Goal: Information Seeking & Learning: Learn about a topic

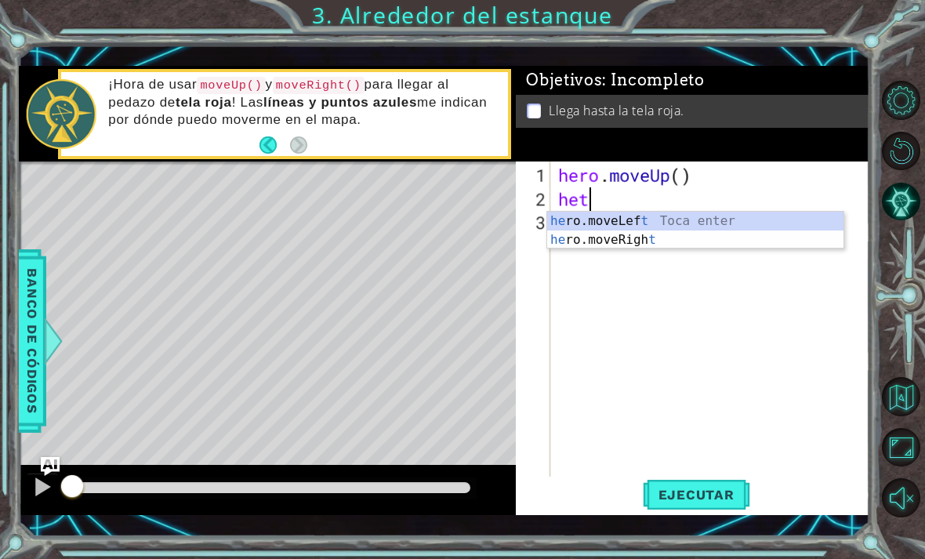
scroll to position [0, 1]
click at [678, 222] on div "he ro.moveLef t Toca enter he ro.moveRigh t Toca enter" at bounding box center [695, 249] width 296 height 75
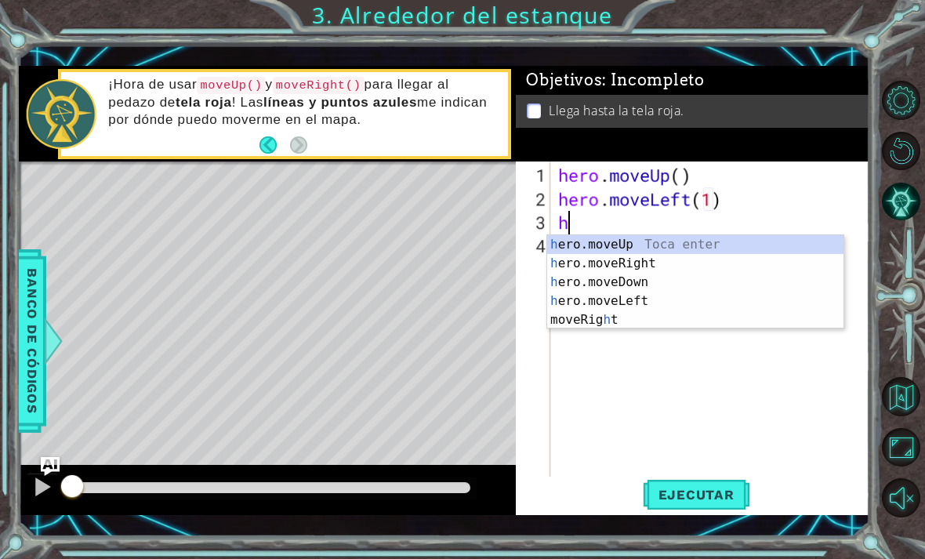
scroll to position [0, 8]
type textarea "hero.moveLeft(1)her"
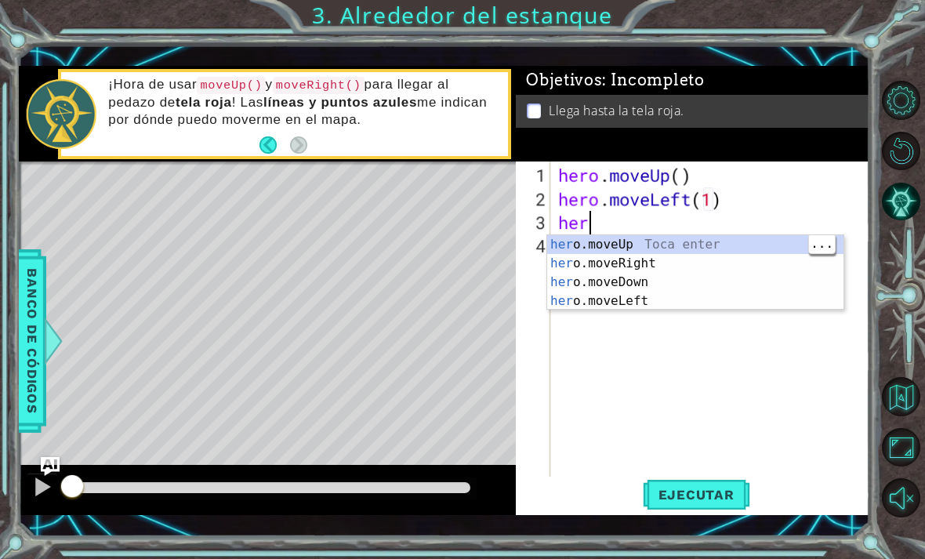
scroll to position [0, 0]
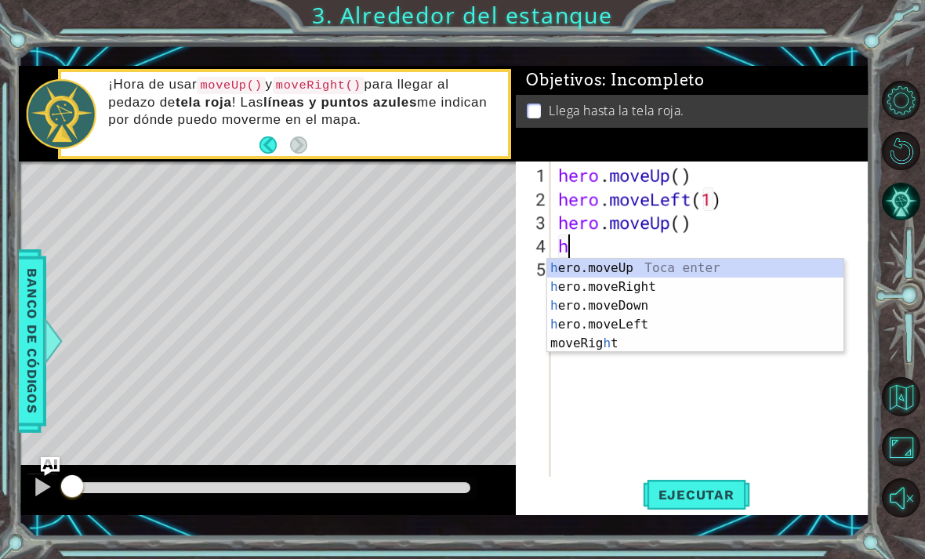
type textarea "her"
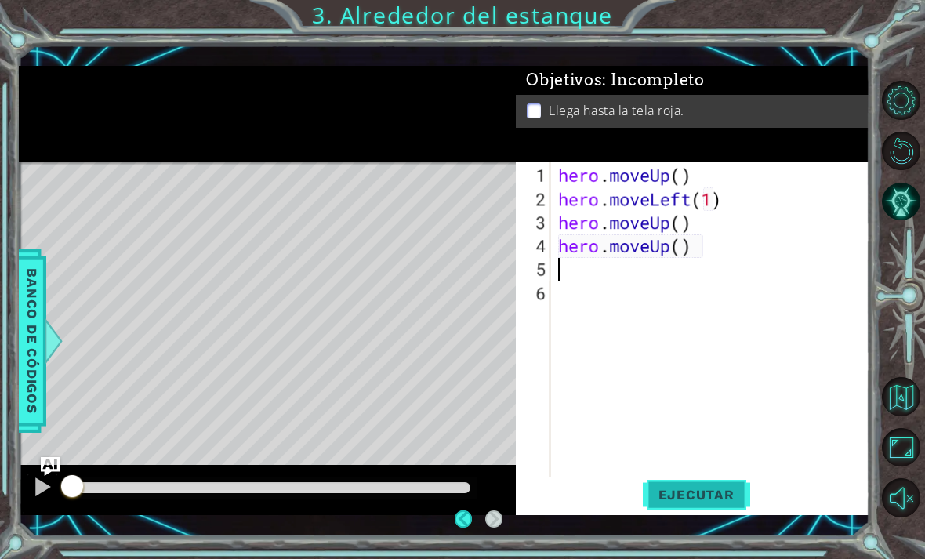
click at [704, 510] on button "Ejecutar" at bounding box center [695, 493] width 107 height 35
click at [709, 491] on span "Ejecutar" at bounding box center [695, 495] width 107 height 16
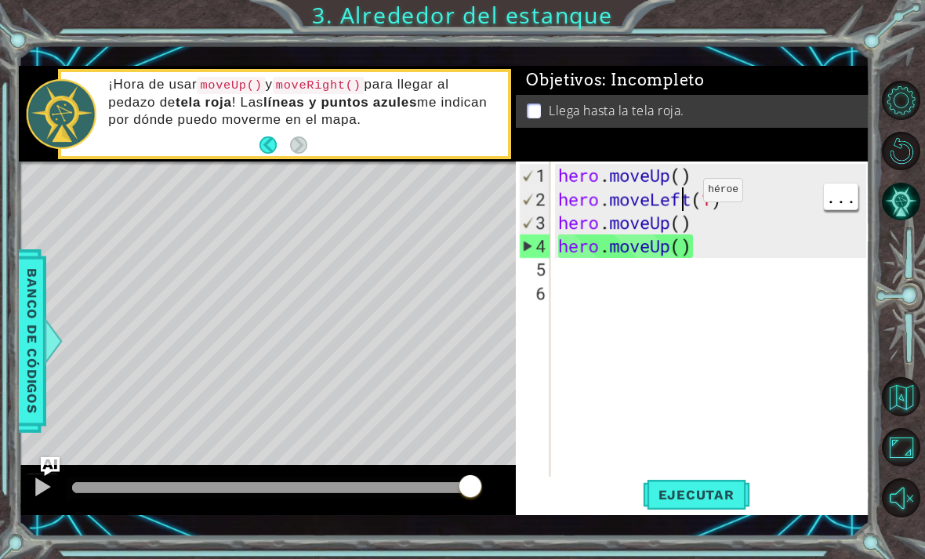
click at [679, 197] on div "hero . moveUp ( ) hero . moveLeft ( 1 ) hero . moveUp ( ) hero . moveUp ( )" at bounding box center [714, 352] width 319 height 376
type textarea "hero.moveUp()"
click at [719, 244] on div "hero . moveUp ( ) hero . moveLeft ( 1 ) hero . moveUp ( ) hero . moveUp ( )" at bounding box center [714, 352] width 319 height 376
click at [673, 274] on div "hero . moveUp ( ) hero . moveLeft ( 1 ) hero . moveUp ( ) hero . moveUp ( )" at bounding box center [714, 352] width 319 height 376
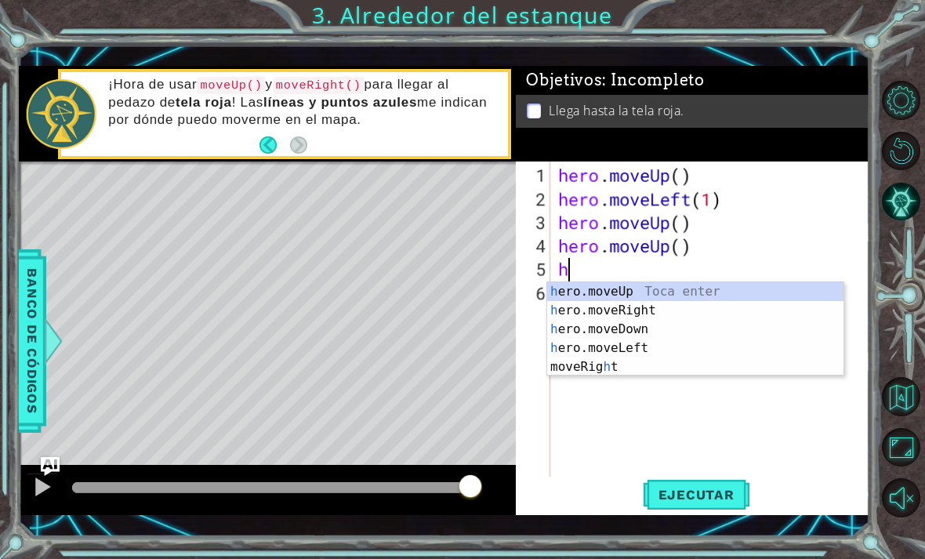
type textarea "hr"
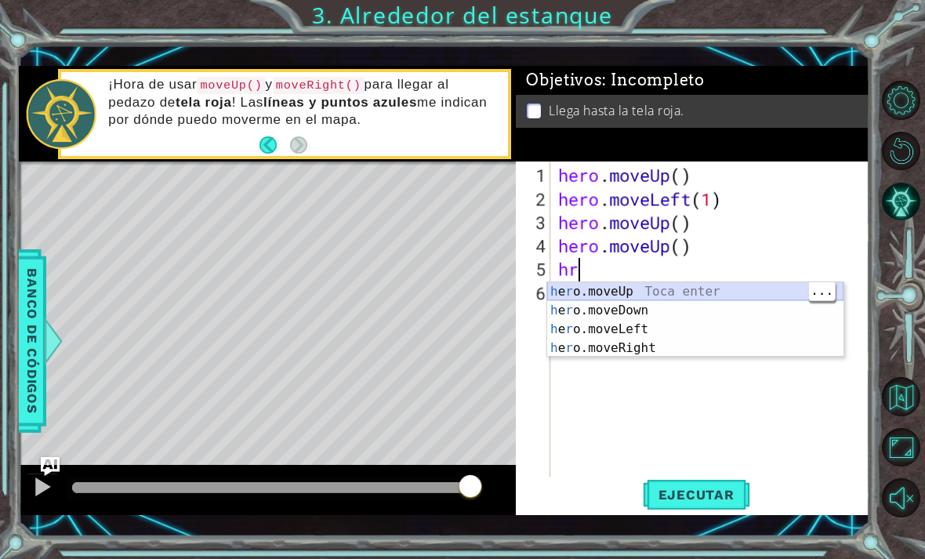
click at [657, 288] on div "h e r o.moveUp Toca enter h e r o.moveDown Toca enter h e r o.moveLeft Toca ent…" at bounding box center [695, 338] width 296 height 113
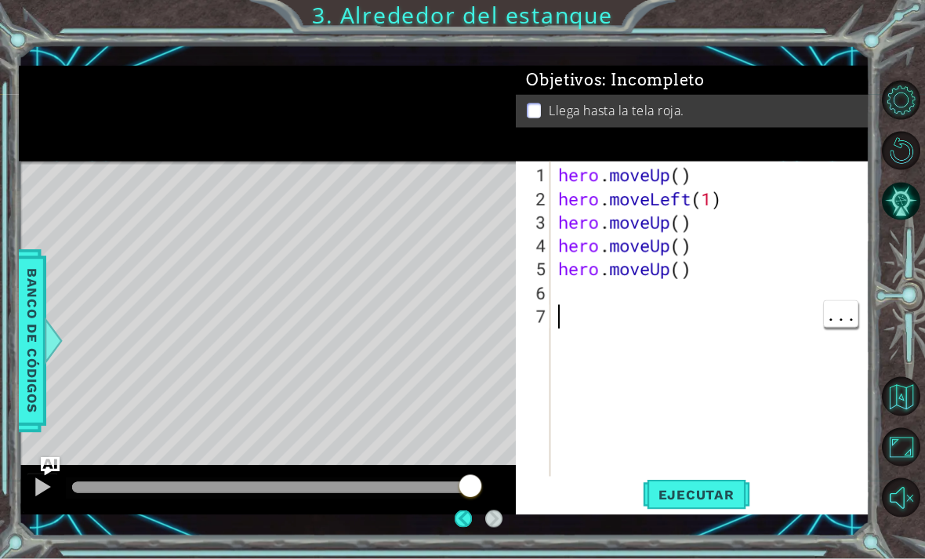
scroll to position [50, 0]
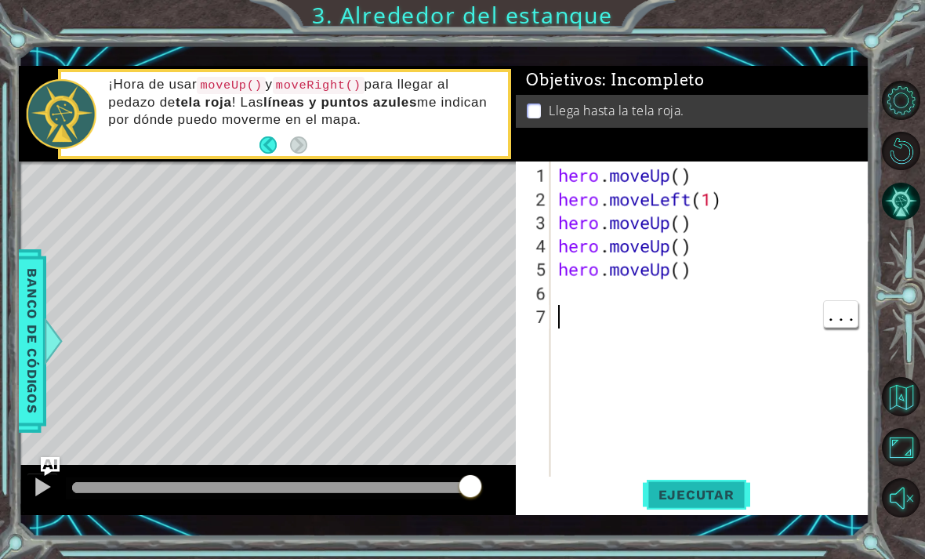
click at [715, 499] on span "Ejecutar" at bounding box center [695, 495] width 107 height 16
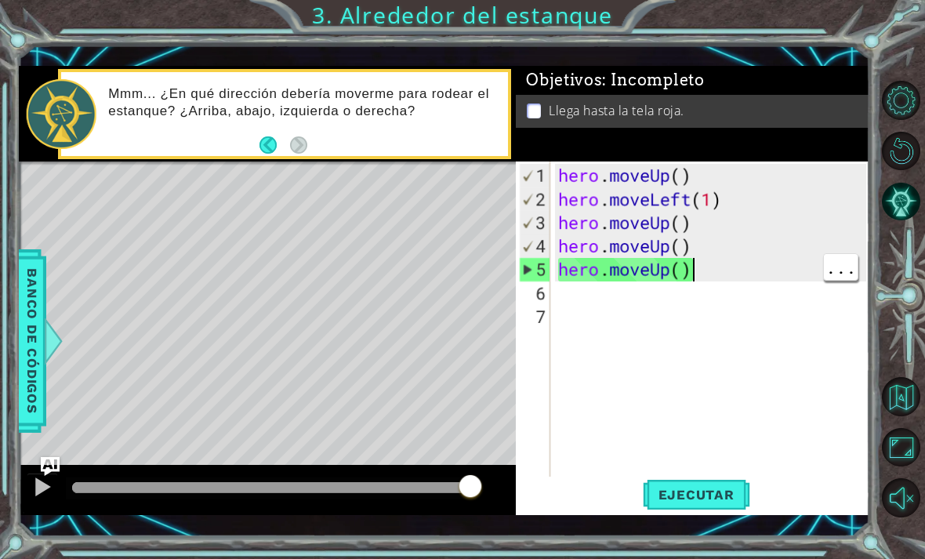
click at [712, 264] on div "hero . moveUp ( ) hero . moveLeft ( 1 ) hero . moveUp ( ) hero . moveUp ( ) her…" at bounding box center [714, 352] width 319 height 376
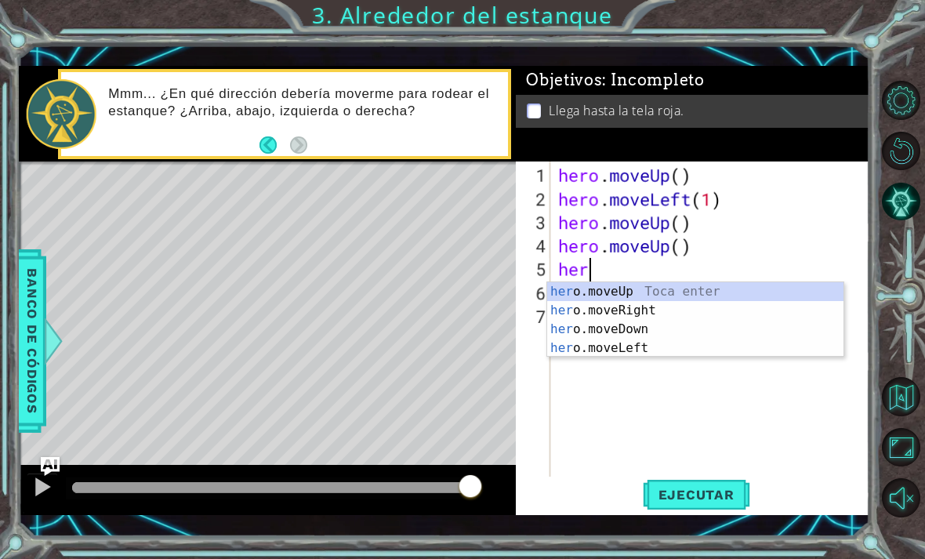
type textarea "h"
type textarea "her"
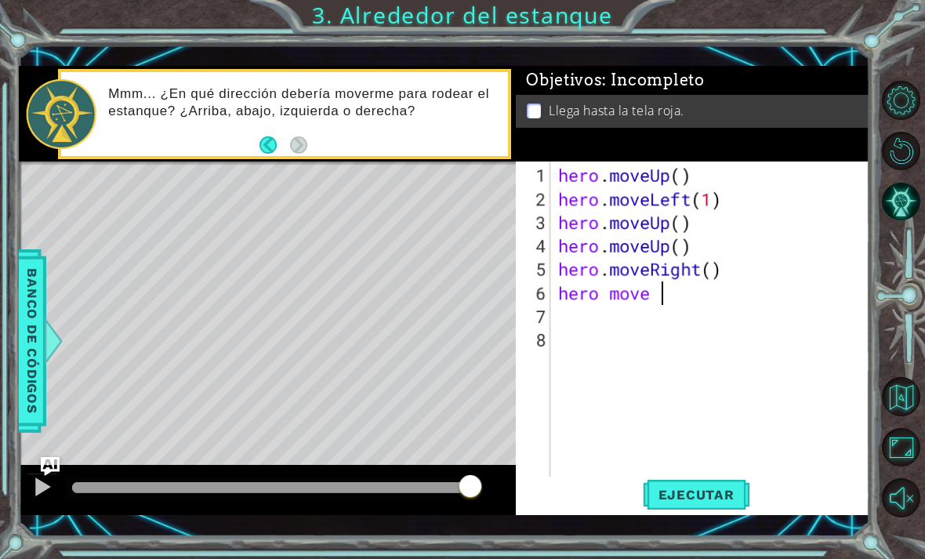
scroll to position [0, 5]
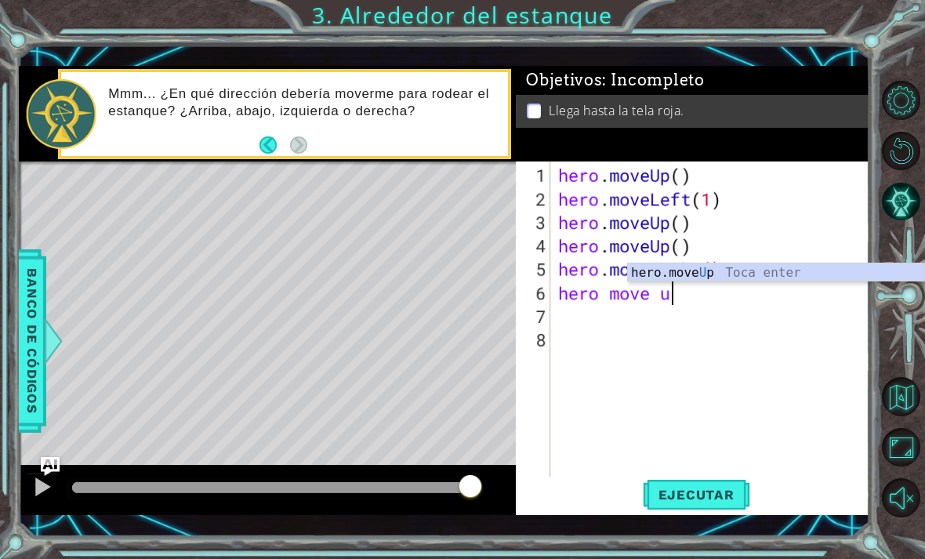
type textarea "hero move up"
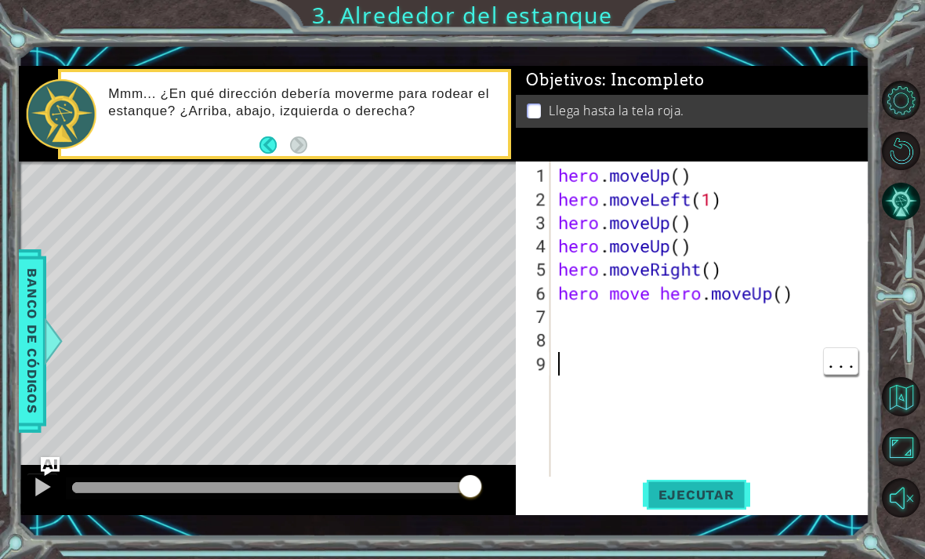
click at [711, 494] on span "Ejecutar" at bounding box center [695, 495] width 107 height 16
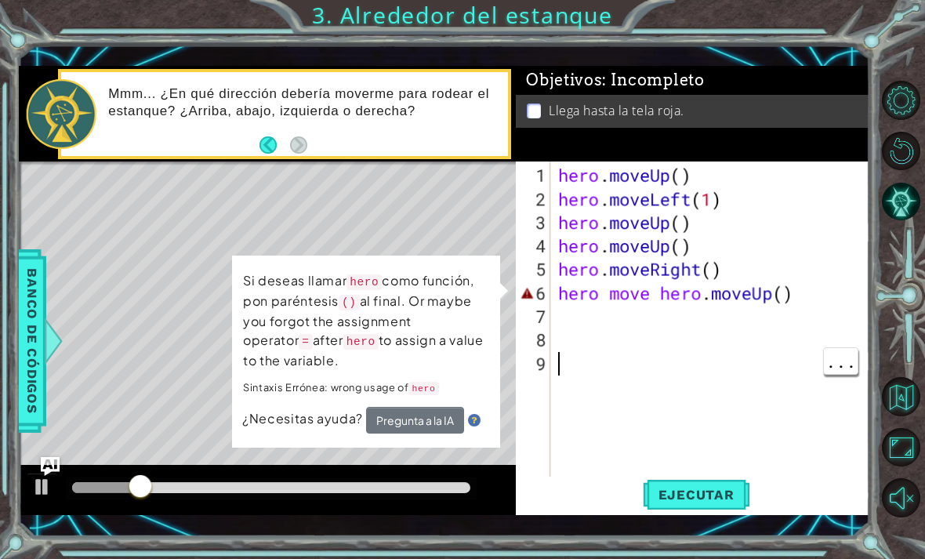
click at [816, 302] on div "hero . moveUp ( ) hero . moveLeft ( 1 ) hero . moveUp ( ) hero . moveUp ( ) her…" at bounding box center [714, 352] width 319 height 376
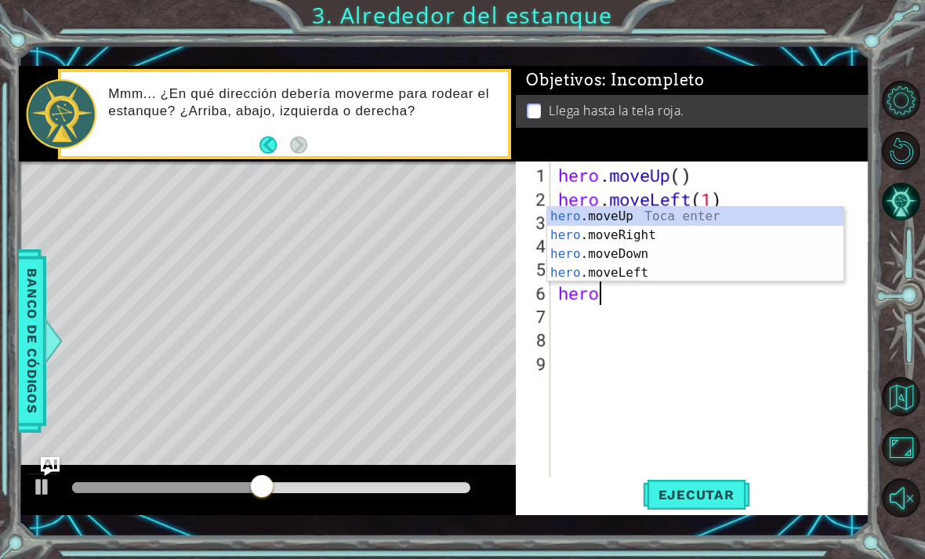
type textarea "her"
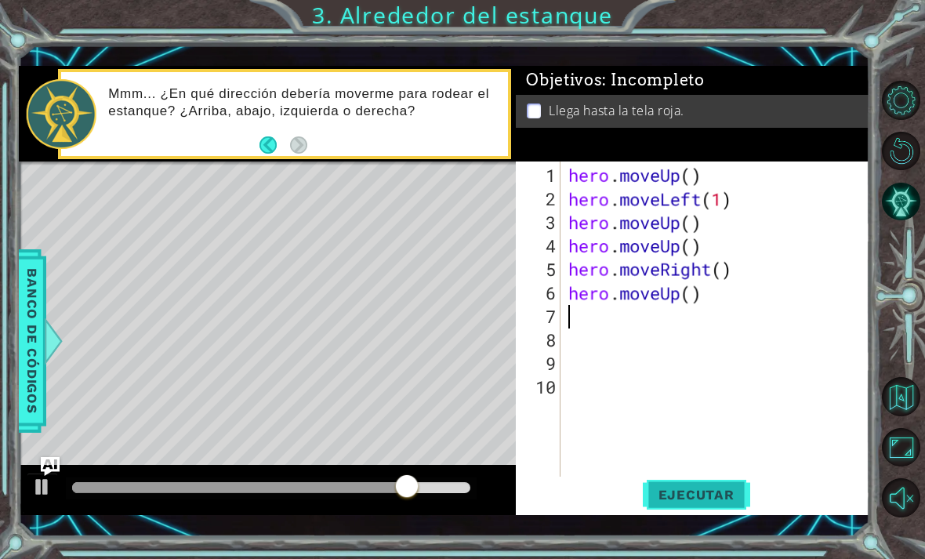
click at [700, 491] on span "Ejecutar" at bounding box center [695, 495] width 107 height 16
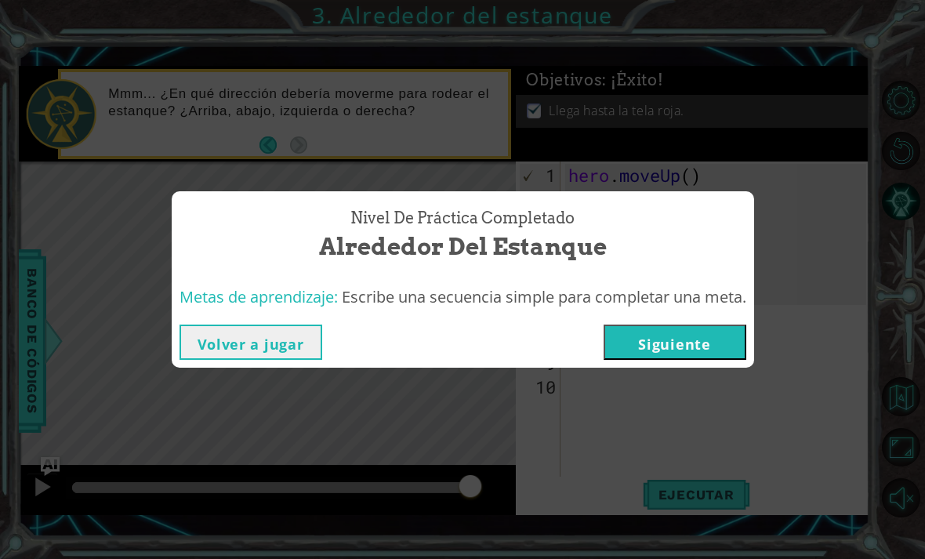
click at [707, 341] on button "Siguiente" at bounding box center [674, 341] width 143 height 35
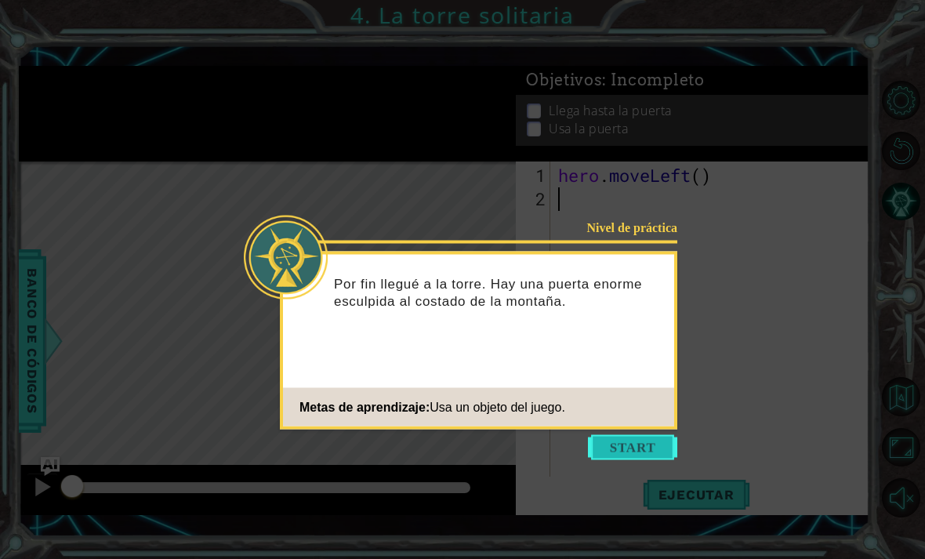
click at [657, 450] on button "Start" at bounding box center [632, 447] width 89 height 25
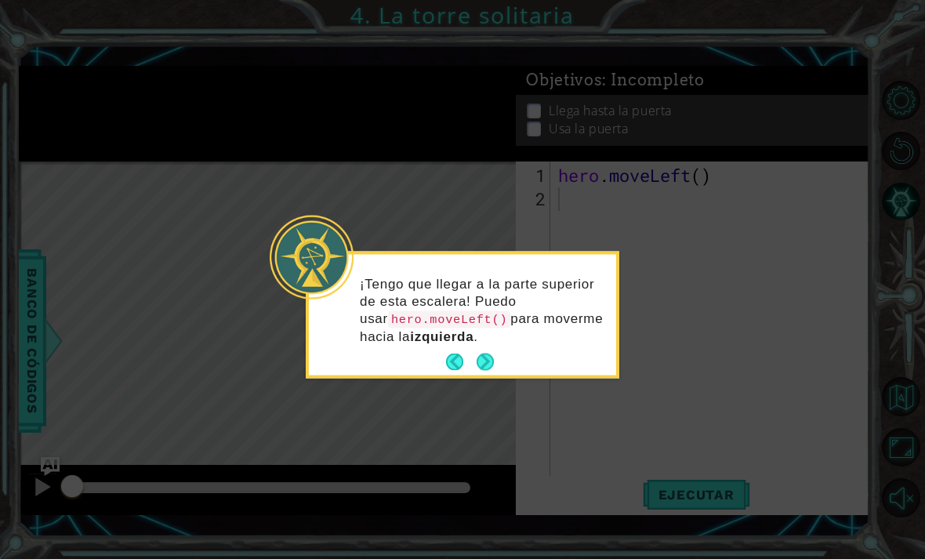
click at [718, 322] on icon at bounding box center [462, 279] width 925 height 559
click at [698, 346] on icon at bounding box center [462, 279] width 925 height 559
click at [452, 361] on button "Back" at bounding box center [461, 361] width 31 height 17
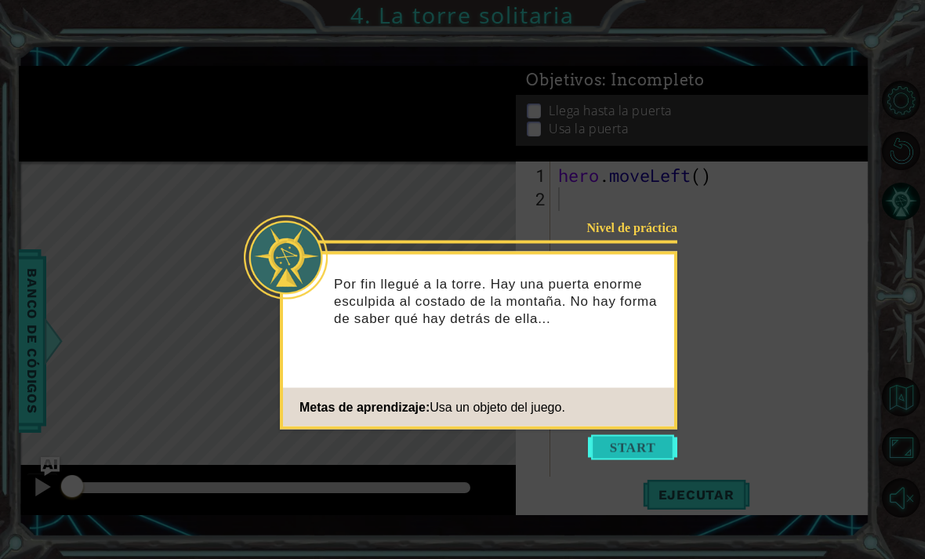
click at [646, 440] on button "Start" at bounding box center [632, 447] width 89 height 25
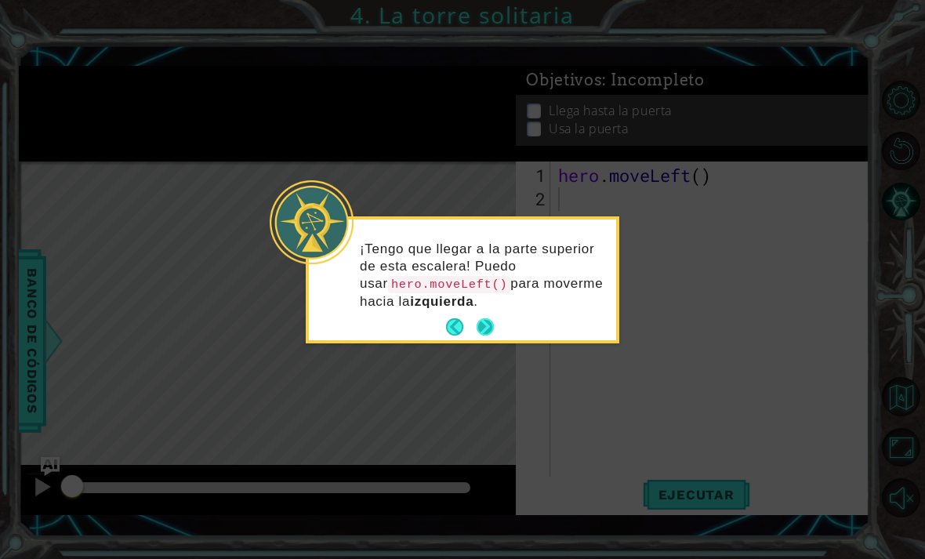
click at [483, 335] on button "Next" at bounding box center [484, 326] width 17 height 17
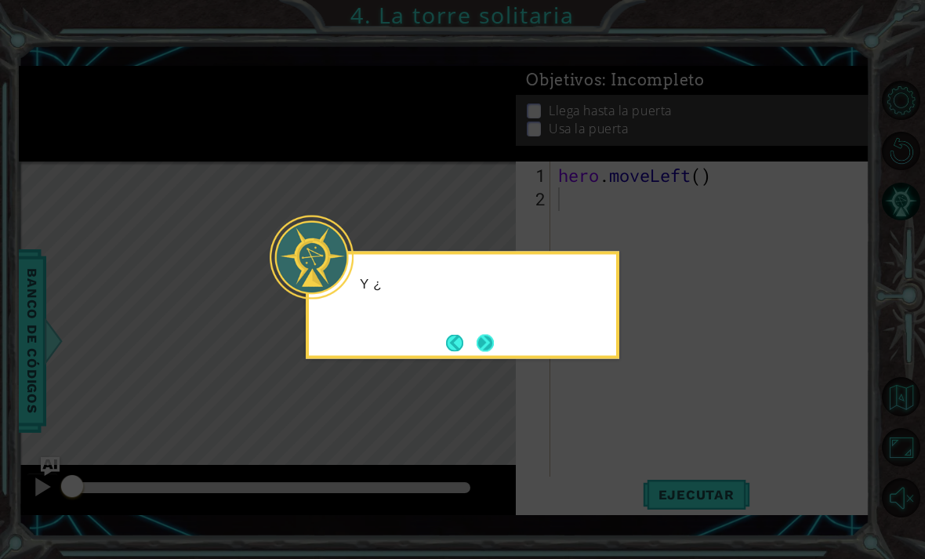
click at [493, 341] on button "Next" at bounding box center [484, 342] width 17 height 17
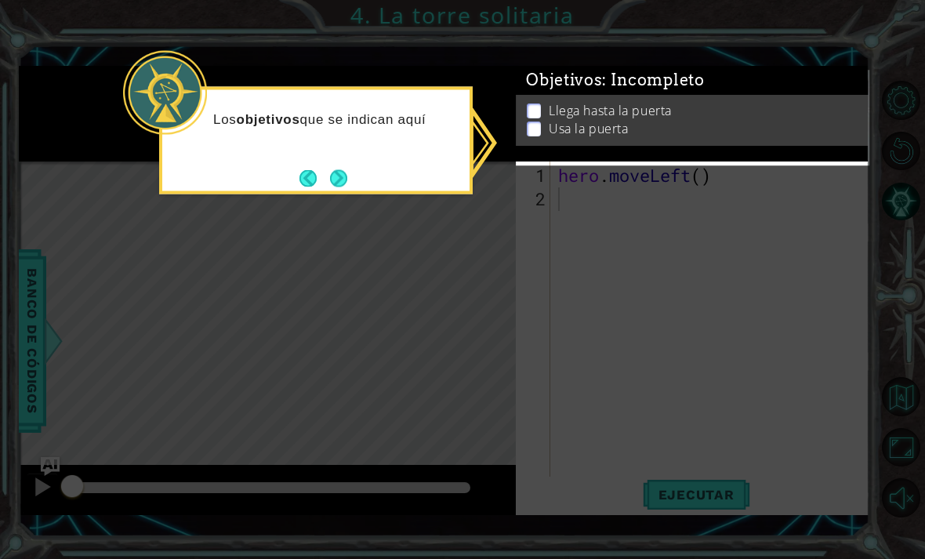
click at [563, 409] on icon at bounding box center [462, 279] width 925 height 559
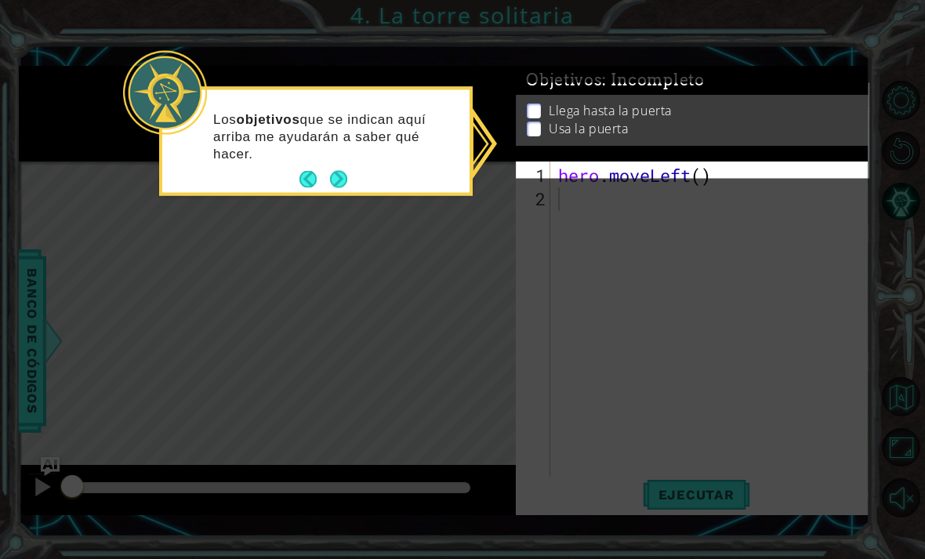
click at [639, 273] on icon at bounding box center [462, 279] width 925 height 559
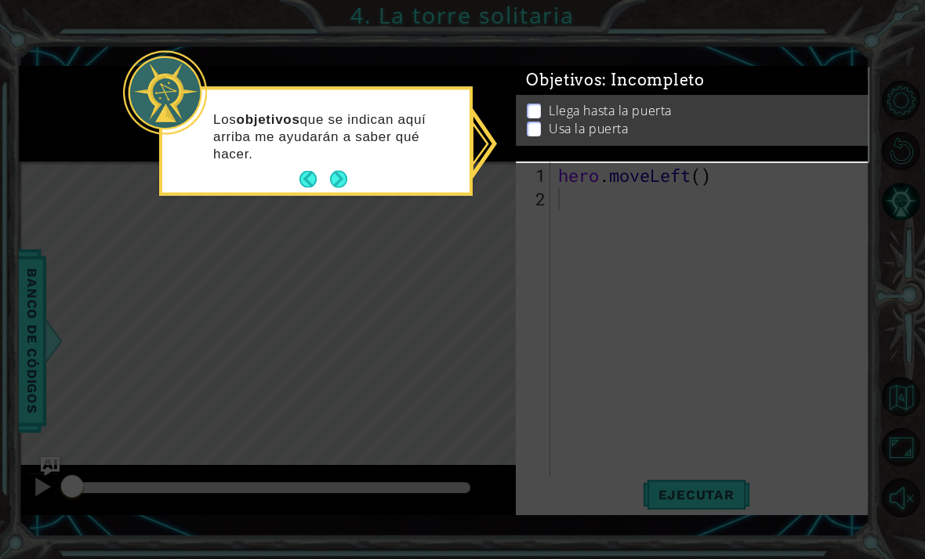
click at [545, 143] on div "Llega hasta la puerta Usa la puerta" at bounding box center [692, 120] width 353 height 51
click at [543, 164] on icon at bounding box center [462, 279] width 925 height 559
click at [529, 161] on div "Objetivos : Incompleto Llega hasta la [GEOGRAPHIC_DATA] la puerta" at bounding box center [692, 114] width 353 height 96
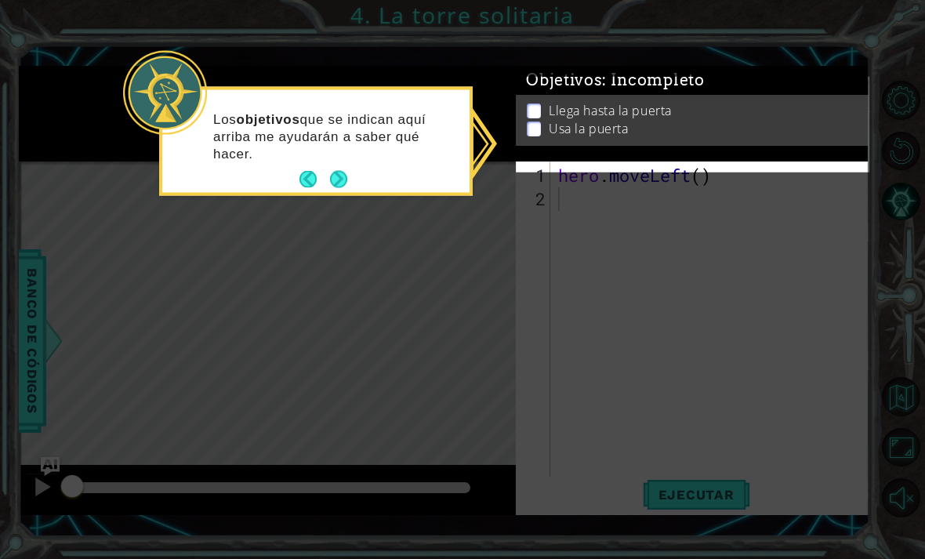
click at [538, 168] on div "Objetivos : Incompleto Llega hasta la [GEOGRAPHIC_DATA] la puerta" at bounding box center [692, 121] width 353 height 96
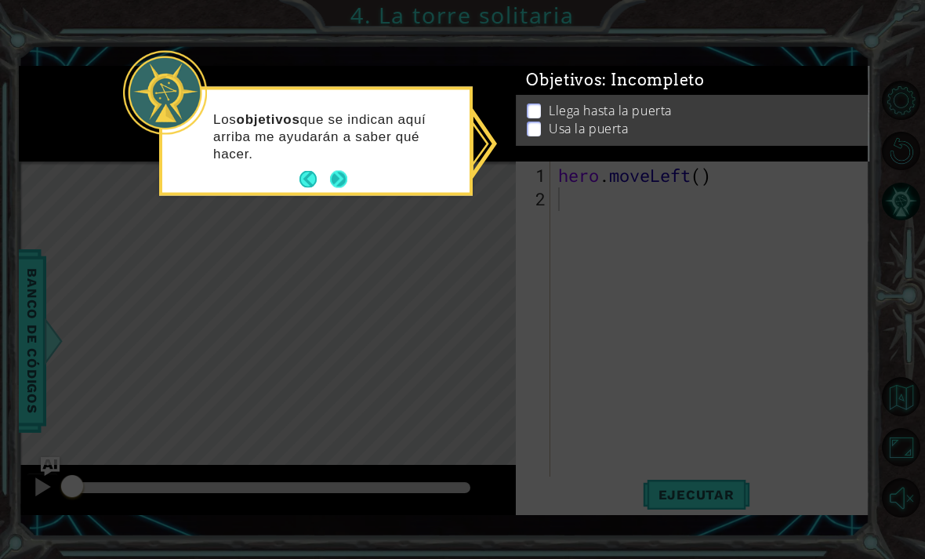
click at [335, 178] on button "Next" at bounding box center [338, 179] width 20 height 20
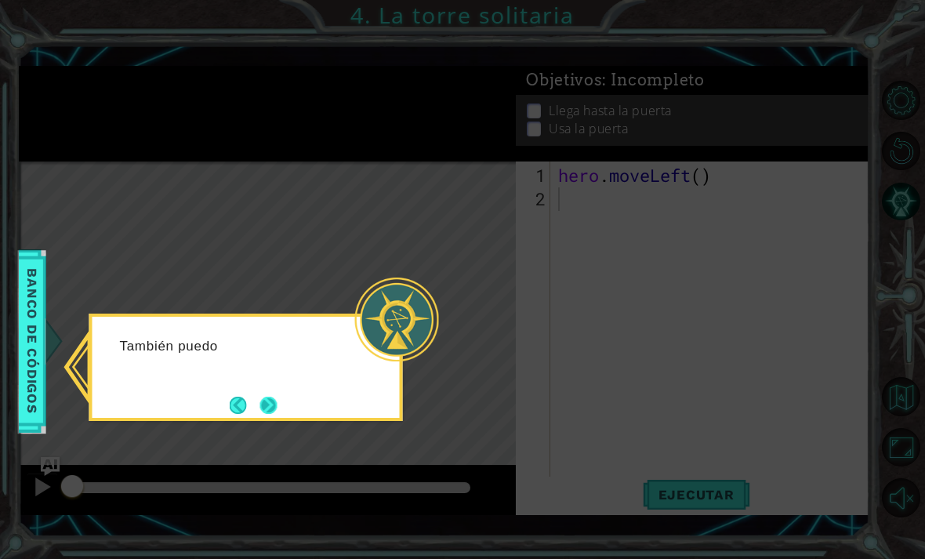
click at [277, 399] on button "Next" at bounding box center [268, 404] width 17 height 17
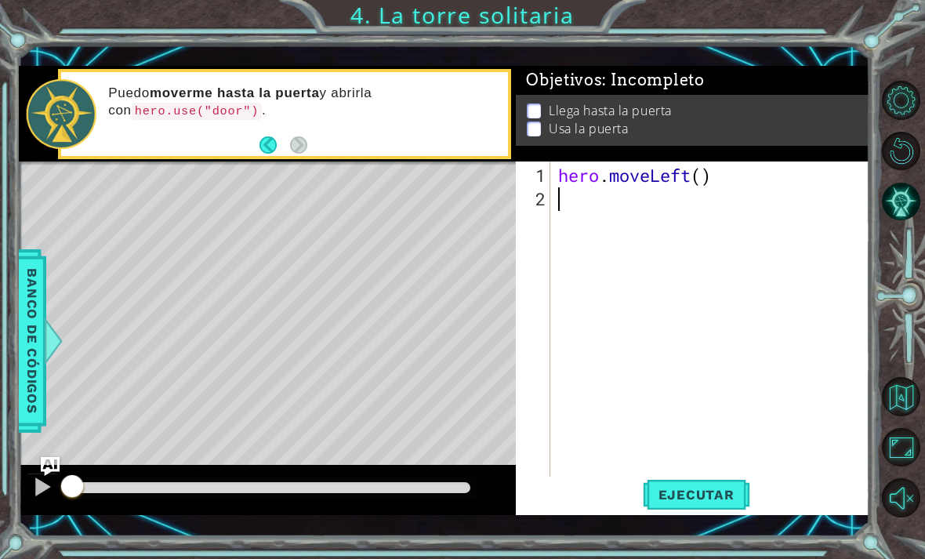
scroll to position [50, 0]
click at [838, 56] on div "1 ההההההההההההההההההההההההההההההההההההההההההההההההההההההההההההההההההההההההההההה…" at bounding box center [444, 290] width 851 height 491
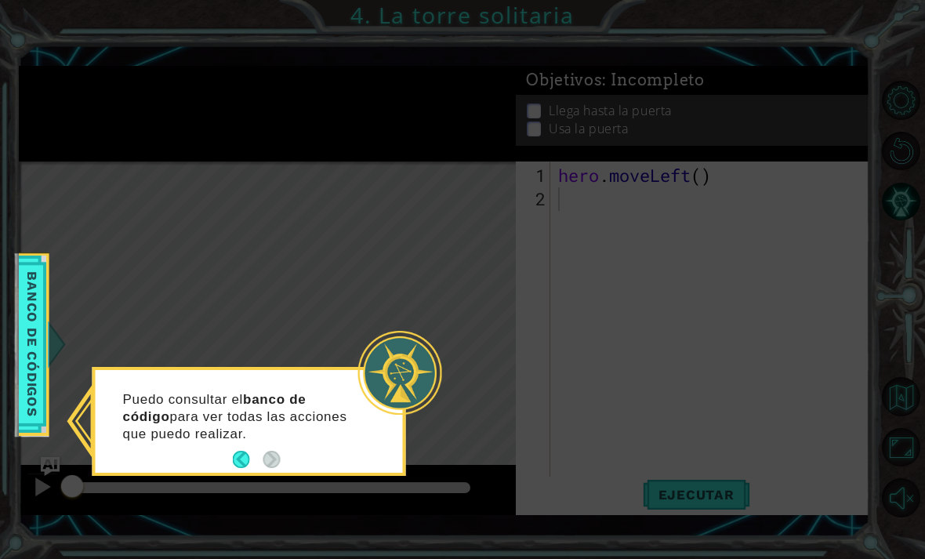
click at [803, 410] on icon at bounding box center [462, 279] width 925 height 559
click at [767, 463] on icon at bounding box center [462, 279] width 925 height 559
click at [237, 451] on button "Back" at bounding box center [248, 459] width 31 height 17
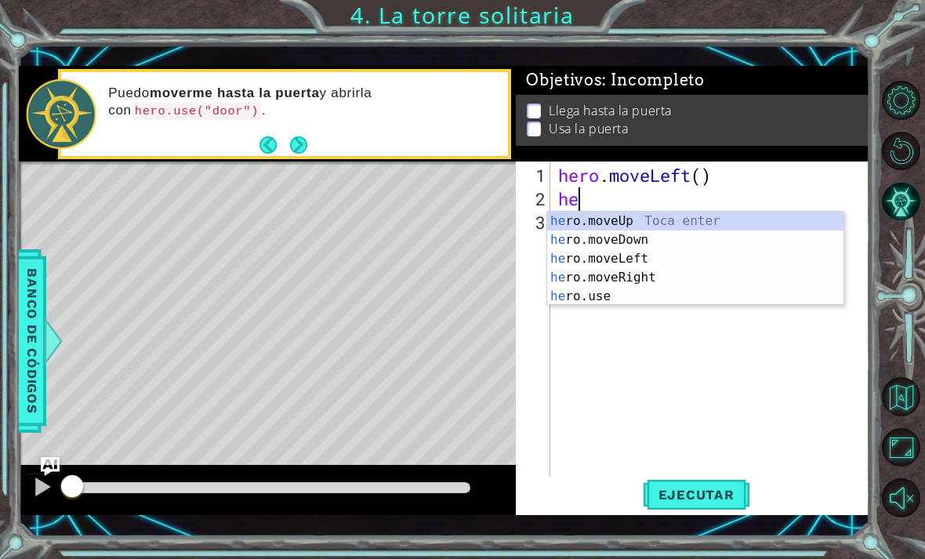
type textarea "her"
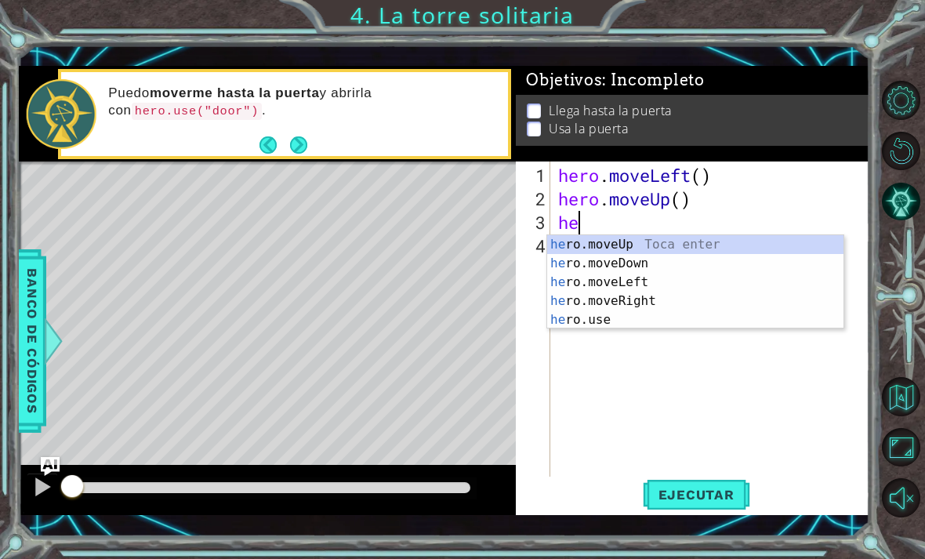
scroll to position [0, 1]
type textarea "hero"
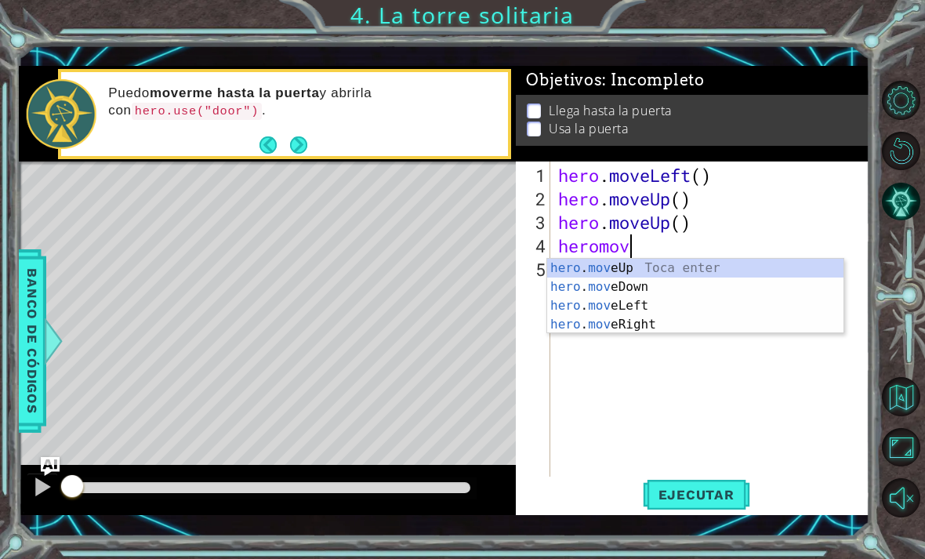
type textarea "heromove"
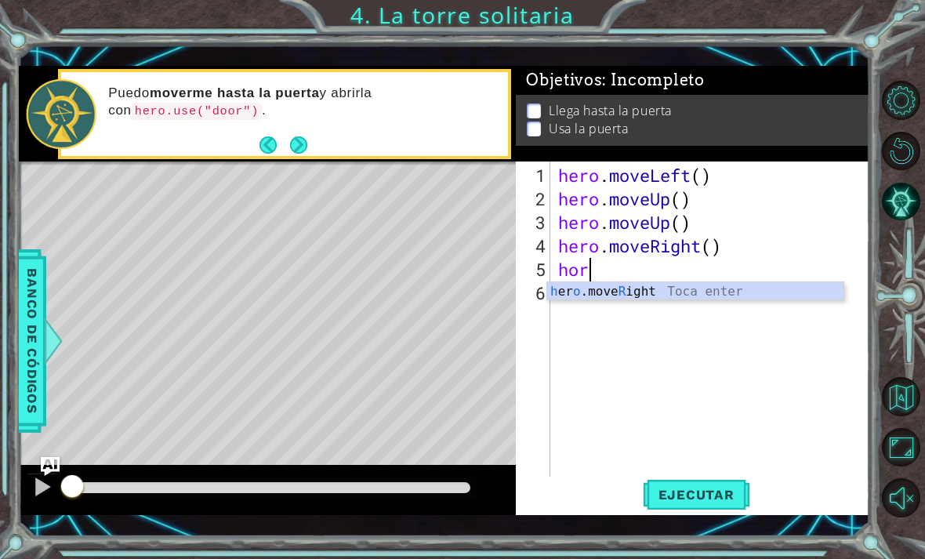
type textarea "ho"
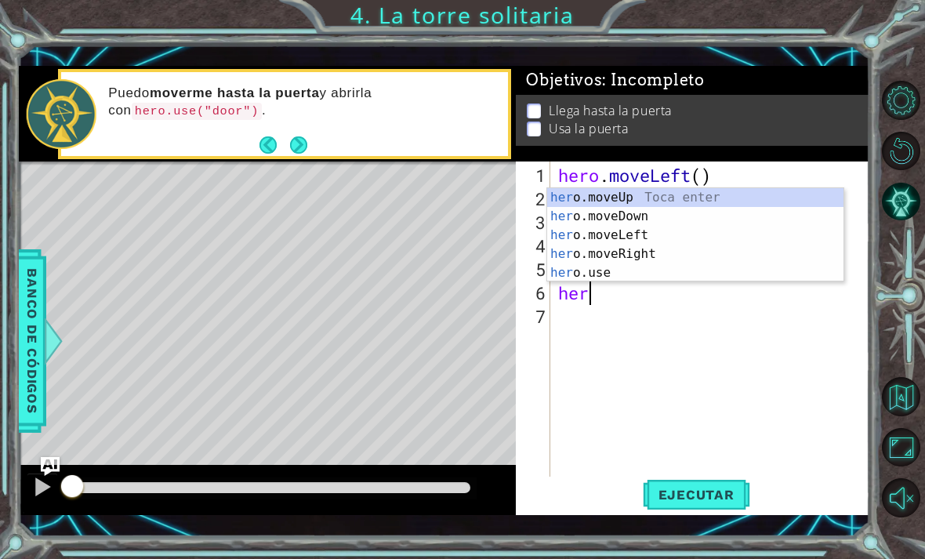
type textarea "hero"
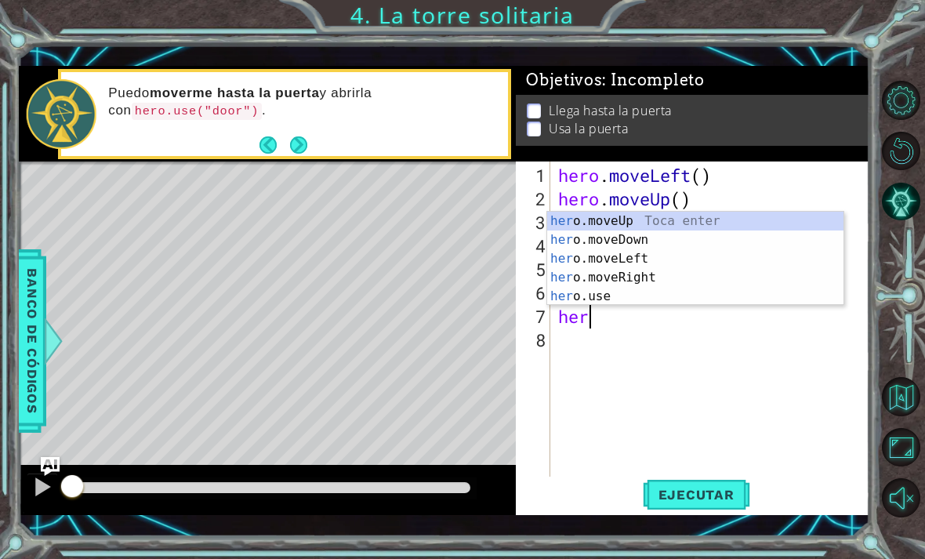
type textarea "hero"
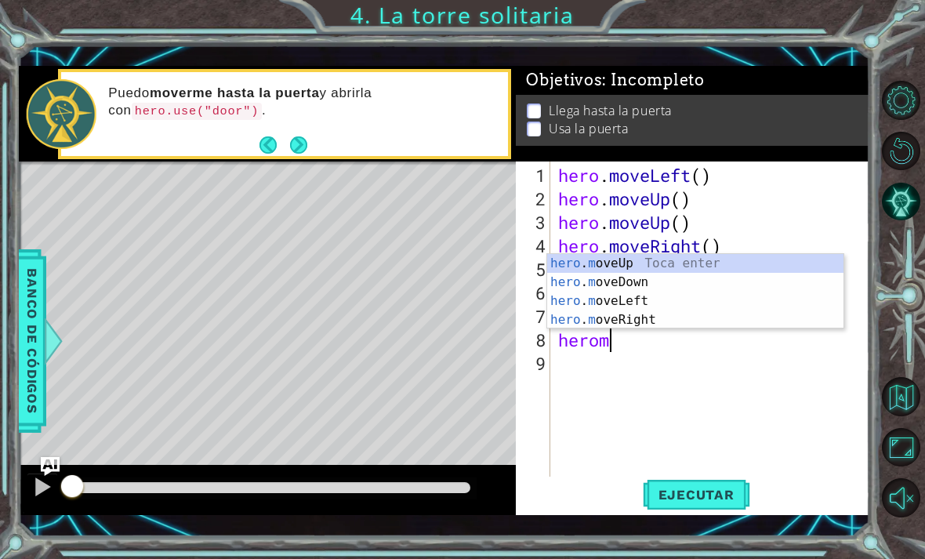
type textarea "heromo"
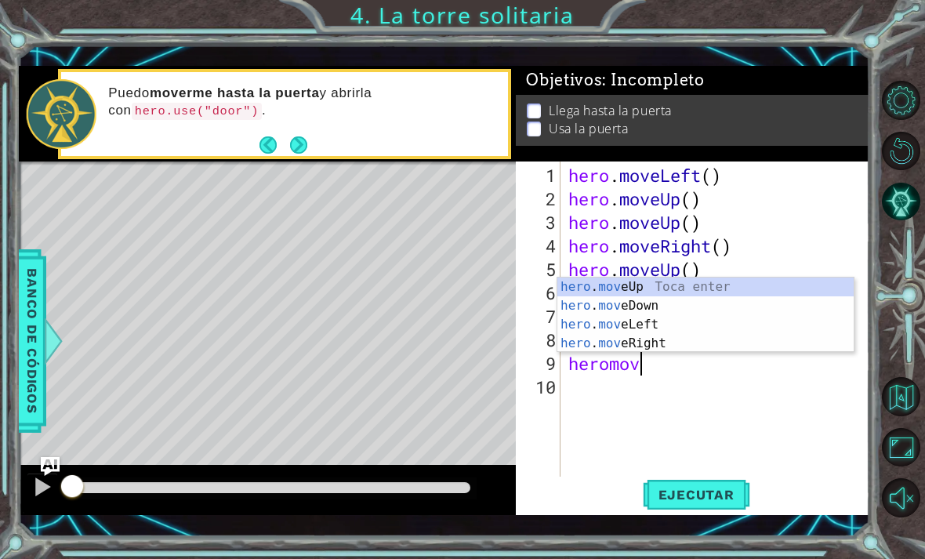
scroll to position [0, 3]
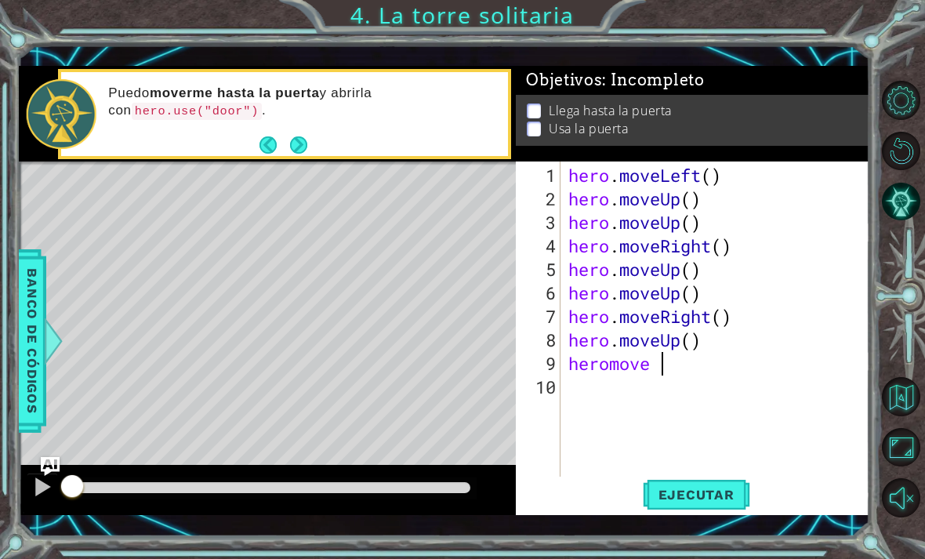
type textarea "heromove"
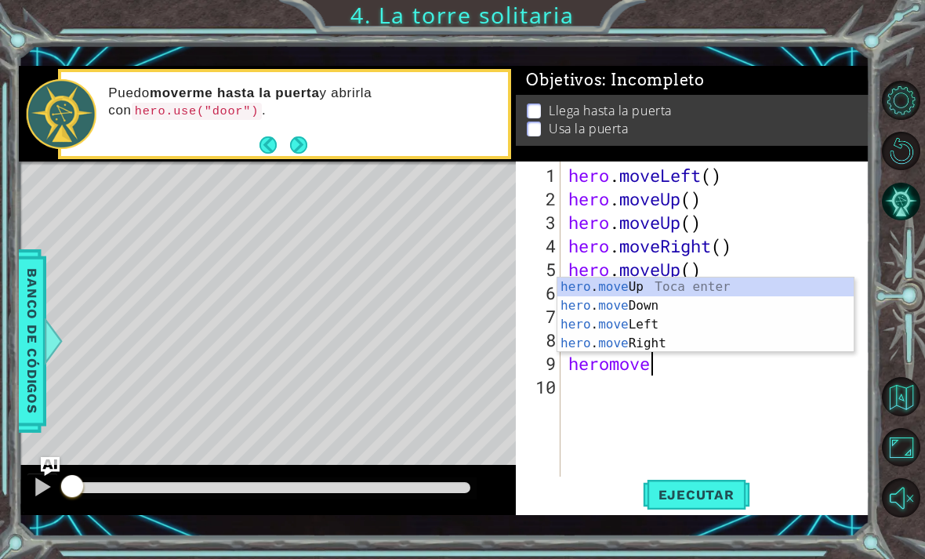
scroll to position [0, 0]
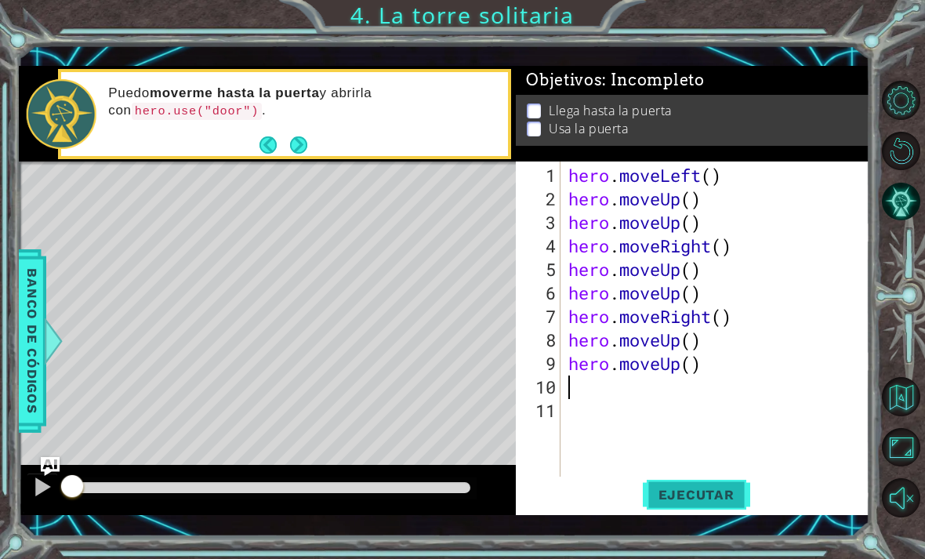
click at [694, 499] on span "Ejecutar" at bounding box center [695, 495] width 107 height 16
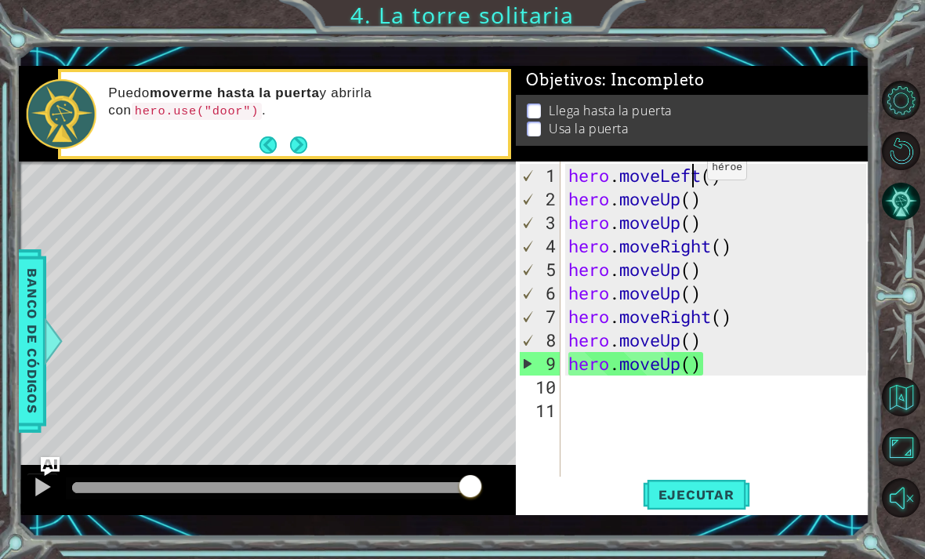
click at [693, 176] on div "hero . moveLeft ( ) hero . moveUp ( ) hero . moveUp ( ) hero . moveRight ( ) he…" at bounding box center [719, 352] width 309 height 376
click at [704, 181] on div "hero . moveLeft ( ) hero . moveUp ( ) hero . moveUp ( ) hero . moveRight ( ) he…" at bounding box center [719, 352] width 309 height 376
click at [722, 183] on div "hero . moveLeft ( ) hero . moveUp ( ) hero . moveUp ( ) hero . moveRight ( ) he…" at bounding box center [719, 352] width 309 height 376
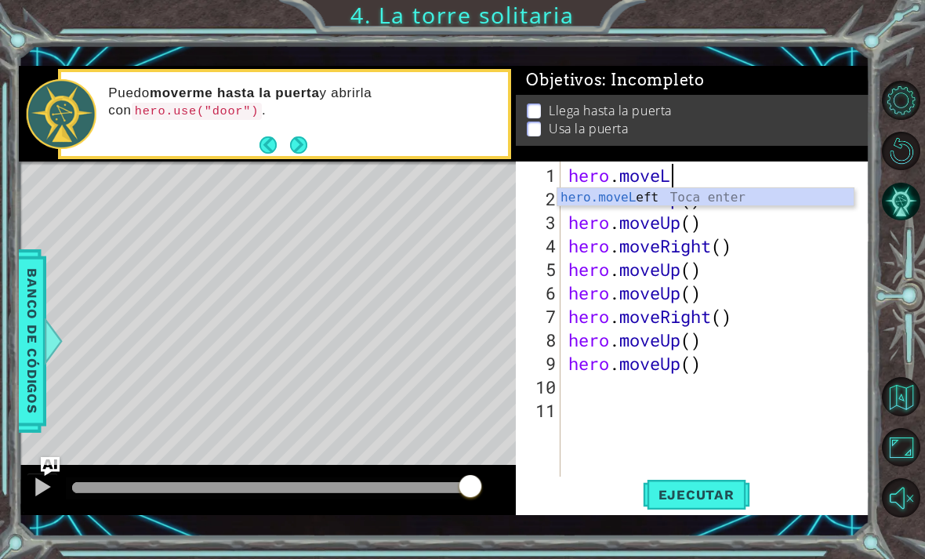
type textarea "[DOMAIN_NAME]"
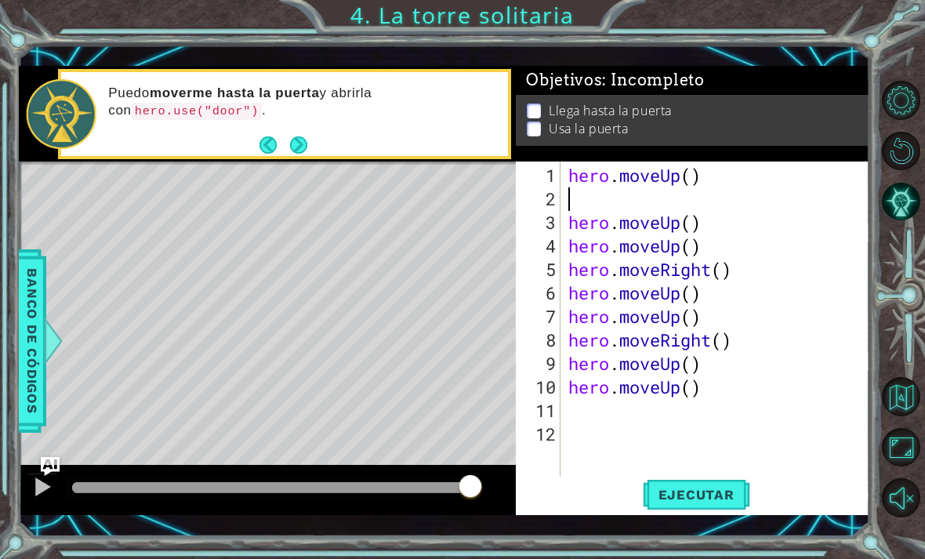
type textarea "hero.moveUp()"
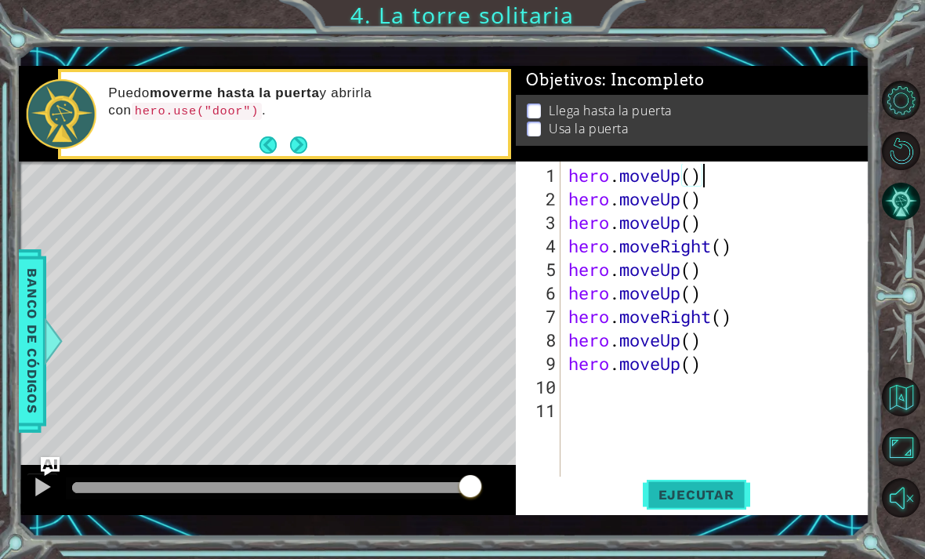
click at [717, 494] on span "Ejecutar" at bounding box center [695, 495] width 107 height 16
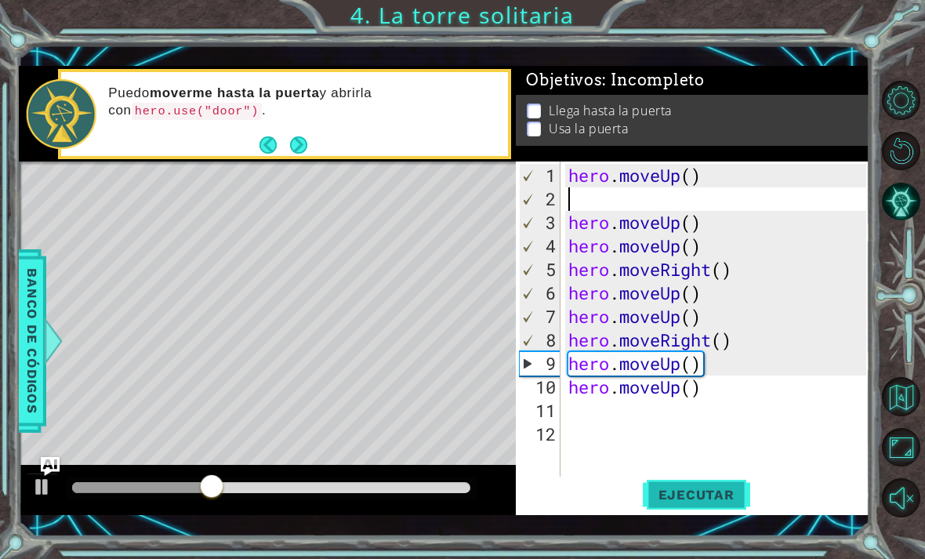
type textarea "hero.moveUp()"
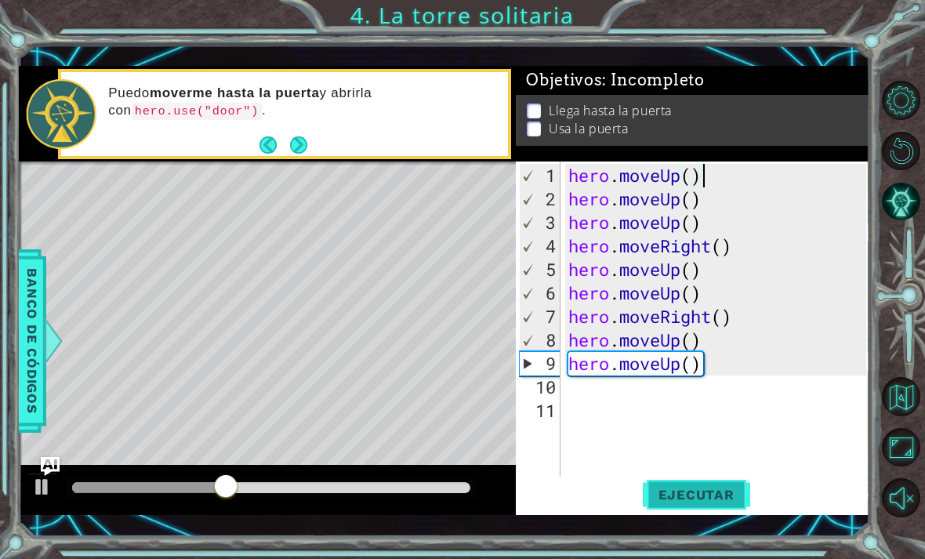
click at [709, 487] on span "Ejecutar" at bounding box center [695, 495] width 107 height 16
click at [723, 493] on span "Ejecutar" at bounding box center [695, 495] width 107 height 16
click at [712, 509] on button "Ejecutar" at bounding box center [695, 493] width 107 height 35
type textarea "hero.moveUp()"
click at [736, 168] on div "hero . moveUp ( ) hero . moveUp ( ) hero . moveUp ( ) hero . moveRight ( ) hero…" at bounding box center [719, 352] width 309 height 376
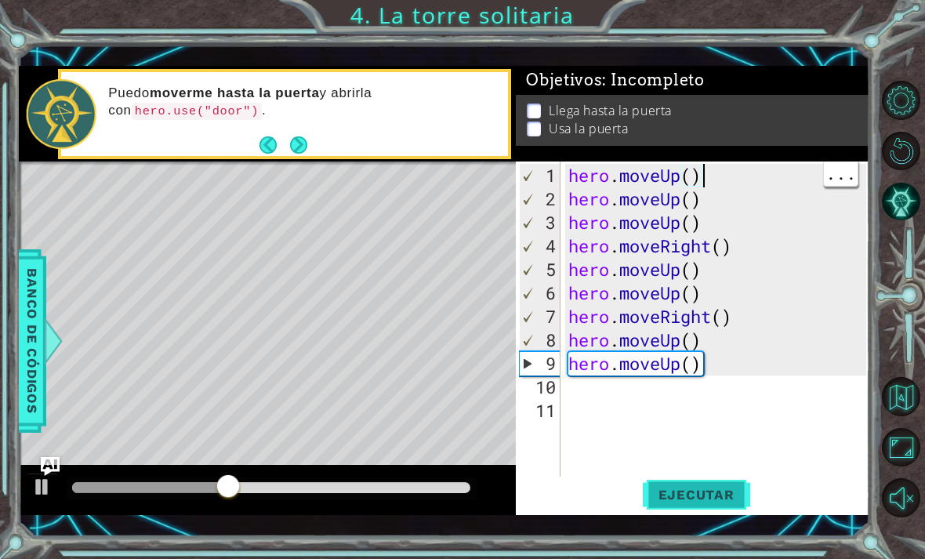
click at [715, 500] on span "Ejecutar" at bounding box center [695, 495] width 107 height 16
click at [718, 485] on button "Ejecutar" at bounding box center [695, 493] width 107 height 35
click at [723, 499] on span "Ejecutar" at bounding box center [695, 495] width 107 height 16
click at [723, 494] on span "Ejecutar" at bounding box center [695, 495] width 107 height 16
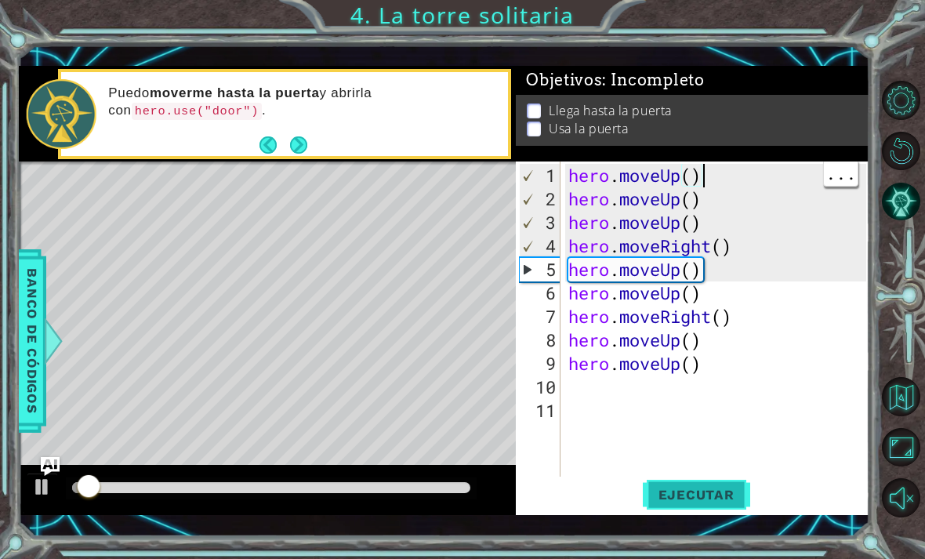
click at [720, 491] on span "Ejecutar" at bounding box center [695, 495] width 107 height 16
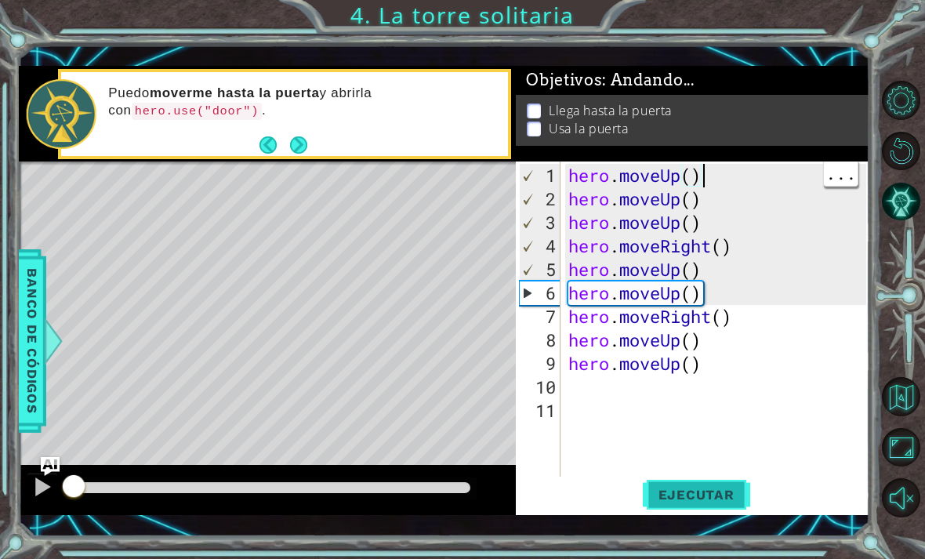
click at [720, 491] on span "Ejecutar" at bounding box center [695, 495] width 107 height 16
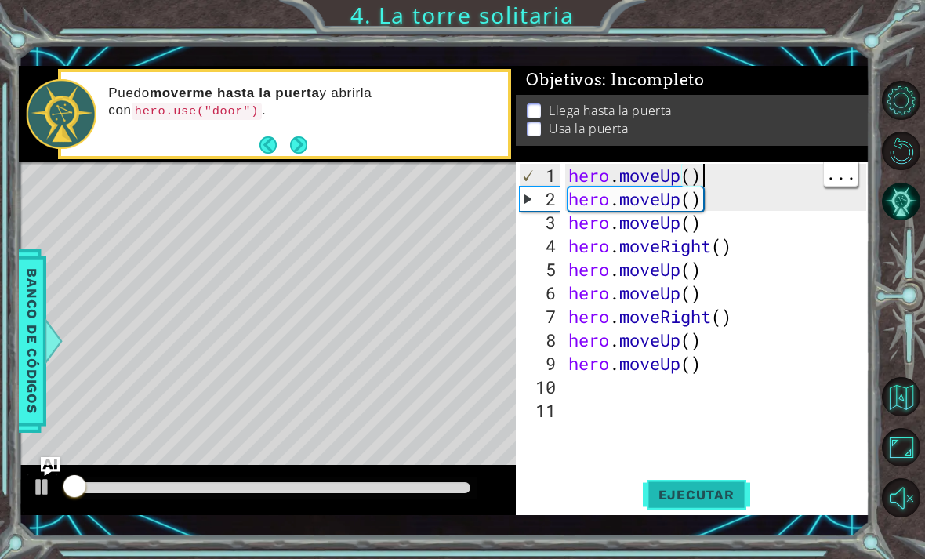
click at [717, 490] on span "Ejecutar" at bounding box center [695, 495] width 107 height 16
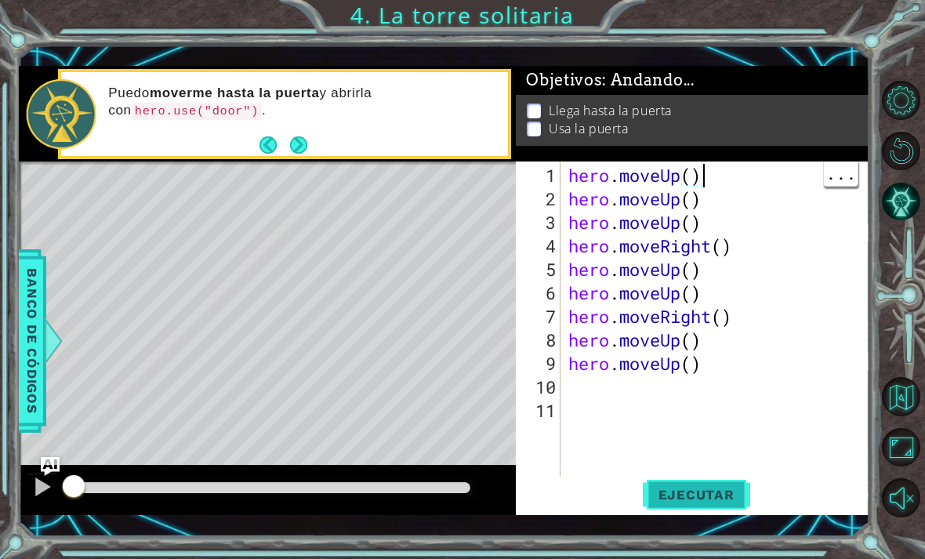
click at [717, 489] on span "Ejecutar" at bounding box center [695, 495] width 107 height 16
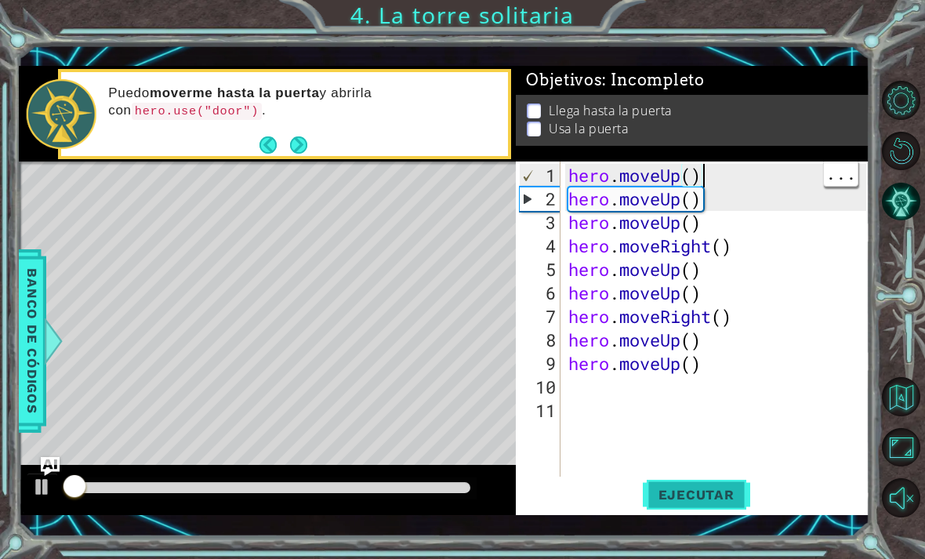
click at [716, 490] on span "Ejecutar" at bounding box center [695, 495] width 107 height 16
click at [718, 491] on span "Ejecutar" at bounding box center [695, 495] width 107 height 16
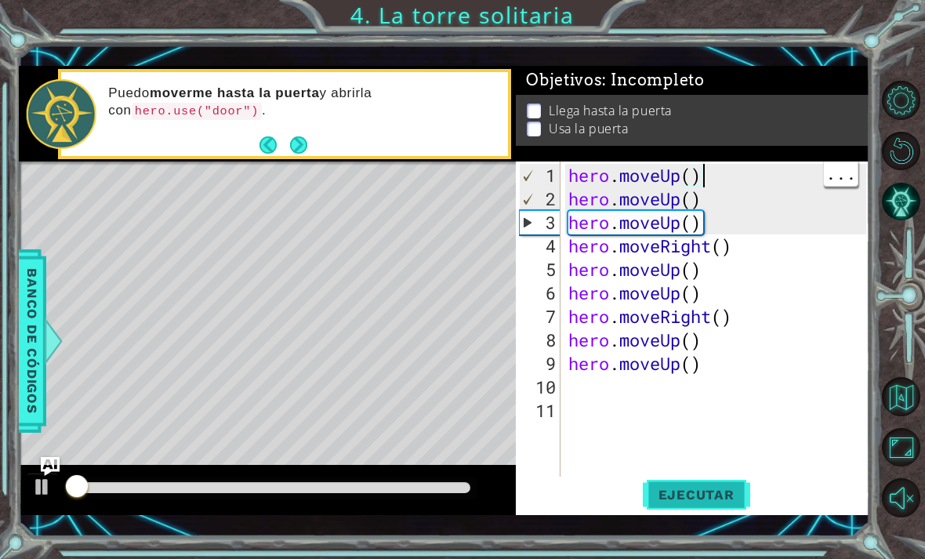
click at [718, 490] on span "Ejecutar" at bounding box center [695, 495] width 107 height 16
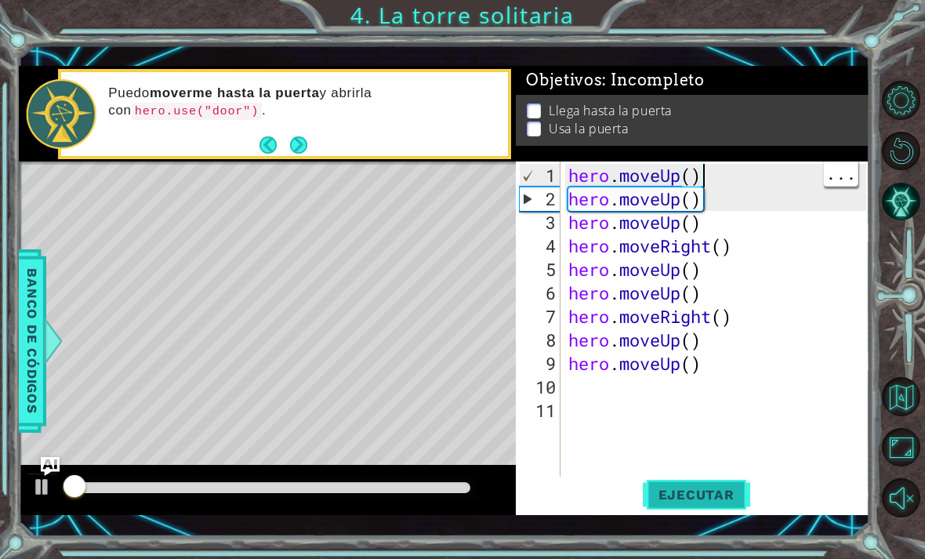
click at [718, 489] on span "Ejecutar" at bounding box center [695, 495] width 107 height 16
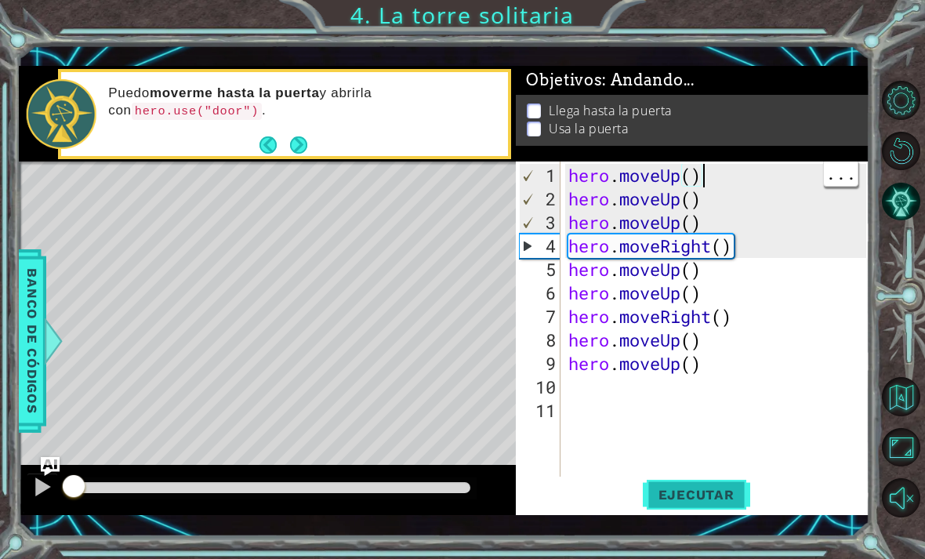
click at [717, 487] on span "Ejecutar" at bounding box center [695, 495] width 107 height 16
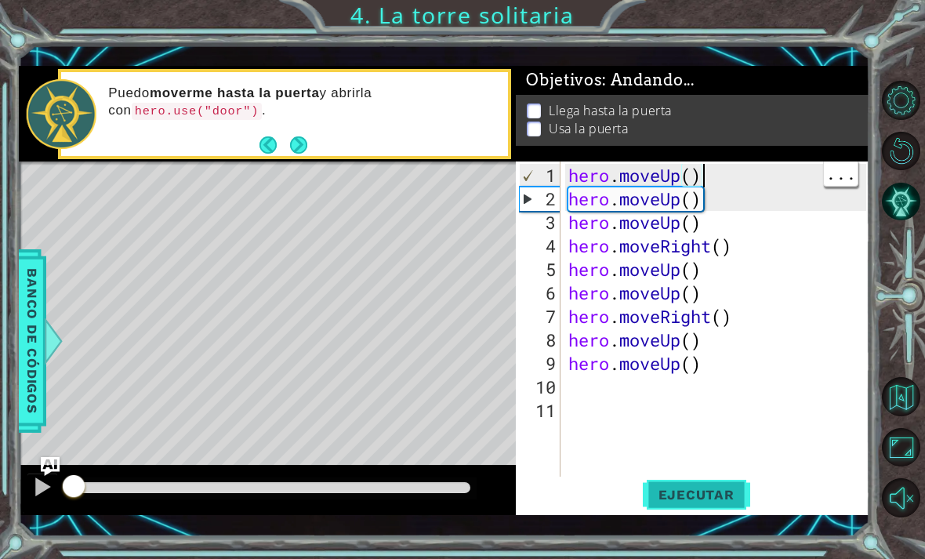
click at [717, 487] on span "Ejecutar" at bounding box center [695, 495] width 107 height 16
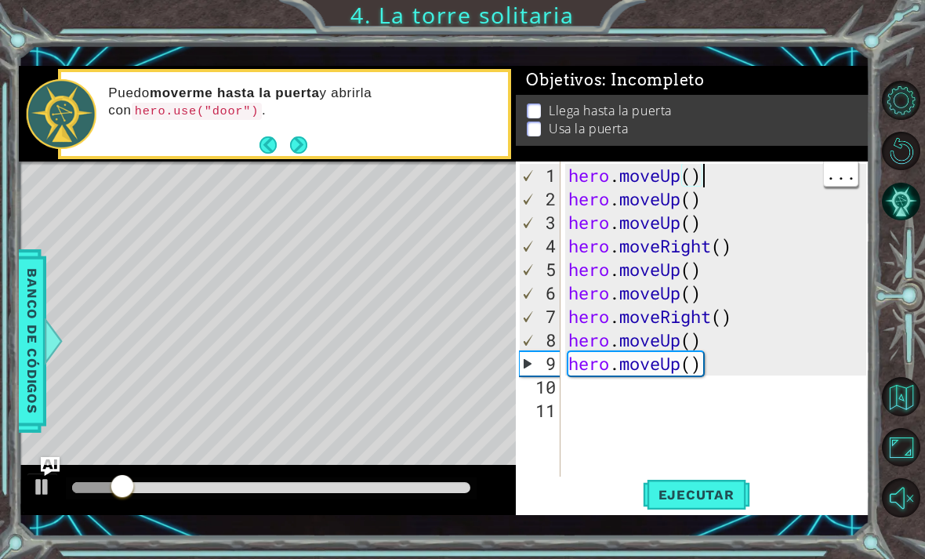
click at [111, 396] on div "Level Map" at bounding box center [381, 392] width 724 height 462
click at [111, 389] on div "Level Map" at bounding box center [381, 392] width 724 height 462
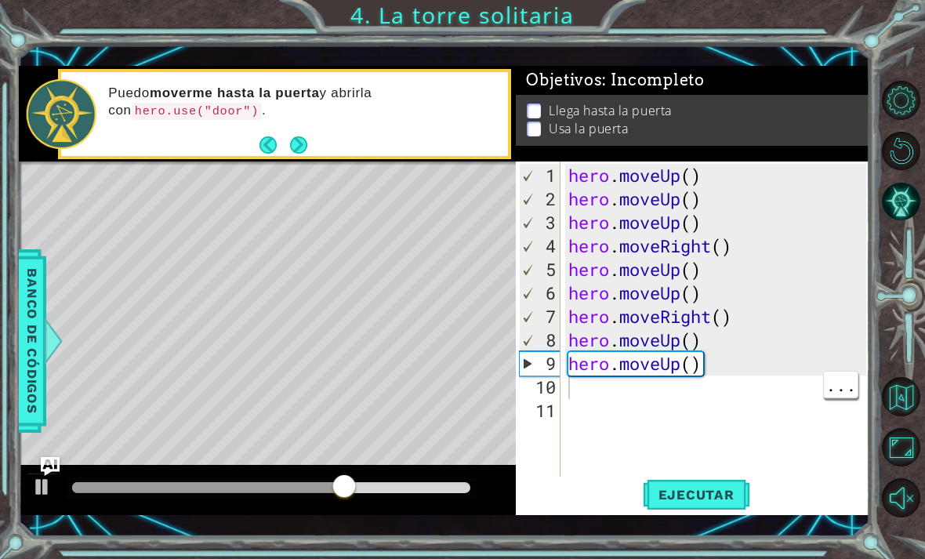
click at [712, 383] on div "hero . moveUp ( ) hero . moveUp ( ) hero . moveUp ( ) hero . moveRight ( ) hero…" at bounding box center [719, 352] width 309 height 376
click at [729, 367] on div "hero . moveUp ( ) hero . moveUp ( ) hero . moveUp ( ) hero . moveRight ( ) hero…" at bounding box center [719, 352] width 309 height 376
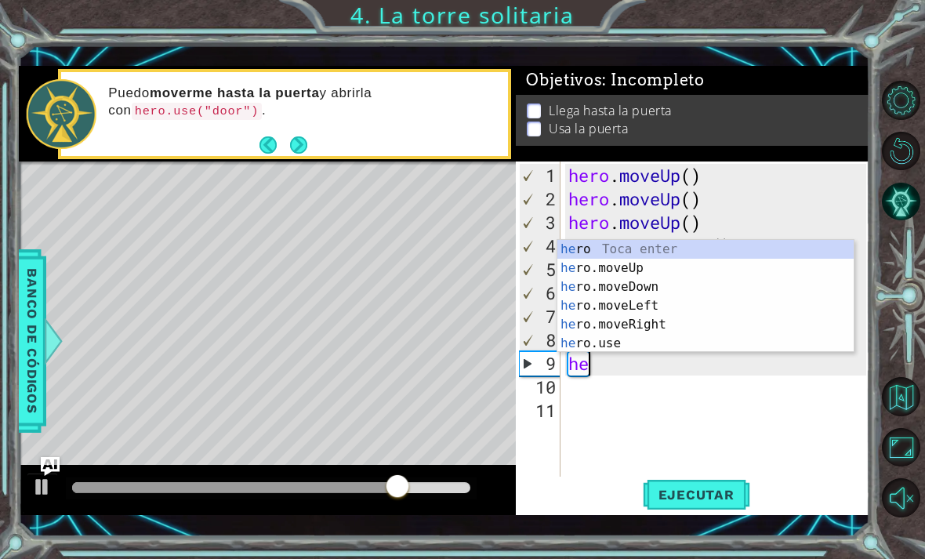
type textarea "h"
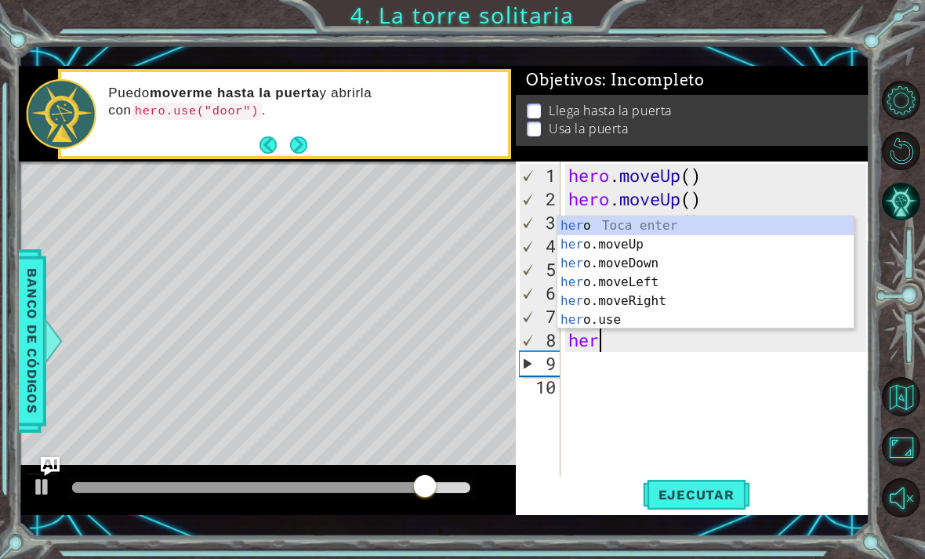
type textarea "h"
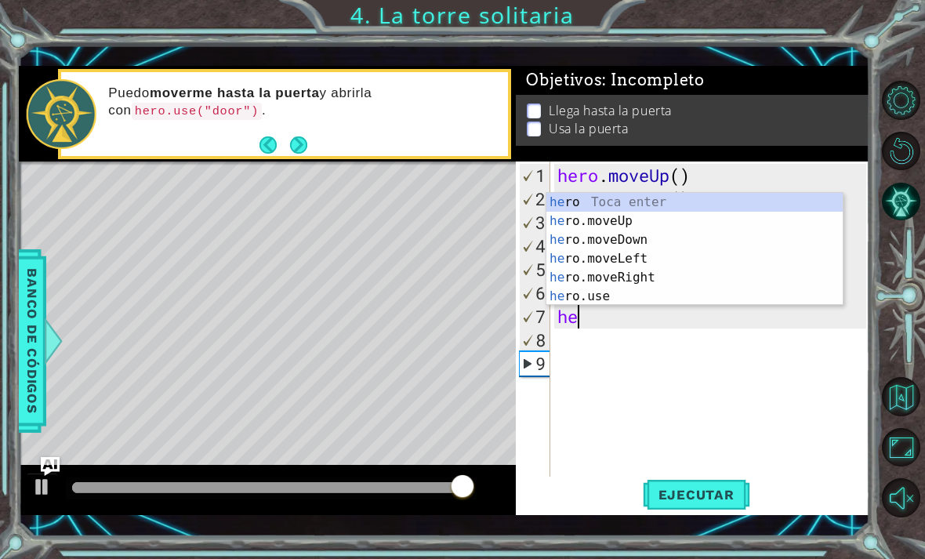
type textarea "h"
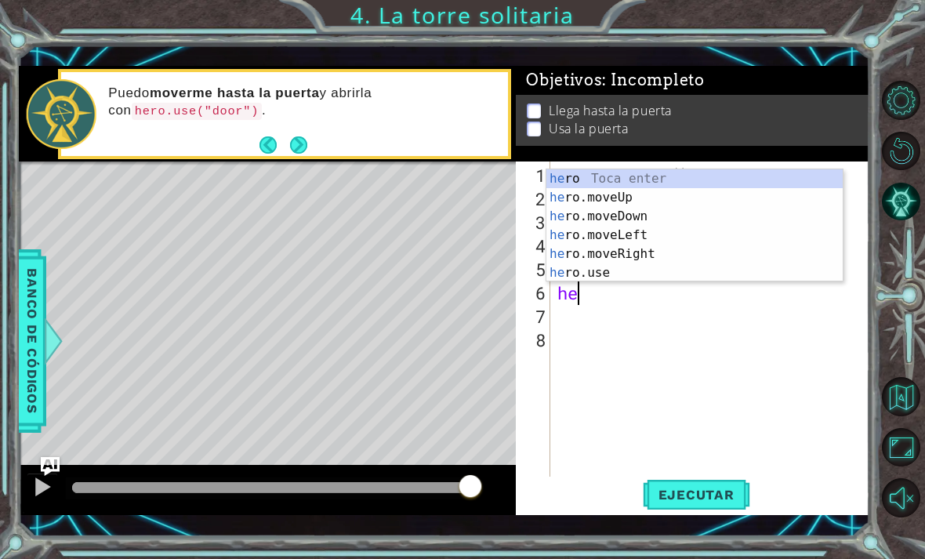
type textarea "h"
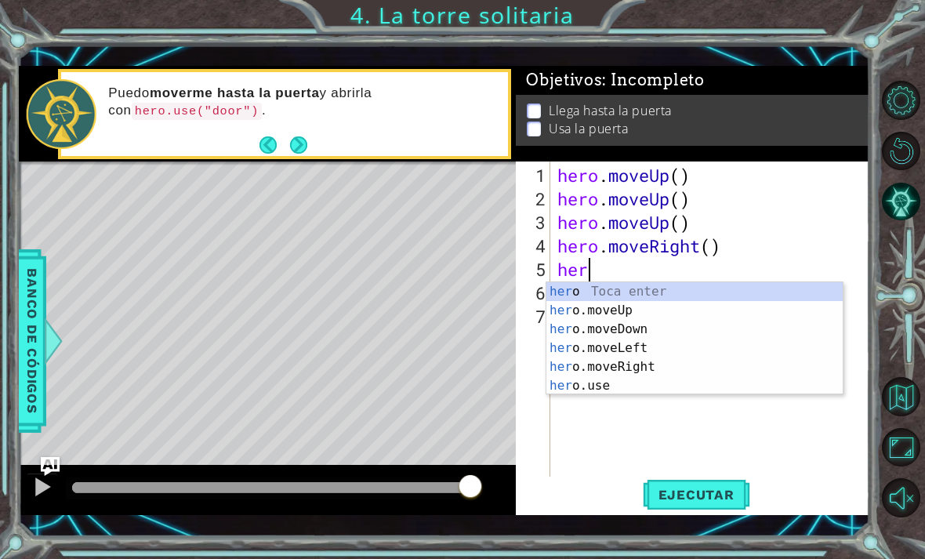
type textarea "h"
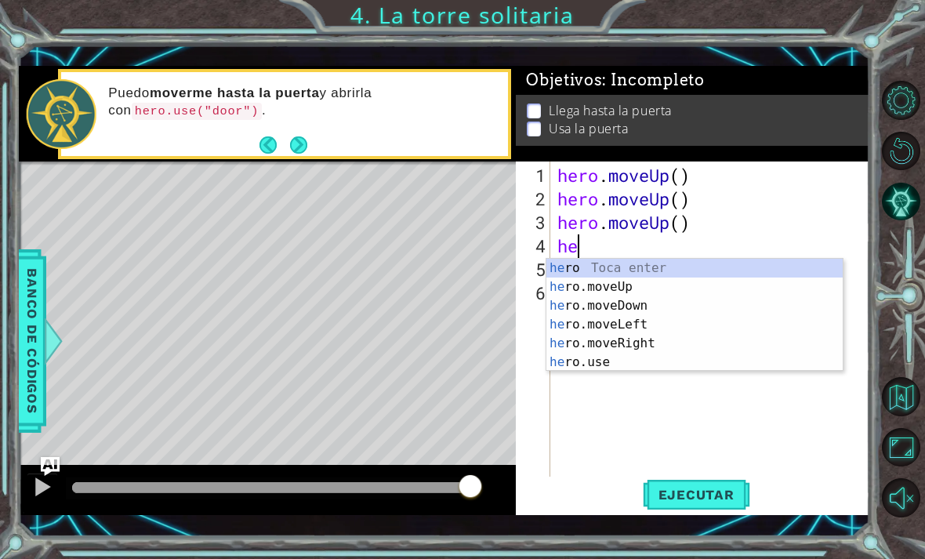
type textarea "h"
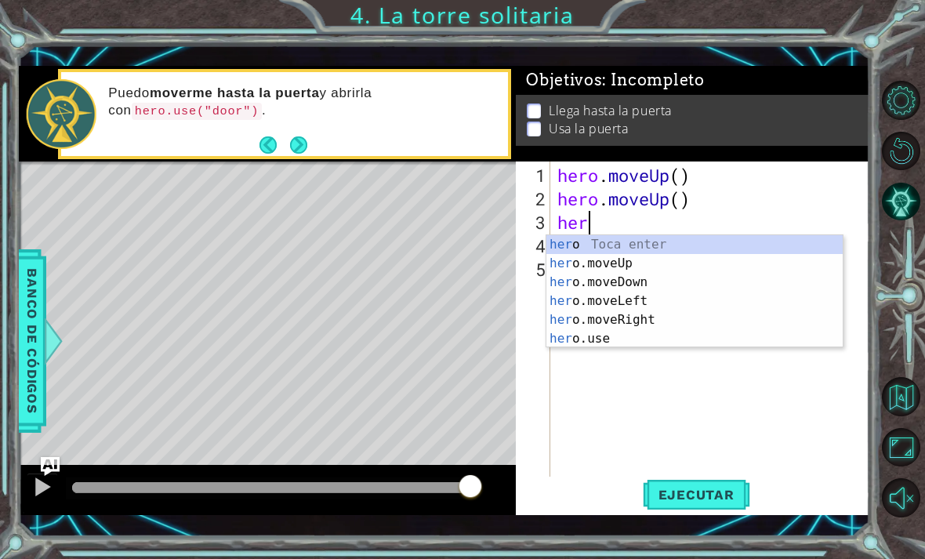
type textarea "h"
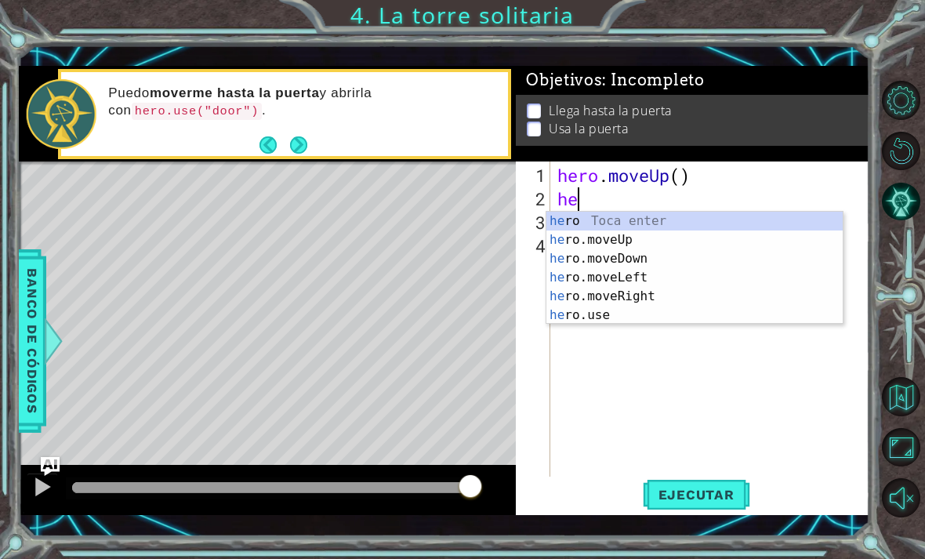
type textarea "h"
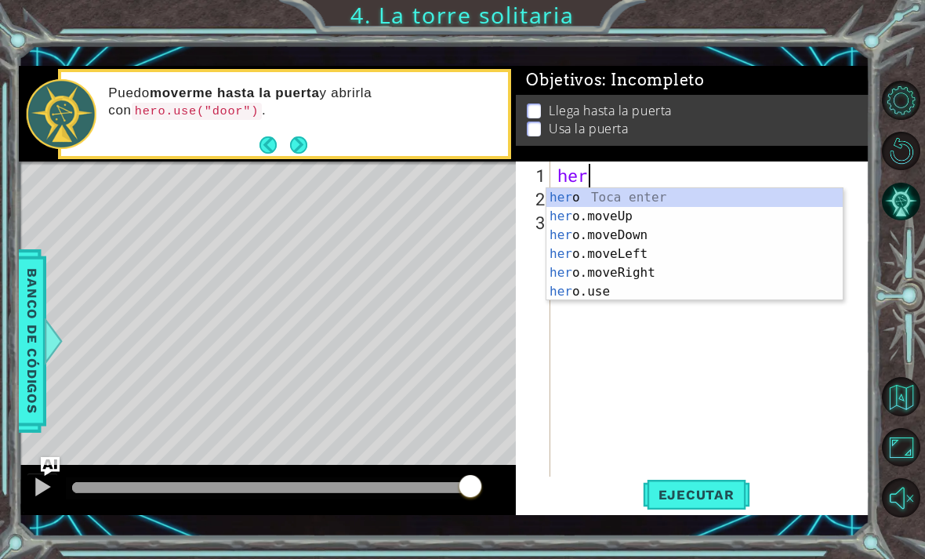
type textarea "h"
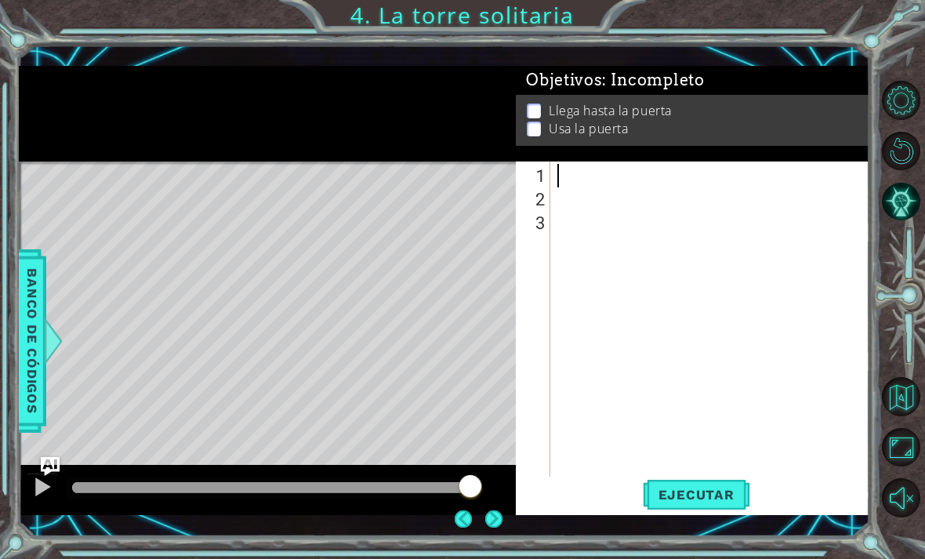
click at [735, 546] on div "1 ההההההההההההההההההההההההההההההההההההההההההההההההההההההההההההההההההההההההההההה…" at bounding box center [462, 279] width 925 height 559
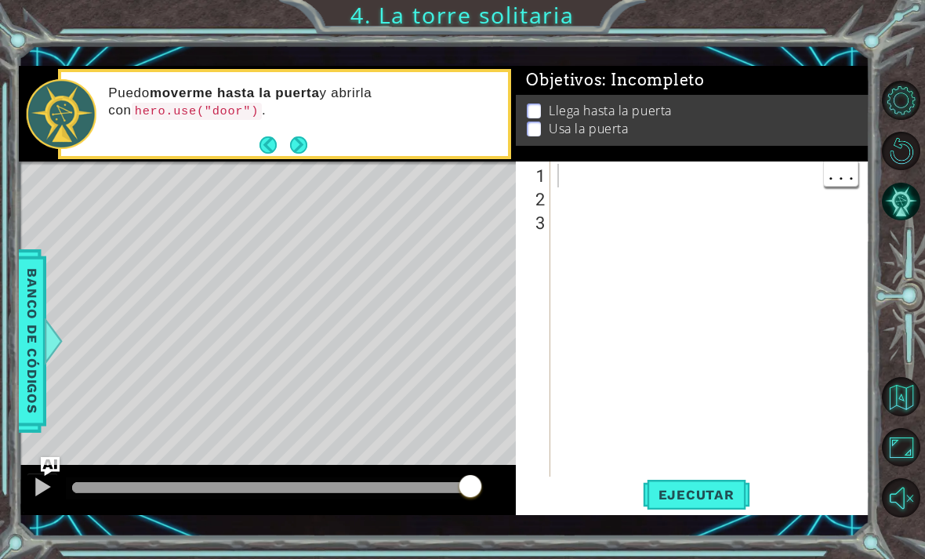
click at [586, 180] on div at bounding box center [714, 352] width 320 height 376
type textarea "h"
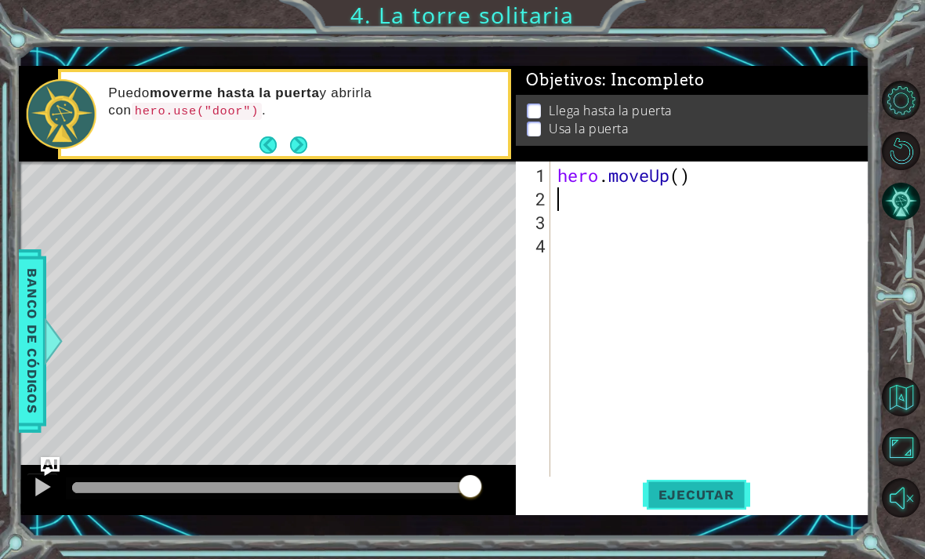
click at [725, 496] on span "Ejecutar" at bounding box center [695, 495] width 107 height 16
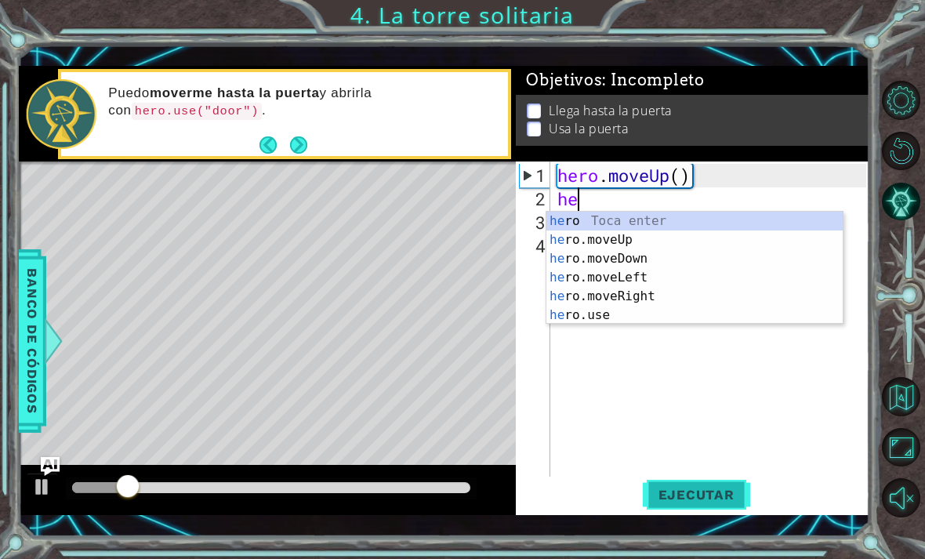
type textarea "her"
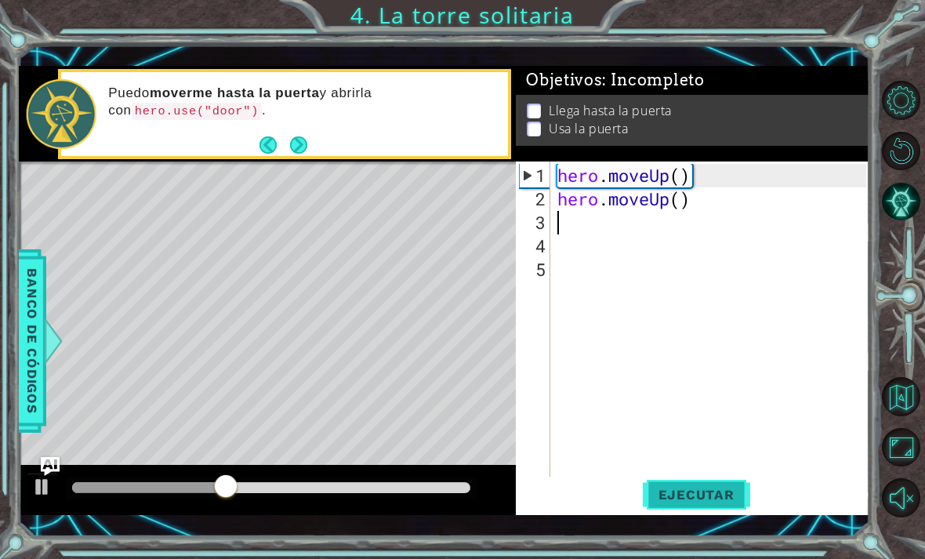
click at [696, 483] on button "Ejecutar" at bounding box center [695, 493] width 107 height 35
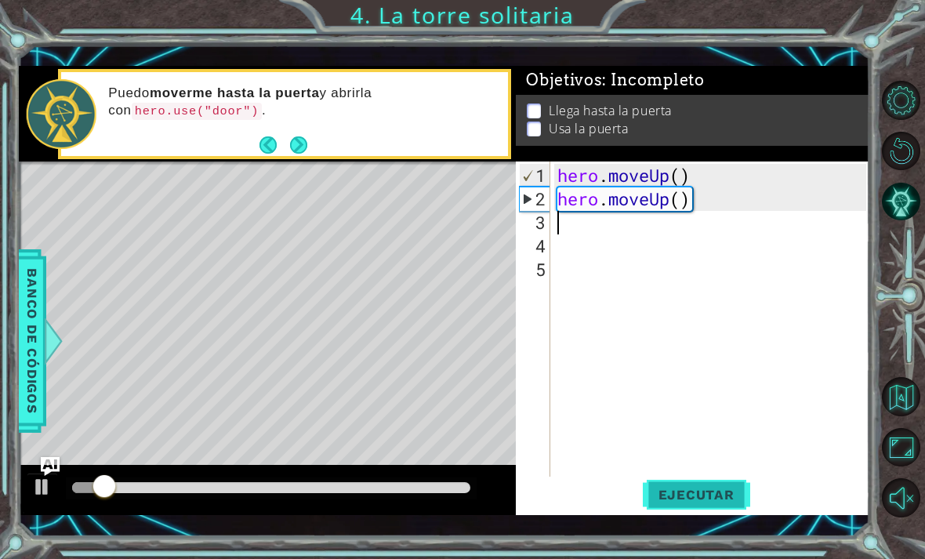
click at [730, 499] on span "Ejecutar" at bounding box center [695, 495] width 107 height 16
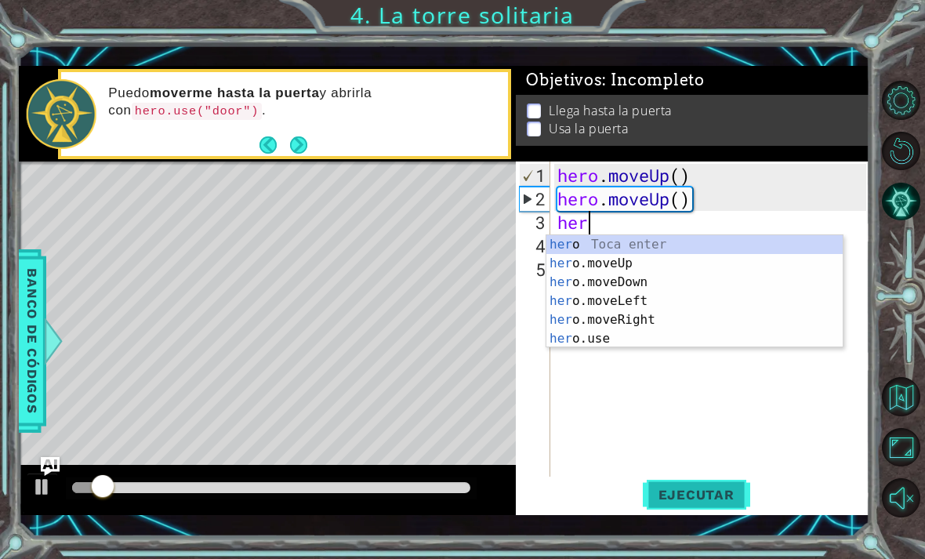
scroll to position [0, 1]
click at [635, 249] on div "her o Toca enter her o.moveUp Toca enter her o.moveDown Toca enter her o.moveLe…" at bounding box center [694, 310] width 296 height 150
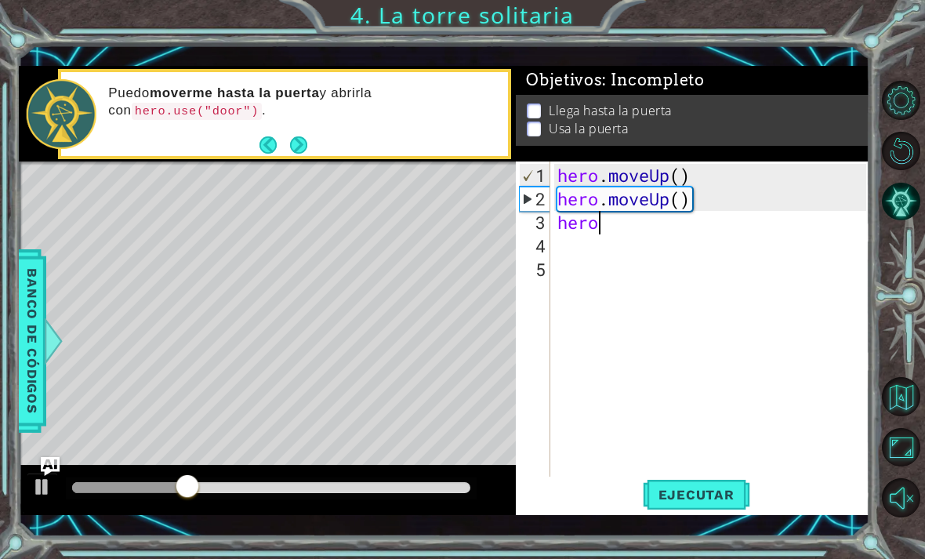
type textarea "herom"
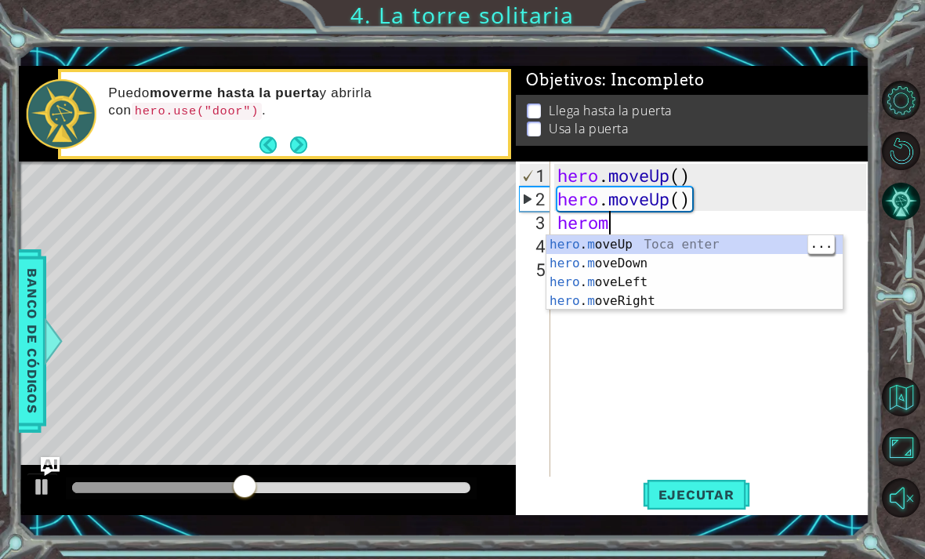
scroll to position [0, 0]
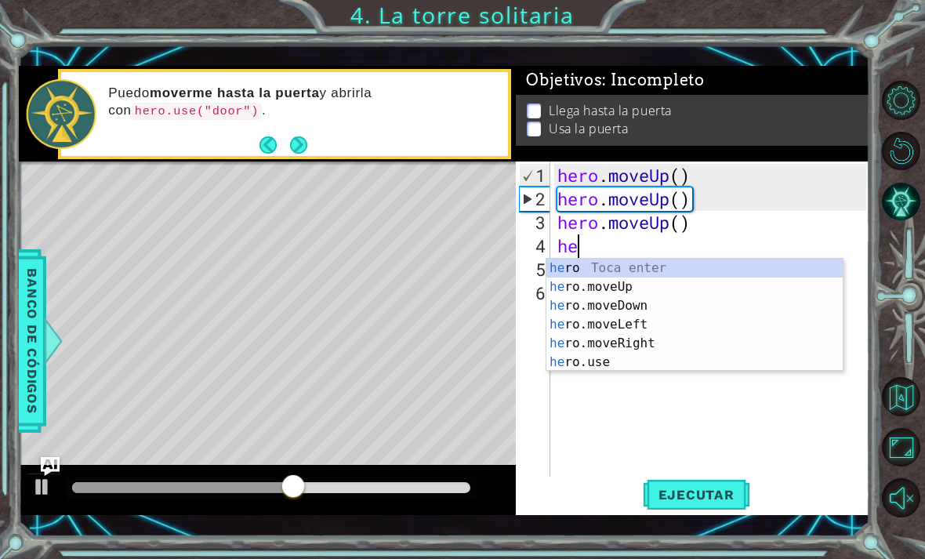
type textarea "her"
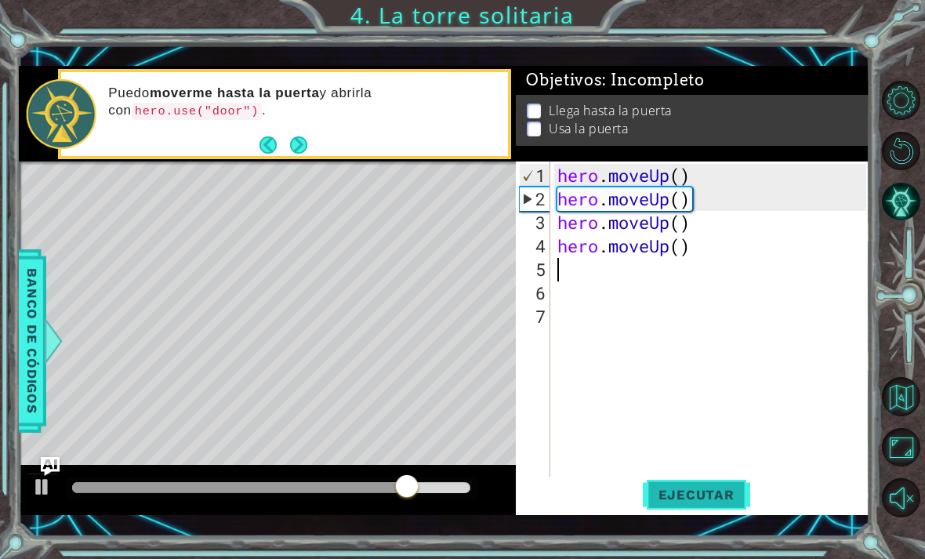
click at [711, 505] on button "Ejecutar" at bounding box center [695, 493] width 107 height 35
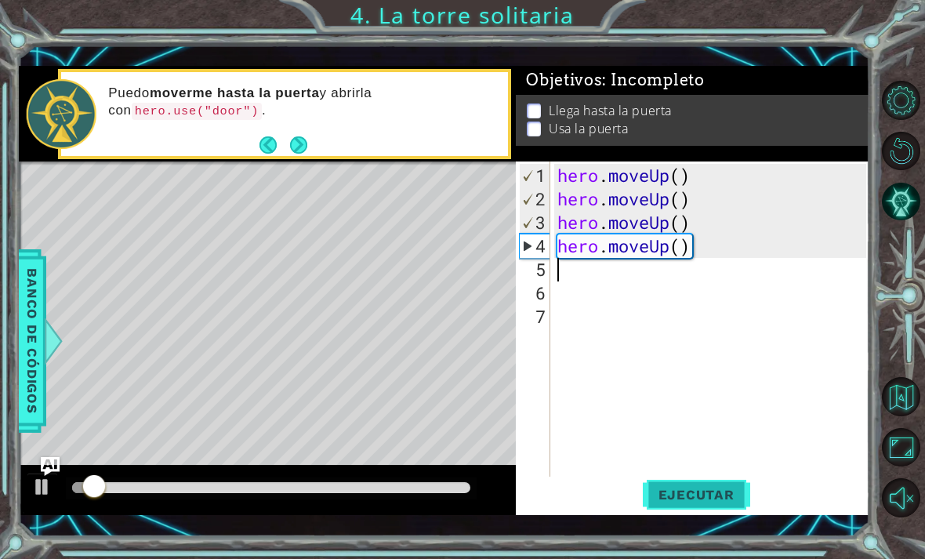
click at [709, 493] on span "Ejecutar" at bounding box center [695, 495] width 107 height 16
click at [712, 489] on span "Ejecutar" at bounding box center [695, 495] width 107 height 16
click at [705, 502] on span "Ejecutar" at bounding box center [695, 495] width 107 height 16
click at [705, 500] on span "Ejecutar" at bounding box center [695, 495] width 107 height 16
click at [700, 498] on span "Ejecutar" at bounding box center [695, 495] width 107 height 16
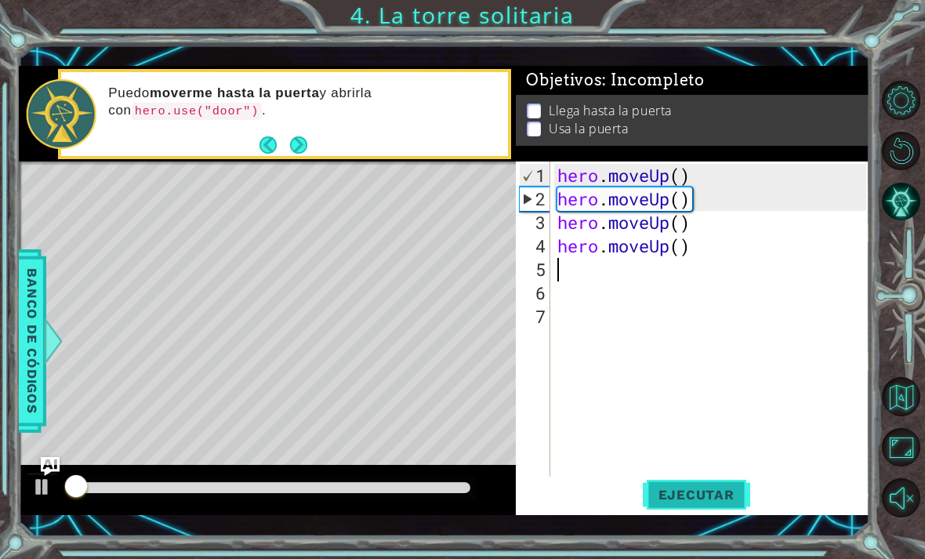
click at [701, 499] on span "Ejecutar" at bounding box center [695, 495] width 107 height 16
click at [704, 500] on span "Ejecutar" at bounding box center [695, 495] width 107 height 16
click at [704, 499] on span "Ejecutar" at bounding box center [695, 495] width 107 height 16
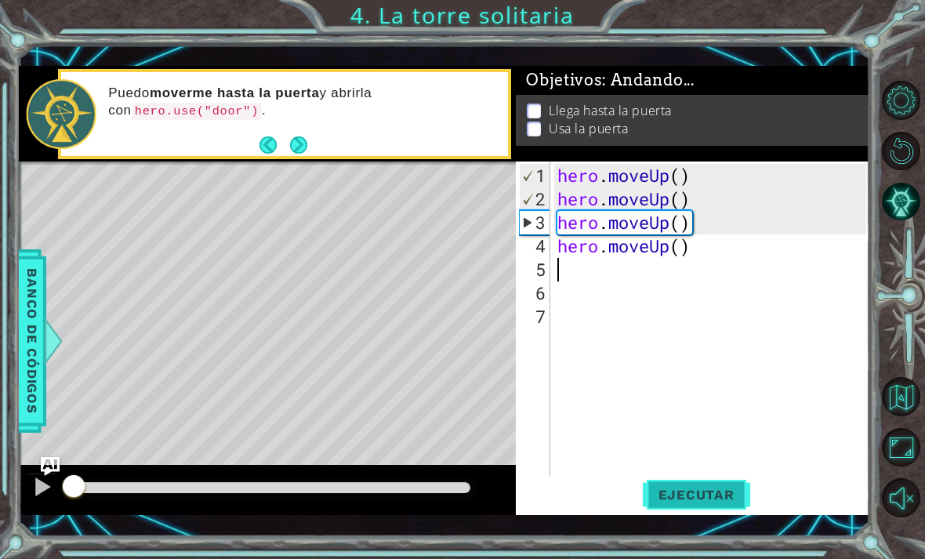
click at [706, 494] on span "Ejecutar" at bounding box center [695, 495] width 107 height 16
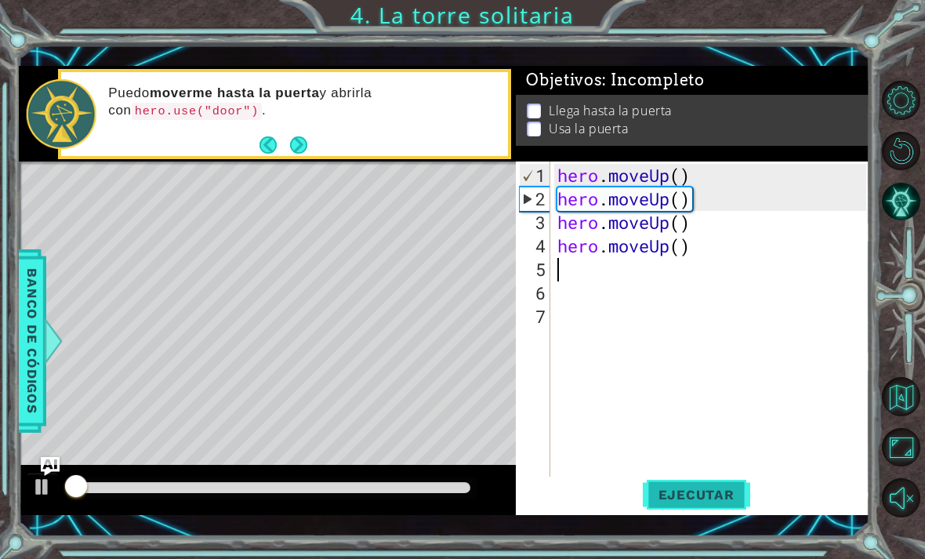
click at [706, 494] on span "Ejecutar" at bounding box center [695, 495] width 107 height 16
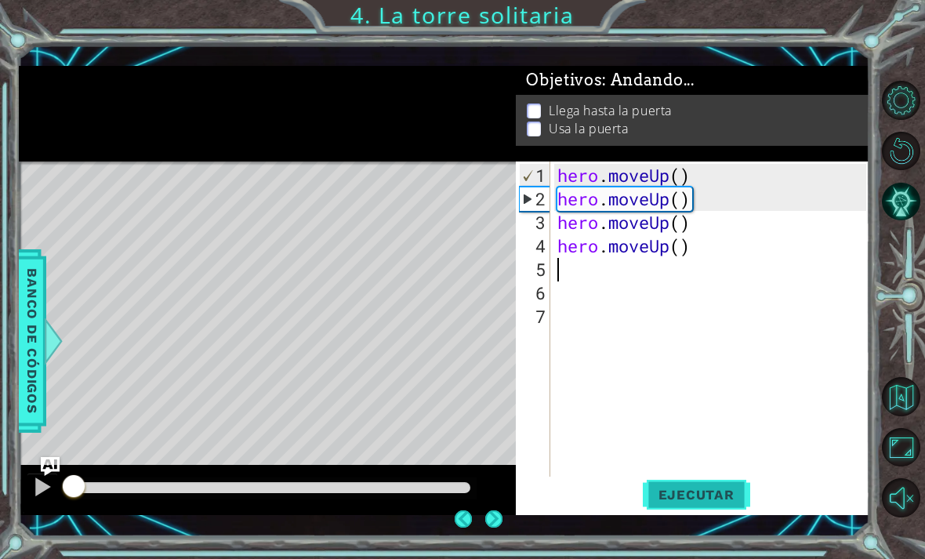
click at [704, 498] on span "Ejecutar" at bounding box center [695, 495] width 107 height 16
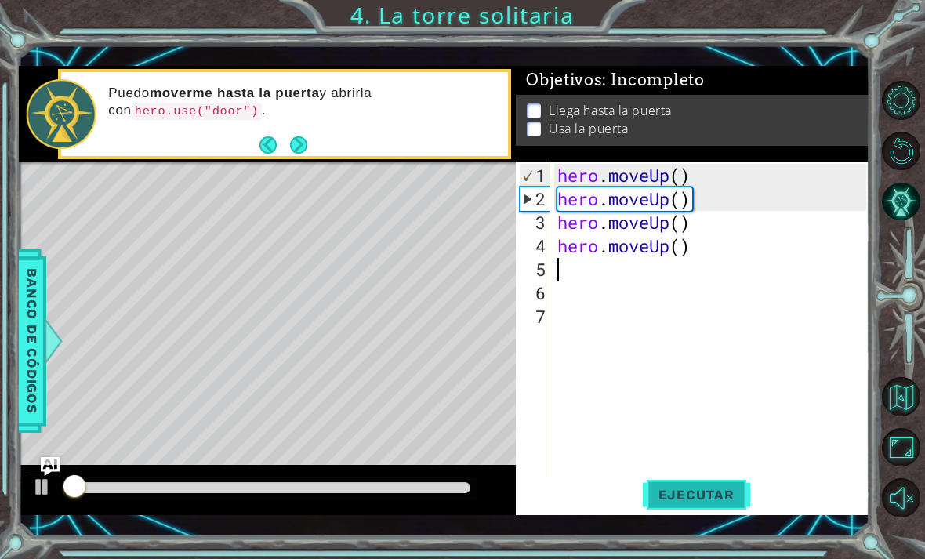
click at [704, 498] on span "Ejecutar" at bounding box center [695, 495] width 107 height 16
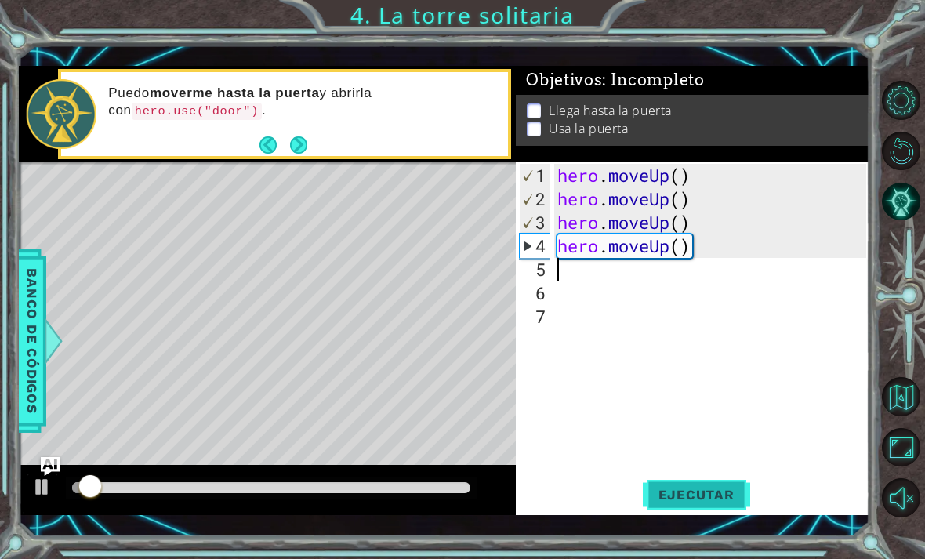
click at [697, 494] on span "Ejecutar" at bounding box center [695, 495] width 107 height 16
click at [715, 492] on span "Ejecutar" at bounding box center [695, 495] width 107 height 16
click at [707, 493] on span "Ejecutar" at bounding box center [695, 495] width 107 height 16
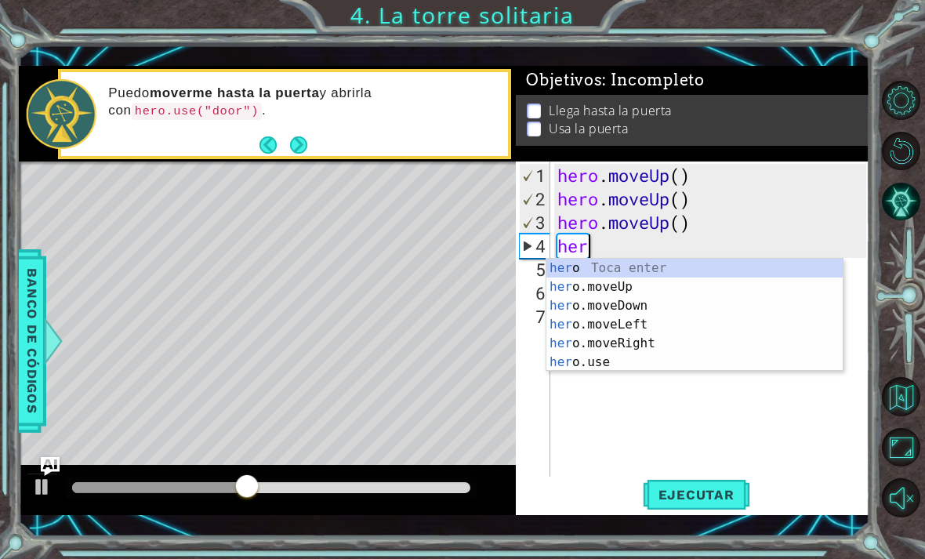
type textarea "h"
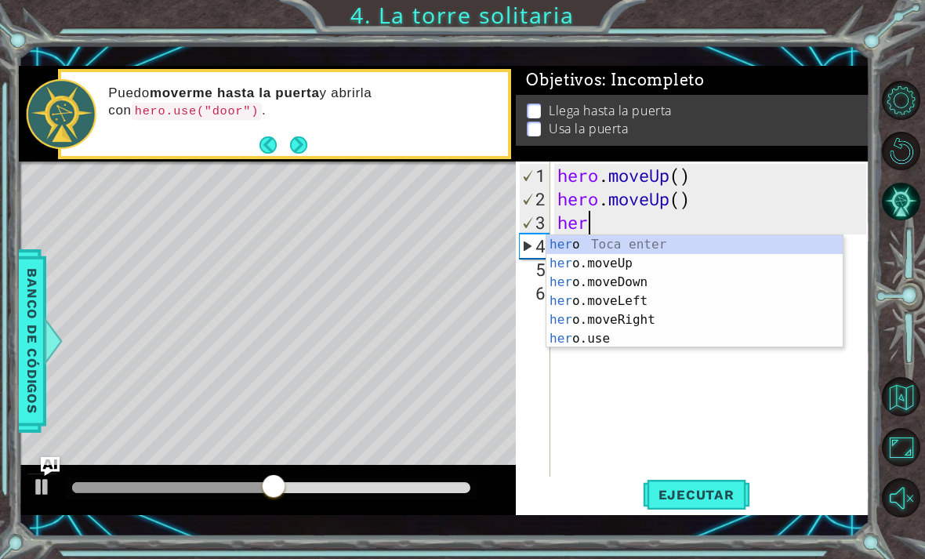
type textarea "h"
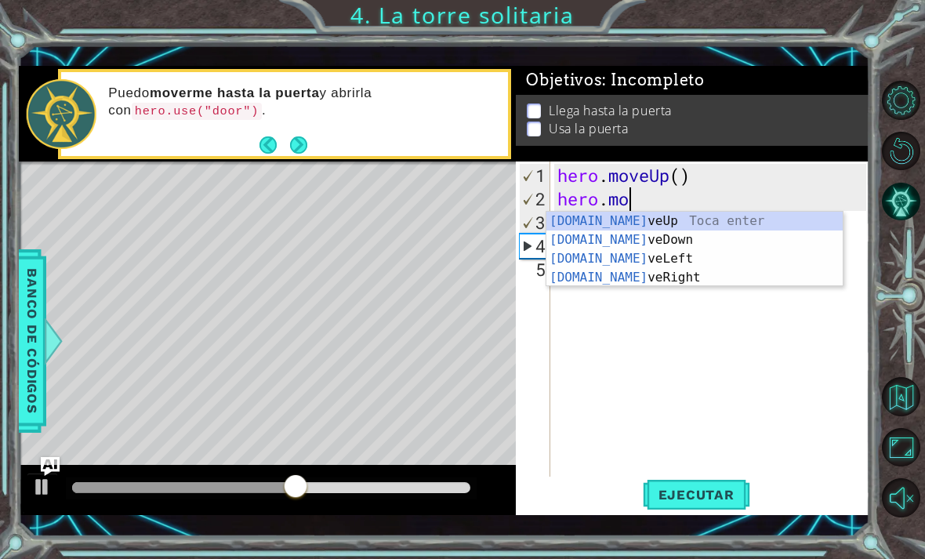
type textarea "hero."
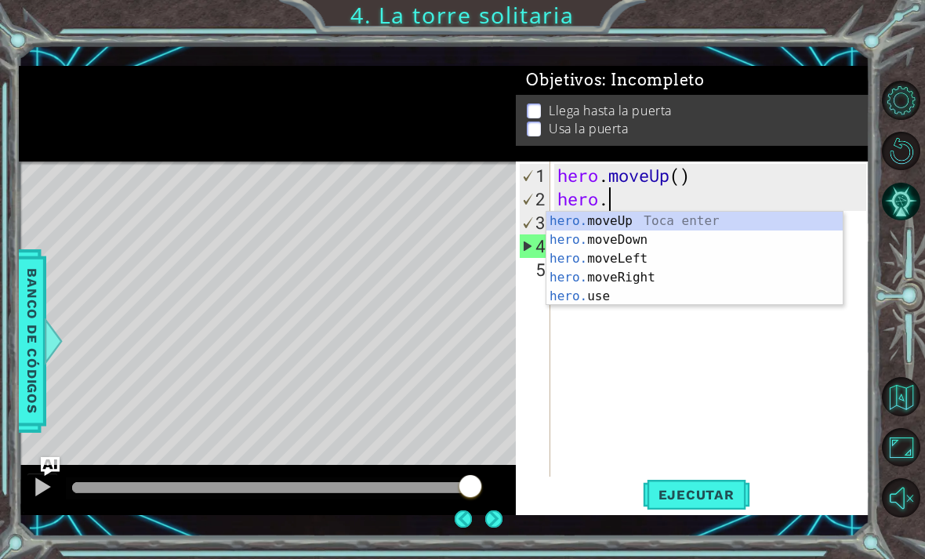
click at [664, 260] on div "hero. moveUp Toca enter hero. moveDown Toca enter hero. moveLeft Toca enter her…" at bounding box center [694, 278] width 296 height 132
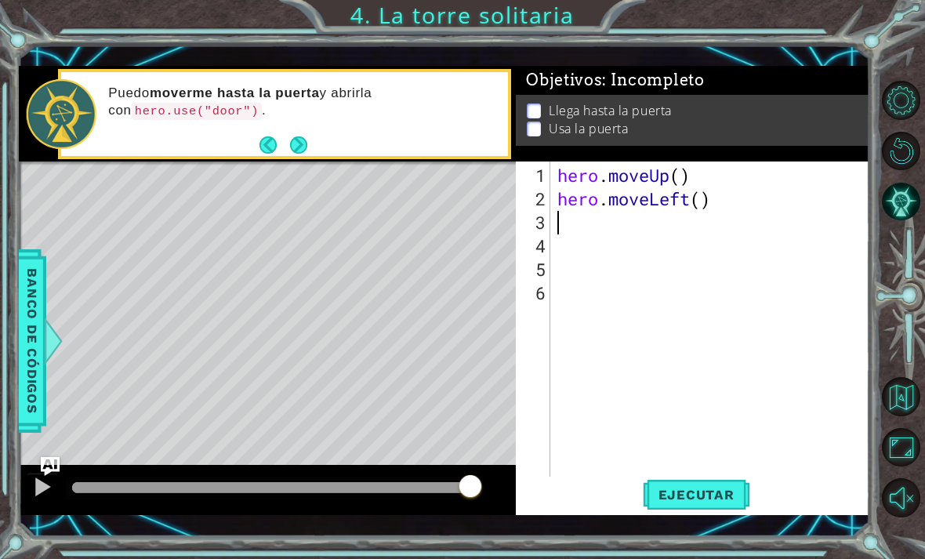
type textarea "h"
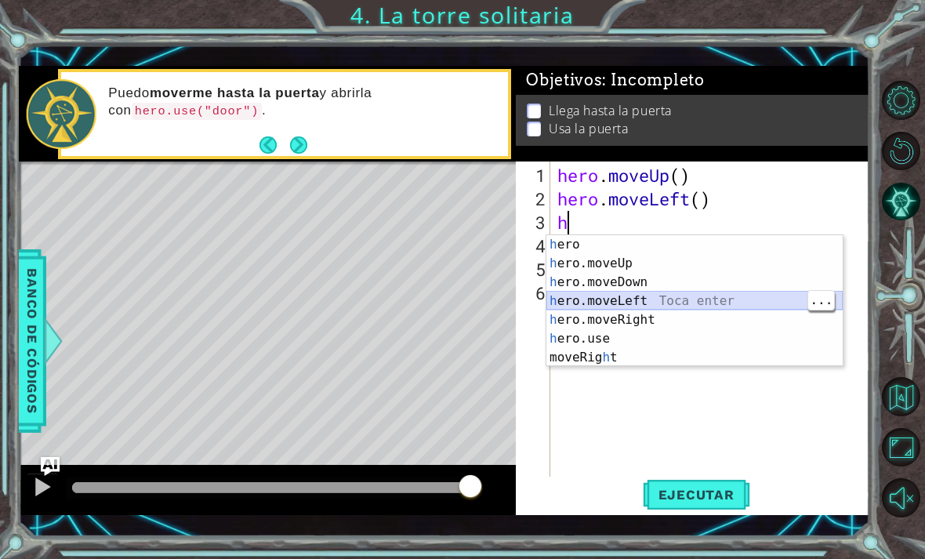
click at [677, 306] on div "h ero Toca enter h ero.moveUp Toca enter h ero.moveDown Toca enter h ero.moveLe…" at bounding box center [694, 319] width 296 height 169
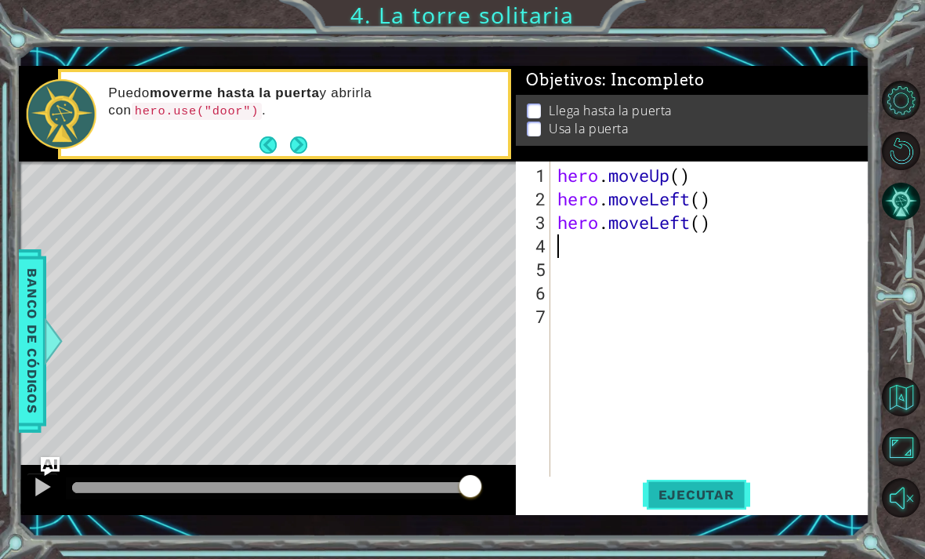
click at [708, 484] on button "Ejecutar" at bounding box center [695, 493] width 107 height 35
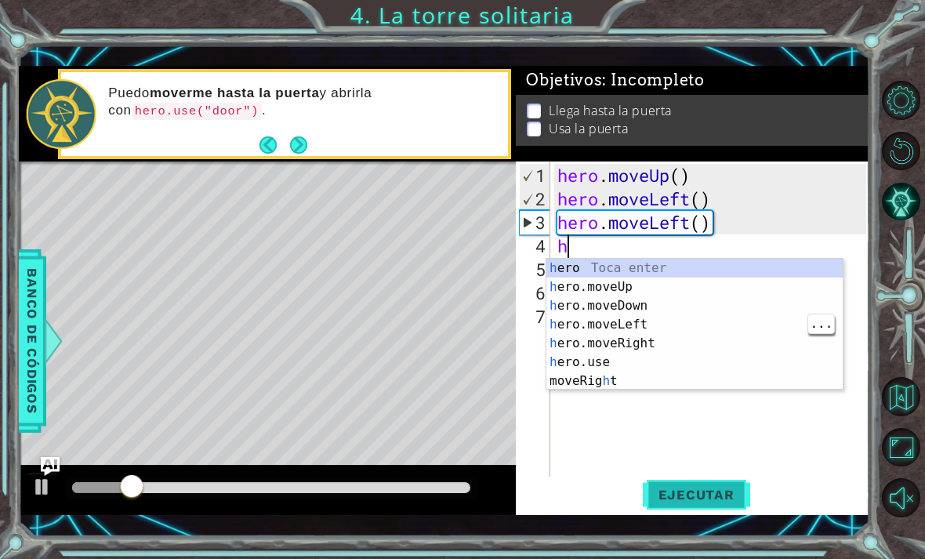
type textarea "he"
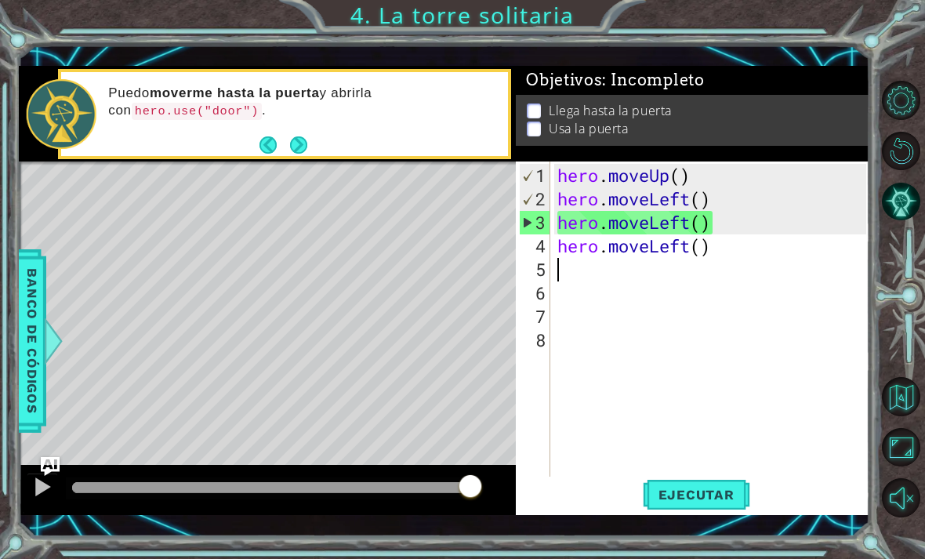
type textarea "hero.moveLeft()"
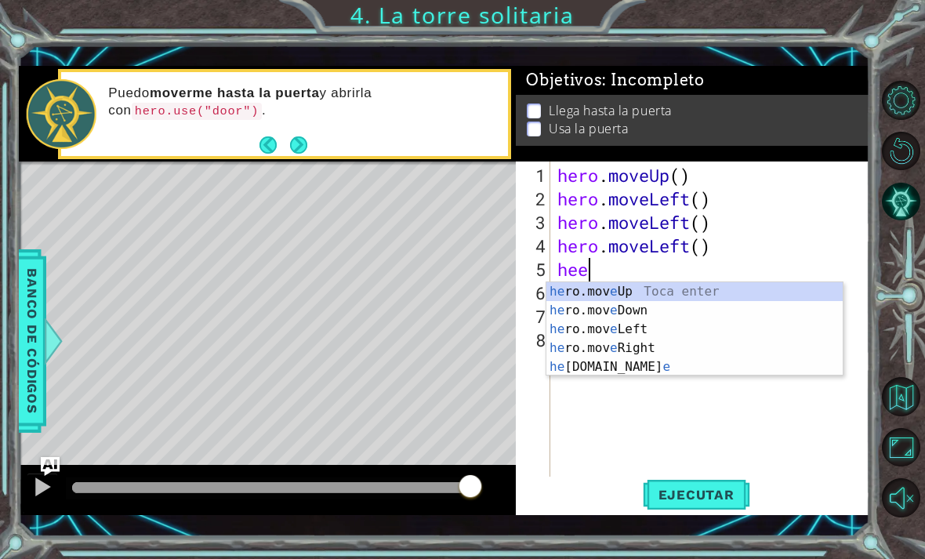
scroll to position [0, 1]
type textarea "heee"
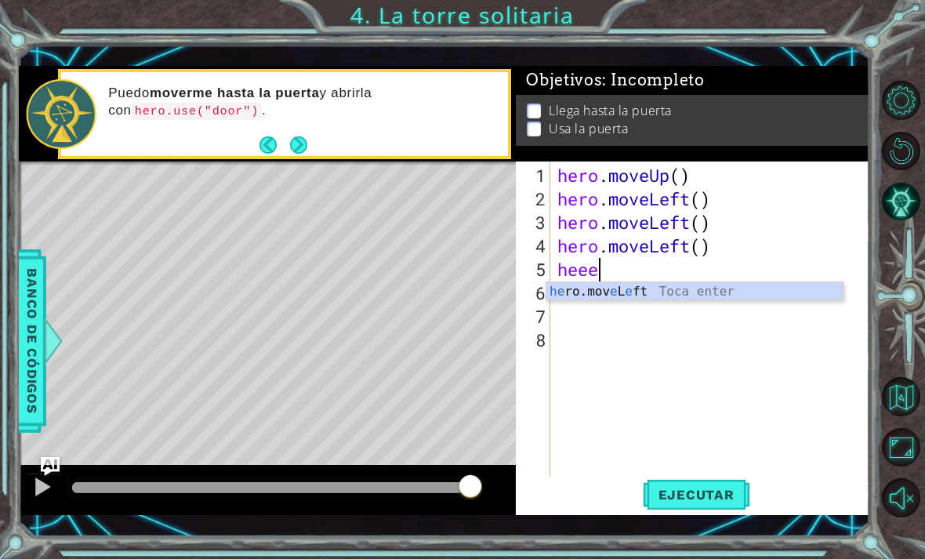
scroll to position [0, 0]
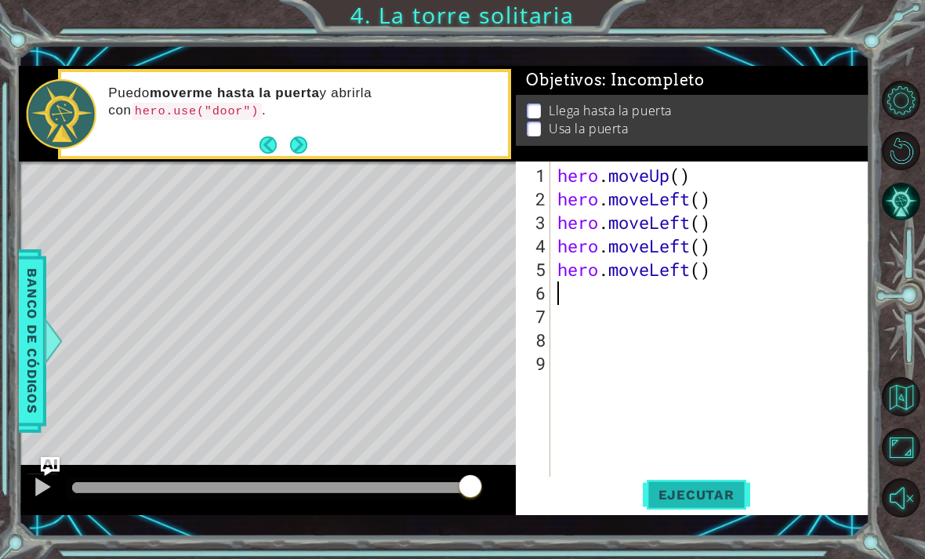
click at [718, 491] on span "Ejecutar" at bounding box center [695, 495] width 107 height 16
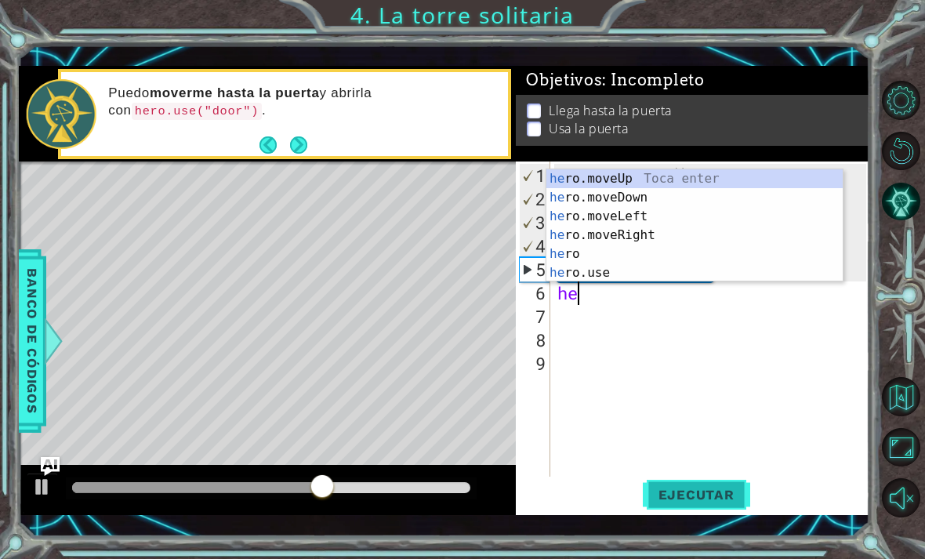
scroll to position [0, 1]
type textarea "hero"
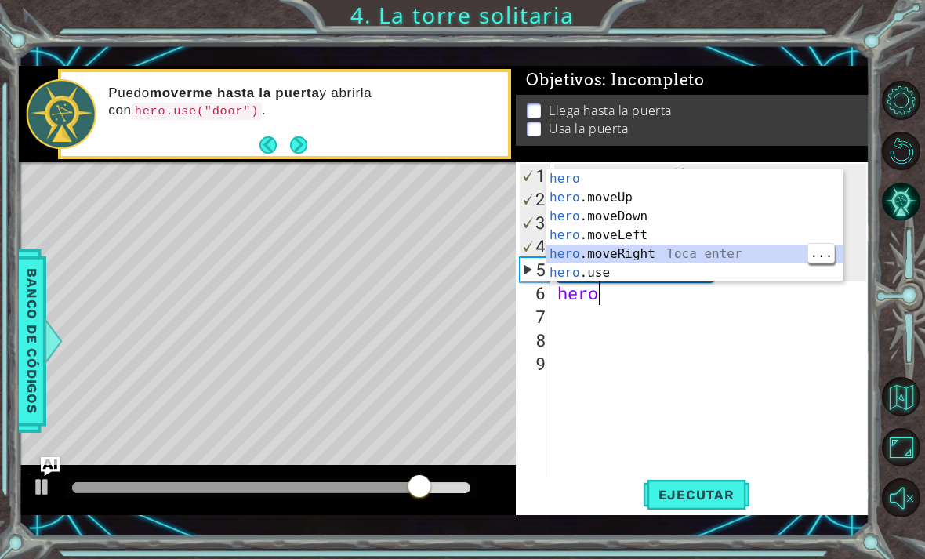
click at [687, 248] on div "hero Toca enter hero .moveUp Toca enter hero .moveDown Toca enter hero .moveLef…" at bounding box center [694, 244] width 296 height 150
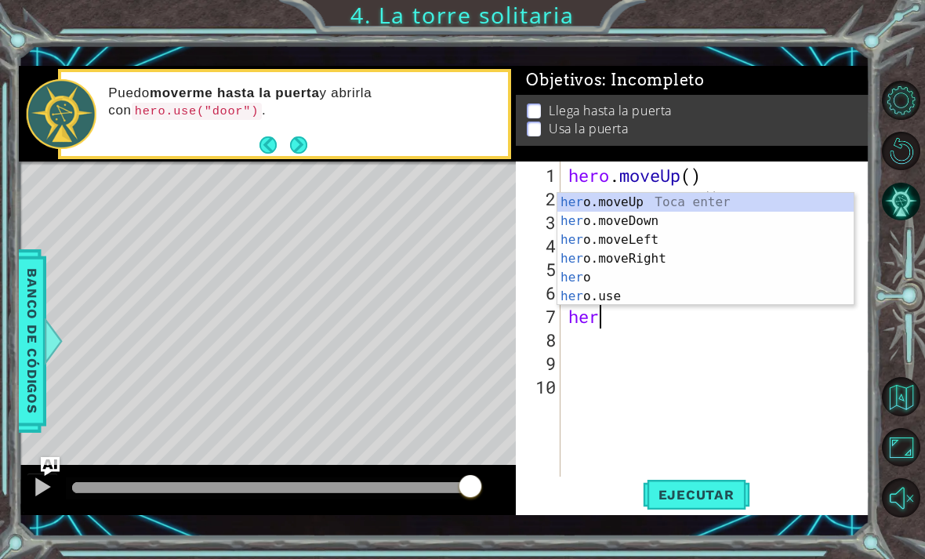
type textarea "hero"
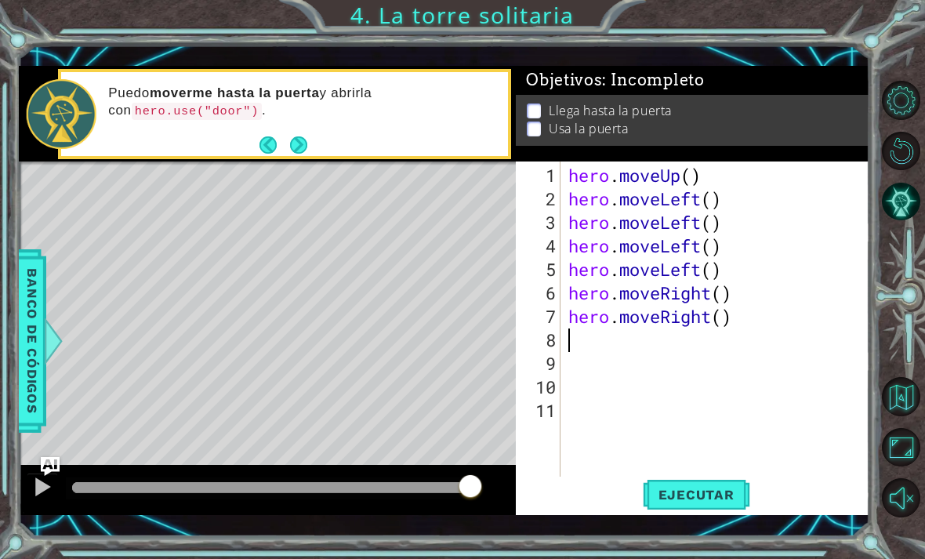
scroll to position [0, 0]
click at [723, 501] on span "Ejecutar" at bounding box center [695, 495] width 107 height 16
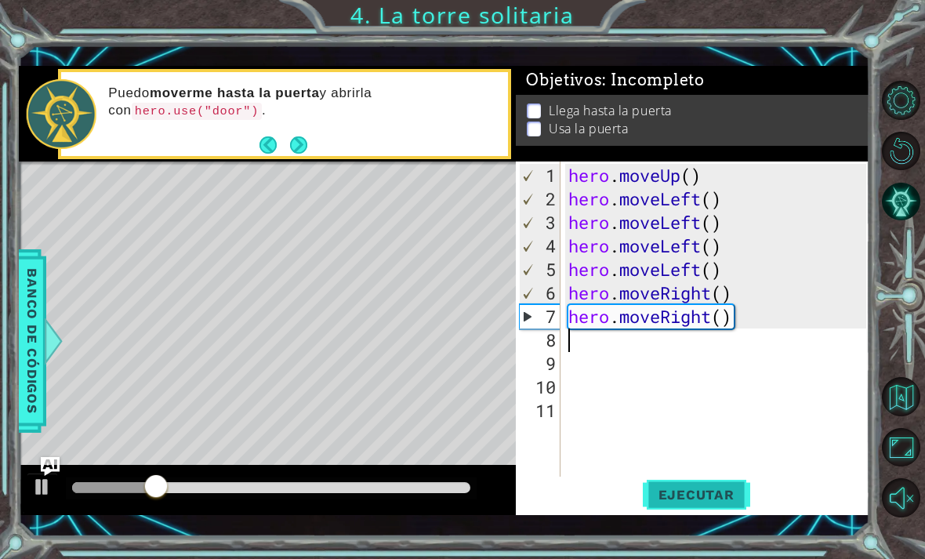
click at [708, 497] on span "Ejecutar" at bounding box center [695, 495] width 107 height 16
click at [763, 317] on div "hero . moveUp ( ) hero . moveLeft ( ) hero . moveLeft ( ) hero . moveLeft ( ) h…" at bounding box center [719, 352] width 309 height 376
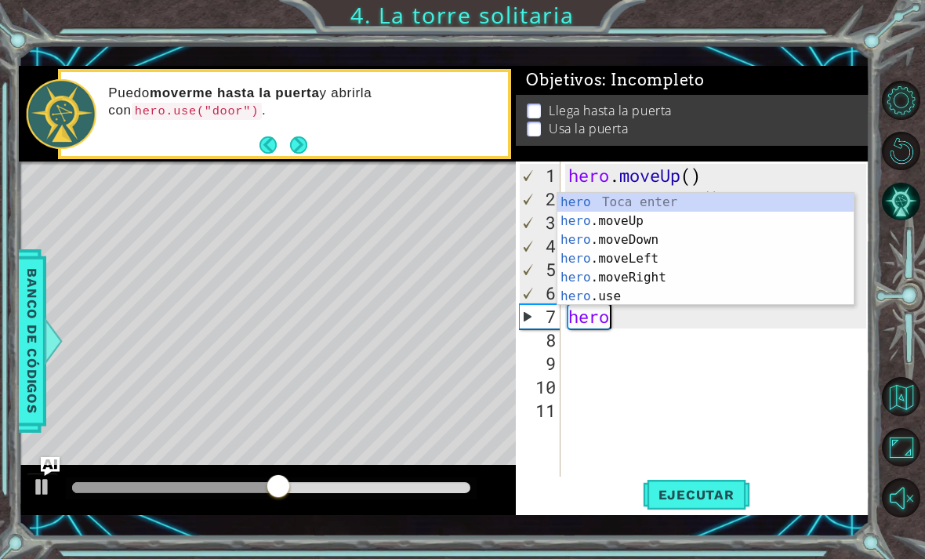
type textarea "h"
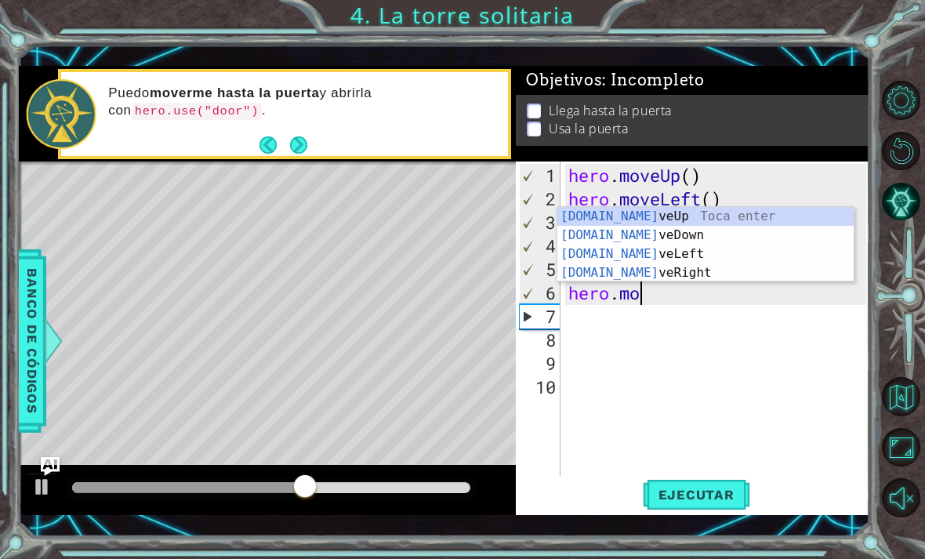
type textarea "hero.m"
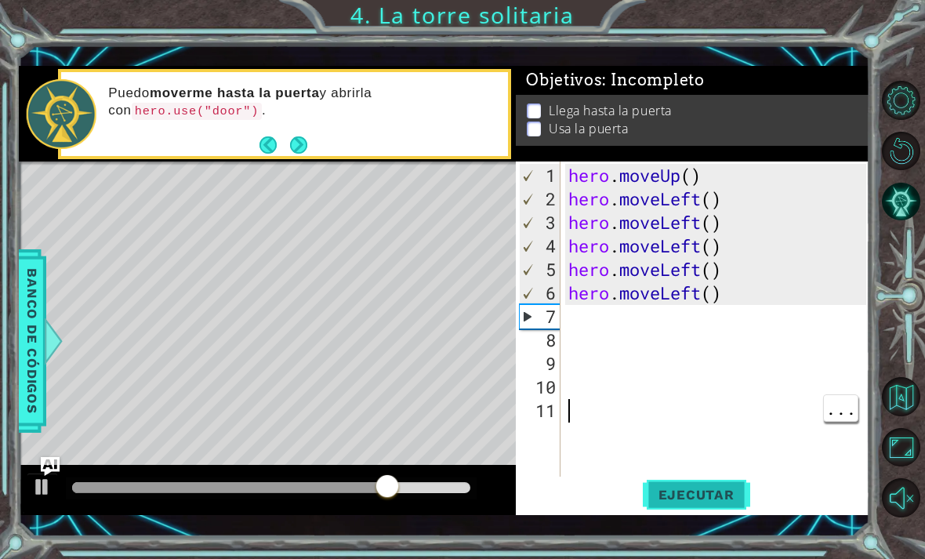
click at [722, 483] on button "Ejecutar" at bounding box center [695, 493] width 107 height 35
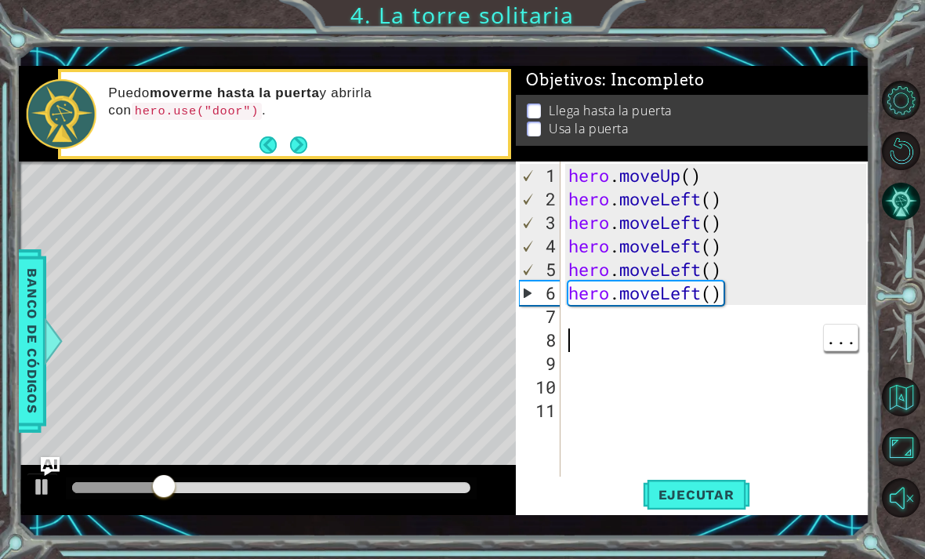
click at [608, 330] on div "hero . moveUp ( ) hero . moveLeft ( ) hero . moveLeft ( ) hero . moveLeft ( ) h…" at bounding box center [719, 352] width 309 height 376
click at [626, 328] on div "hero . moveUp ( ) hero . moveLeft ( ) hero . moveLeft ( ) hero . moveLeft ( ) h…" at bounding box center [719, 352] width 309 height 376
click at [626, 313] on div "hero . moveUp ( ) hero . moveLeft ( ) hero . moveLeft ( ) hero . moveLeft ( ) h…" at bounding box center [719, 352] width 309 height 376
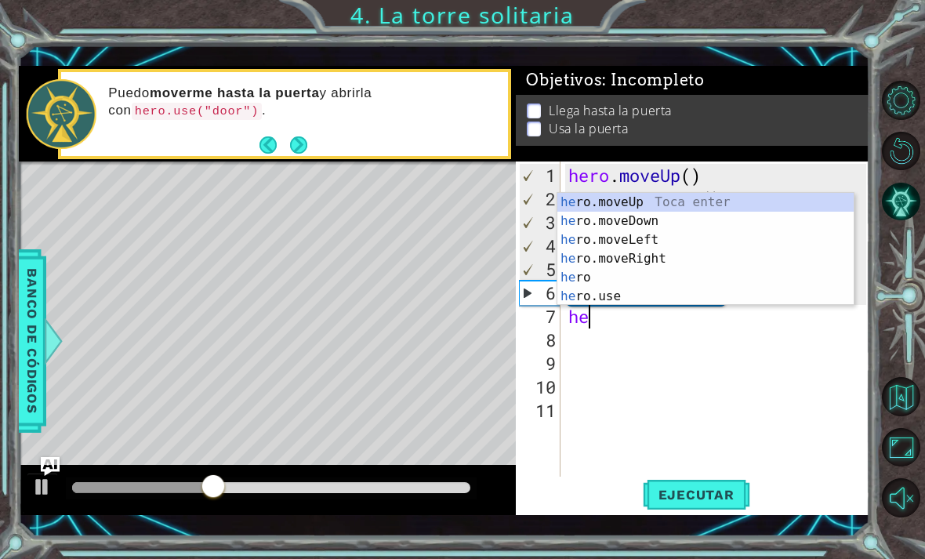
scroll to position [0, 1]
type textarea "hero"
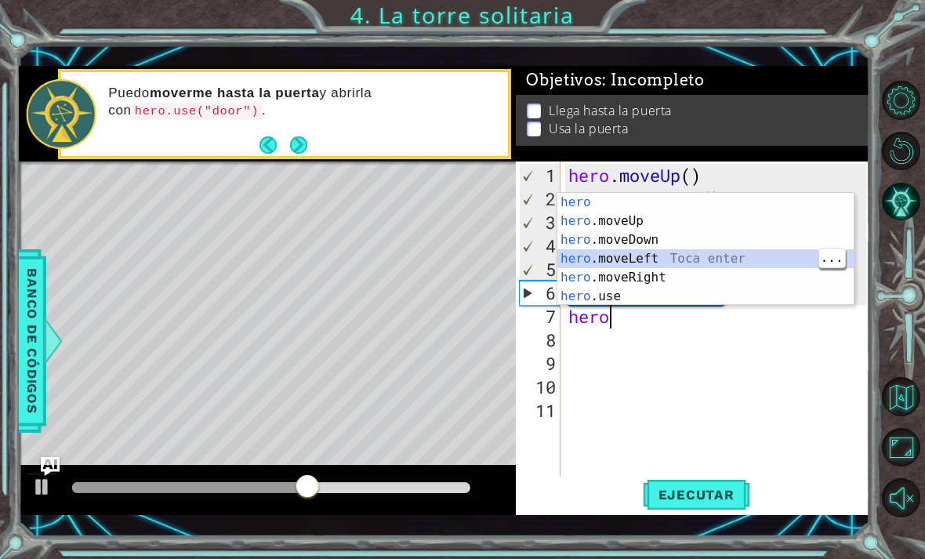
scroll to position [0, 0]
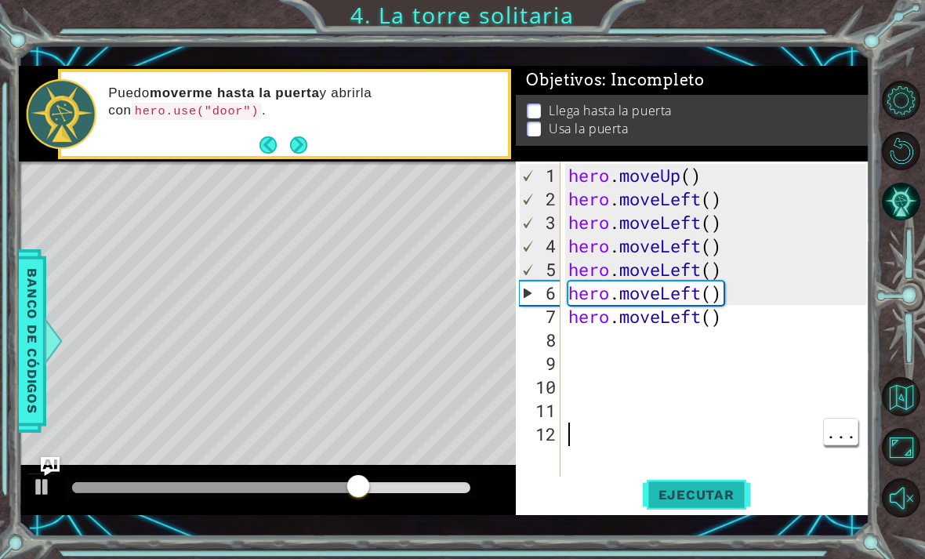
click at [715, 480] on button "Ejecutar" at bounding box center [695, 493] width 107 height 35
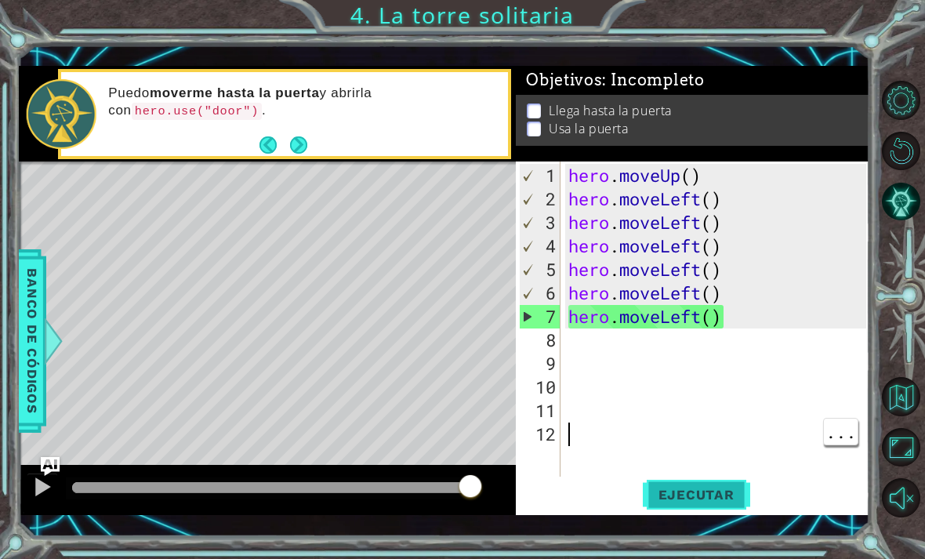
click at [712, 490] on span "Ejecutar" at bounding box center [695, 495] width 107 height 16
click at [736, 320] on div "hero . moveUp ( ) hero . moveLeft ( ) hero . moveLeft ( ) hero . moveLeft ( ) h…" at bounding box center [719, 352] width 309 height 376
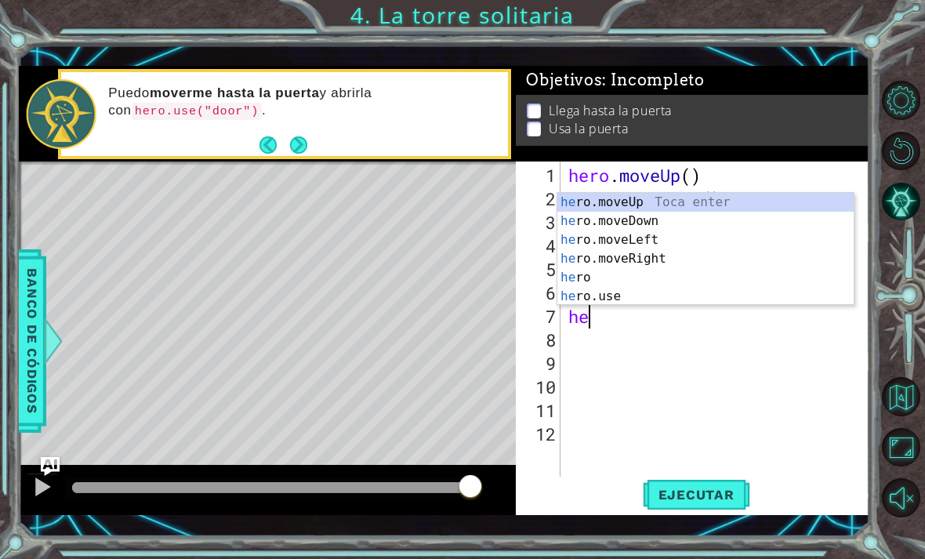
type textarea "h"
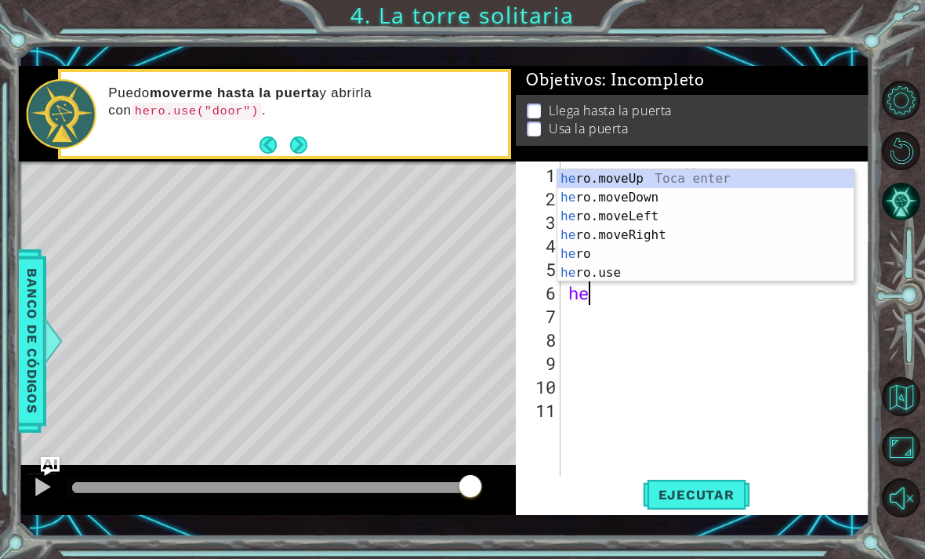
type textarea "h"
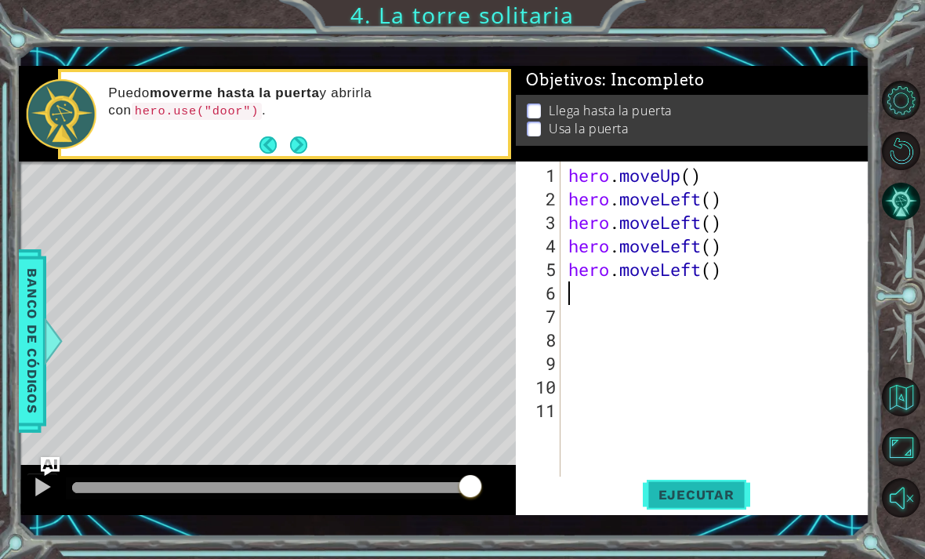
click at [718, 494] on span "Ejecutar" at bounding box center [695, 495] width 107 height 16
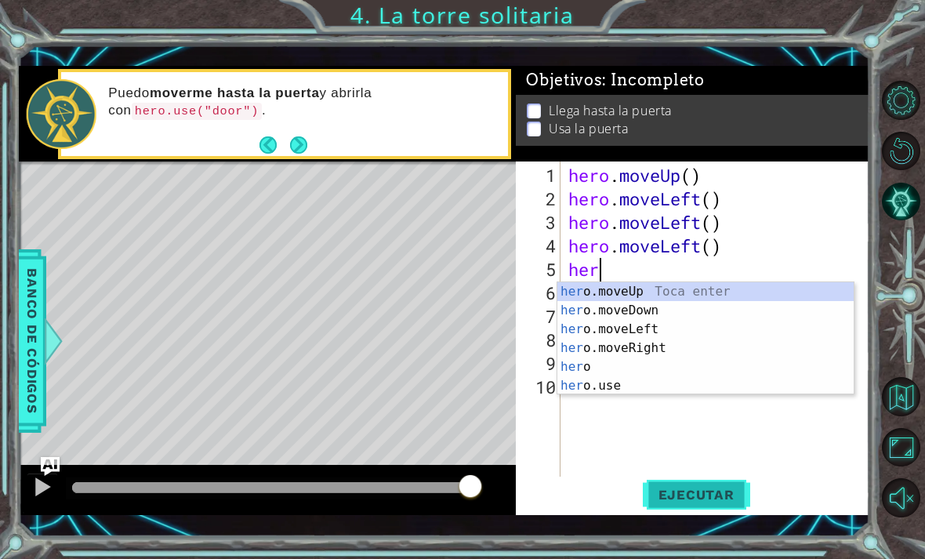
type textarea "h"
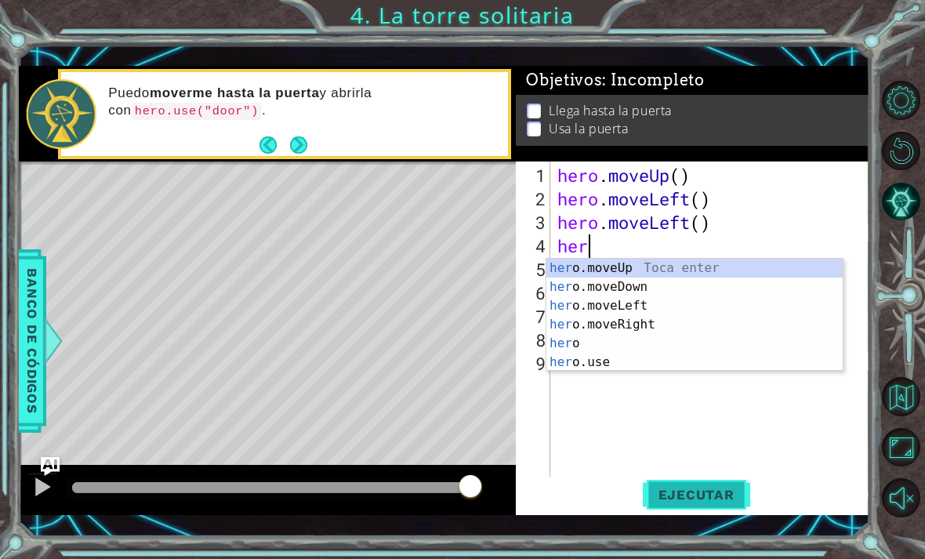
type textarea "h"
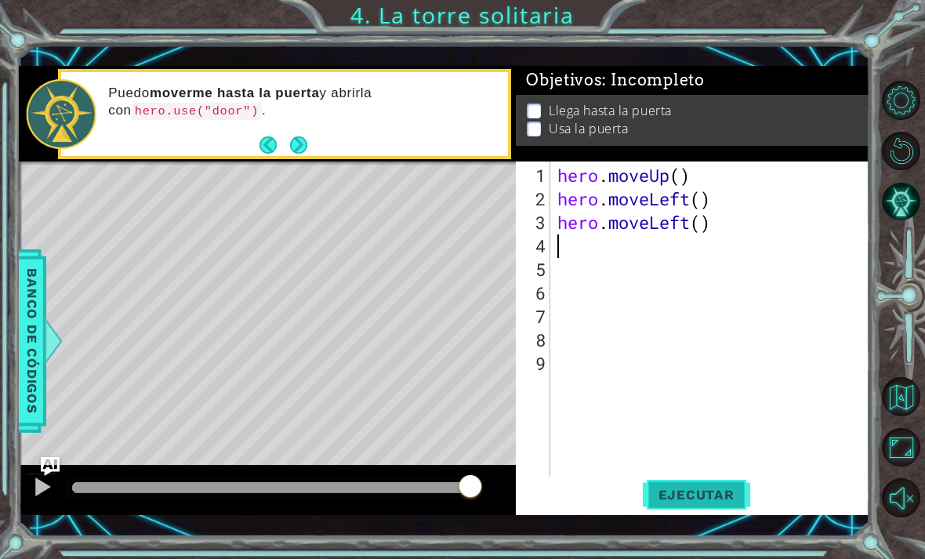
click at [709, 500] on span "Ejecutar" at bounding box center [695, 495] width 107 height 16
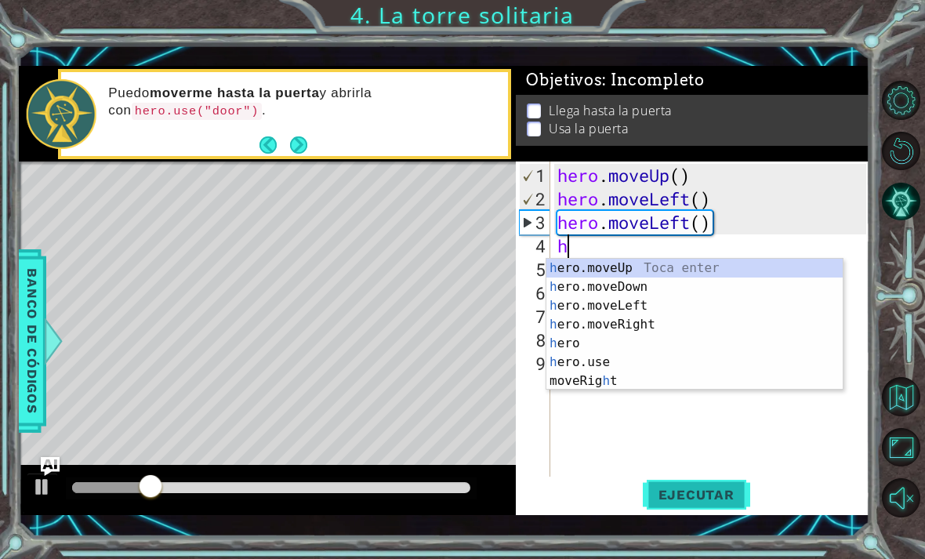
type textarea "he"
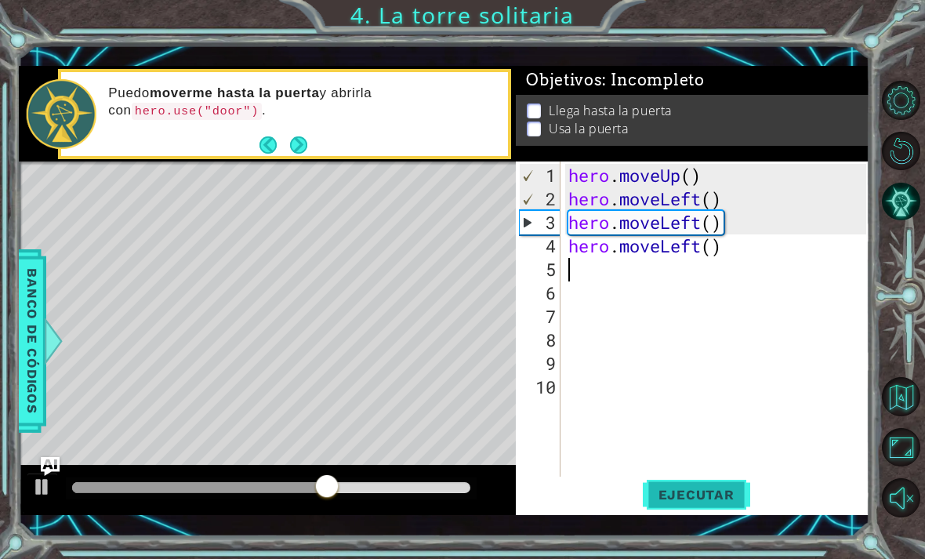
click at [702, 490] on span "Ejecutar" at bounding box center [695, 495] width 107 height 16
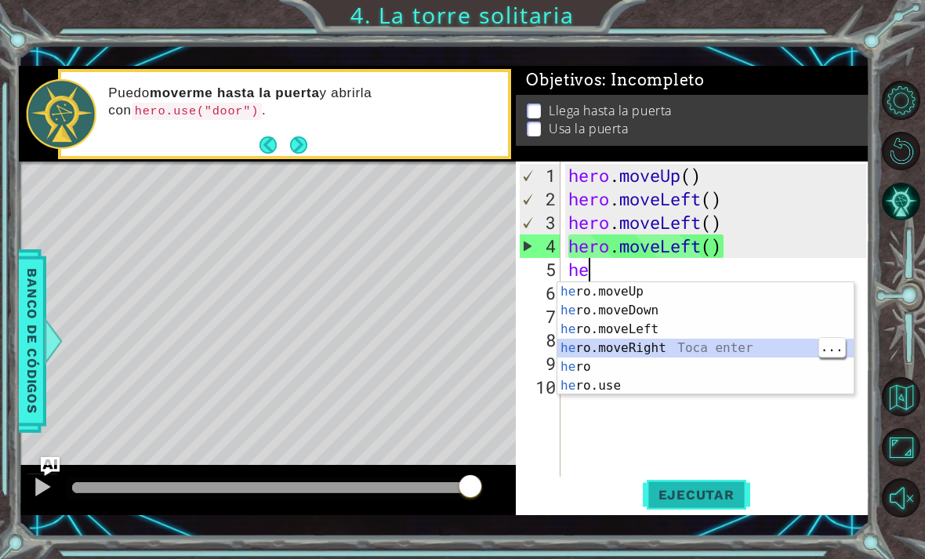
click at [711, 500] on span "Ejecutar" at bounding box center [695, 495] width 107 height 16
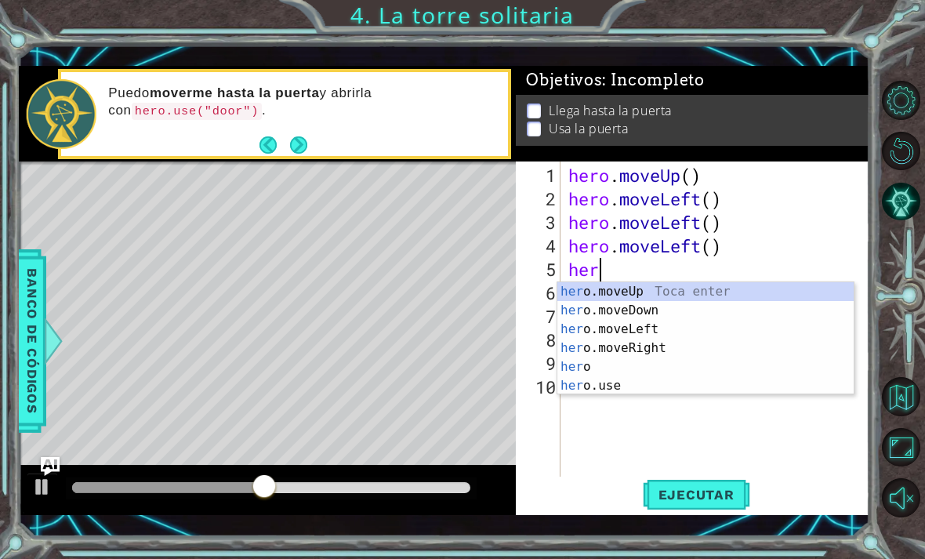
scroll to position [0, 1]
type textarea "hero"
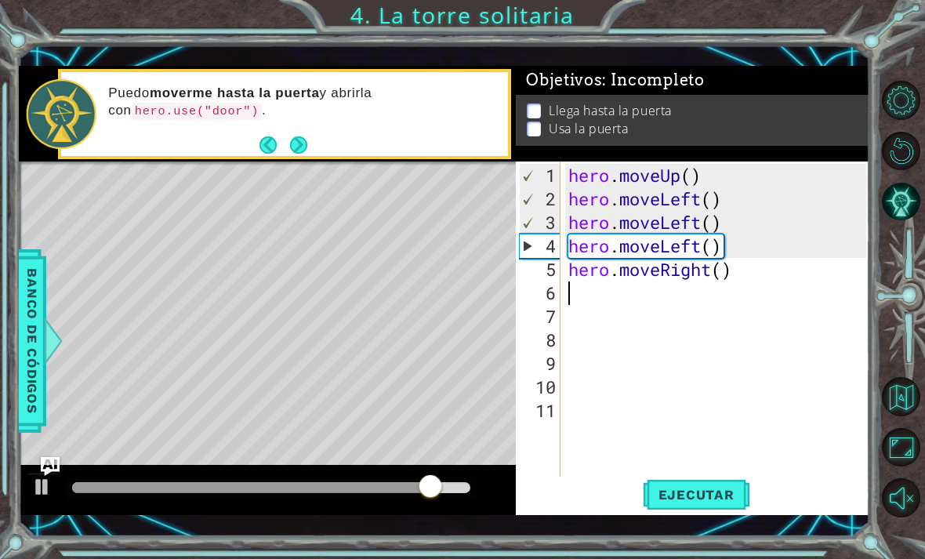
scroll to position [0, 0]
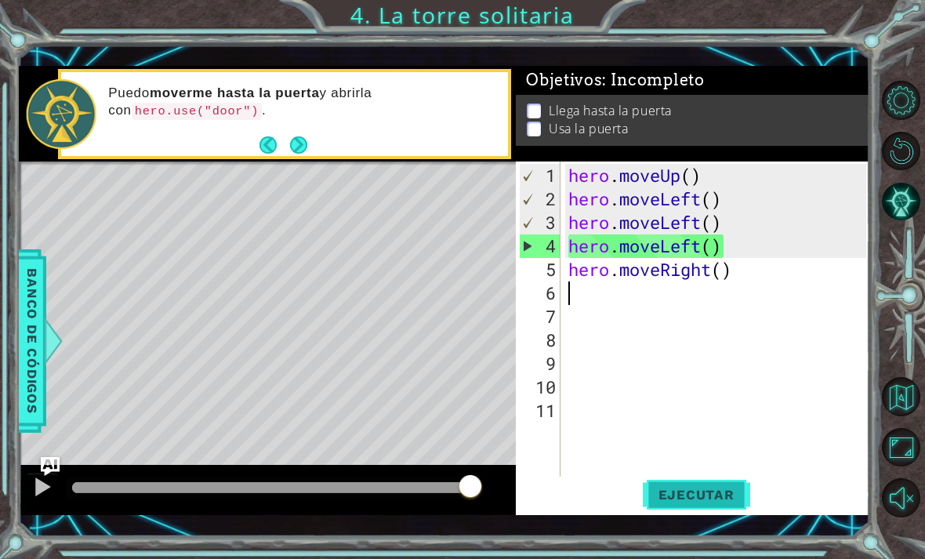
click at [697, 496] on span "Ejecutar" at bounding box center [695, 495] width 107 height 16
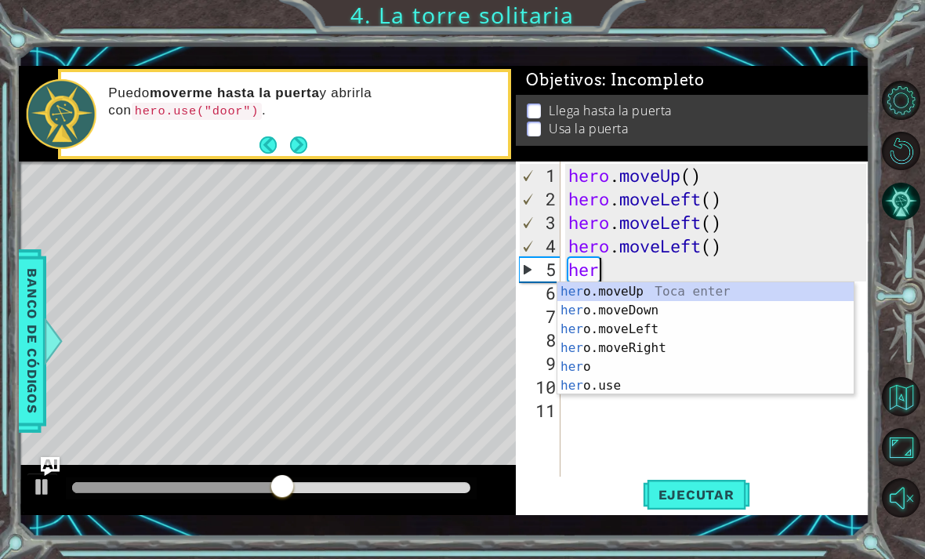
type textarea "h"
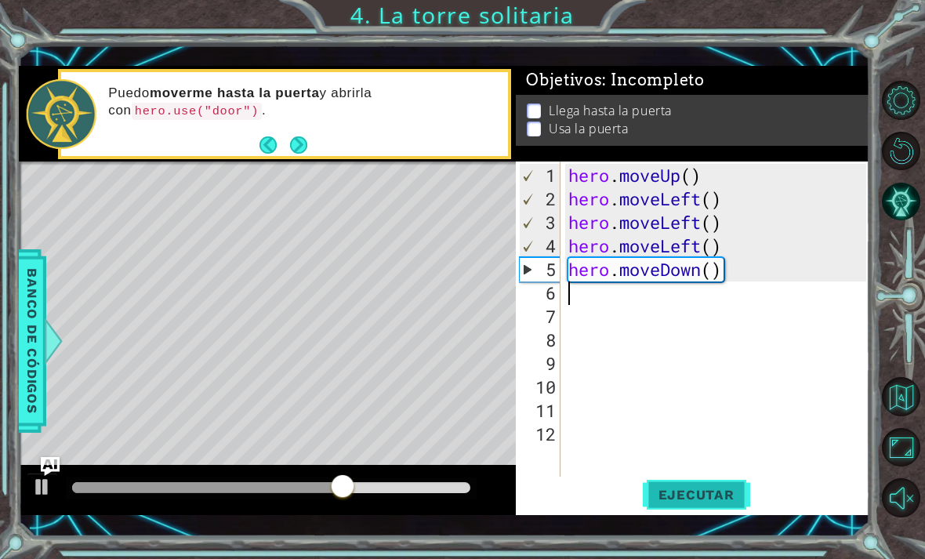
click at [709, 496] on span "Ejecutar" at bounding box center [695, 495] width 107 height 16
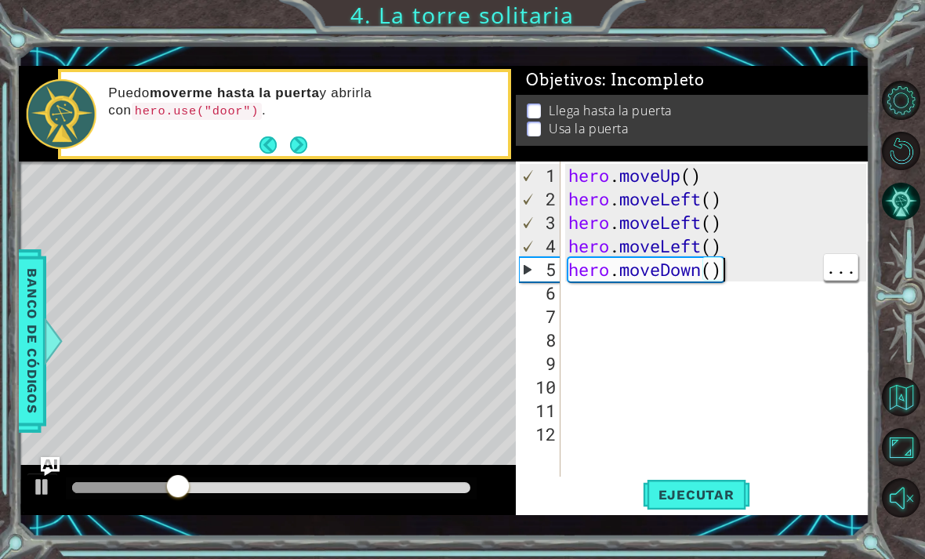
click at [745, 273] on div "hero . moveUp ( ) hero . moveLeft ( ) hero . moveLeft ( ) hero . moveLeft ( ) h…" at bounding box center [719, 352] width 309 height 376
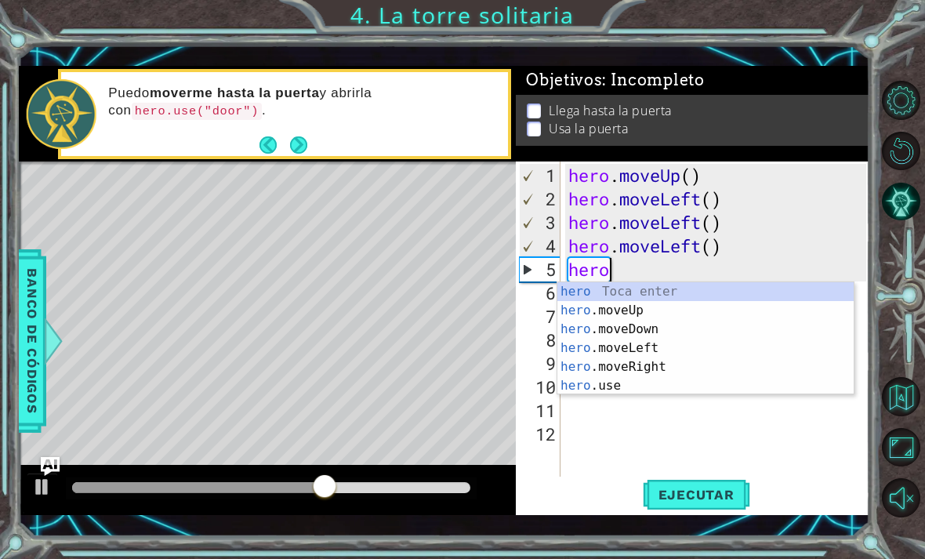
type textarea "her"
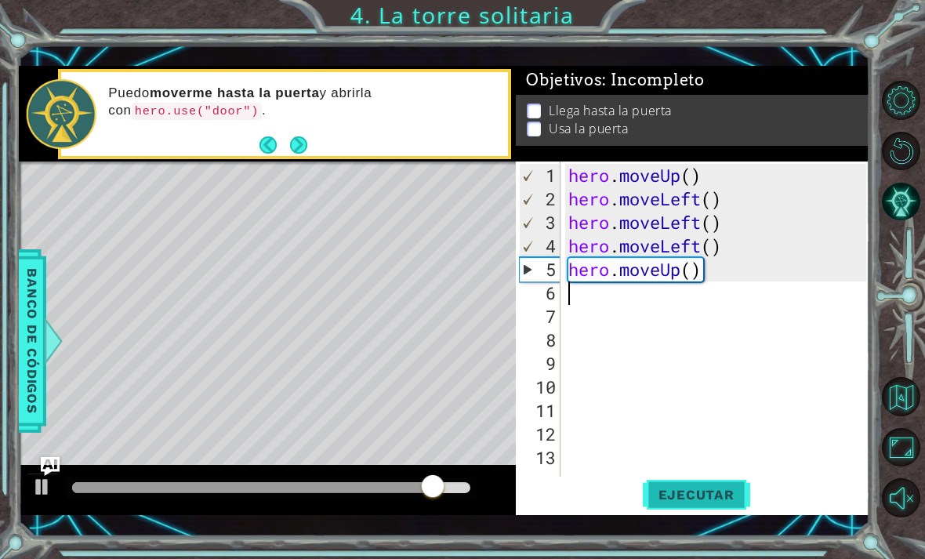
click at [732, 497] on span "Ejecutar" at bounding box center [695, 495] width 107 height 16
click at [724, 496] on span "Ejecutar" at bounding box center [695, 495] width 107 height 16
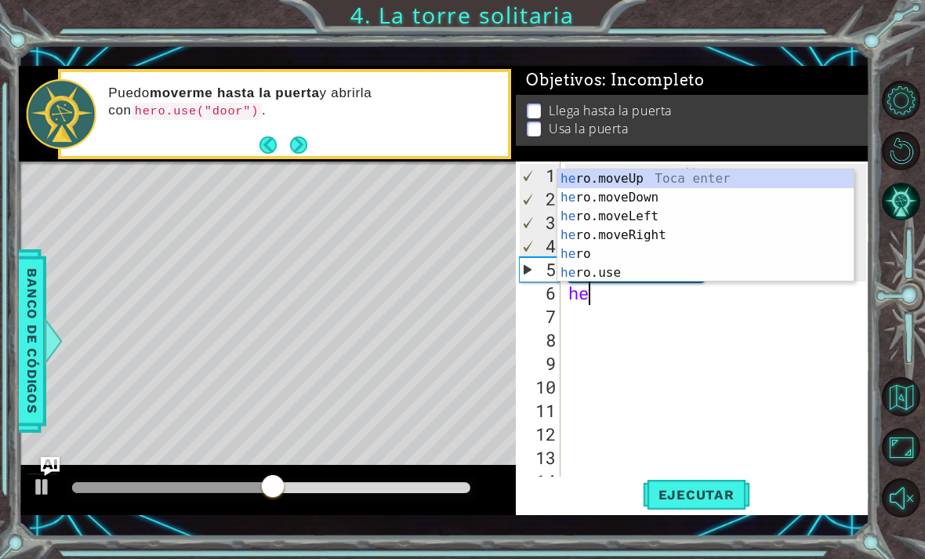
type textarea "her"
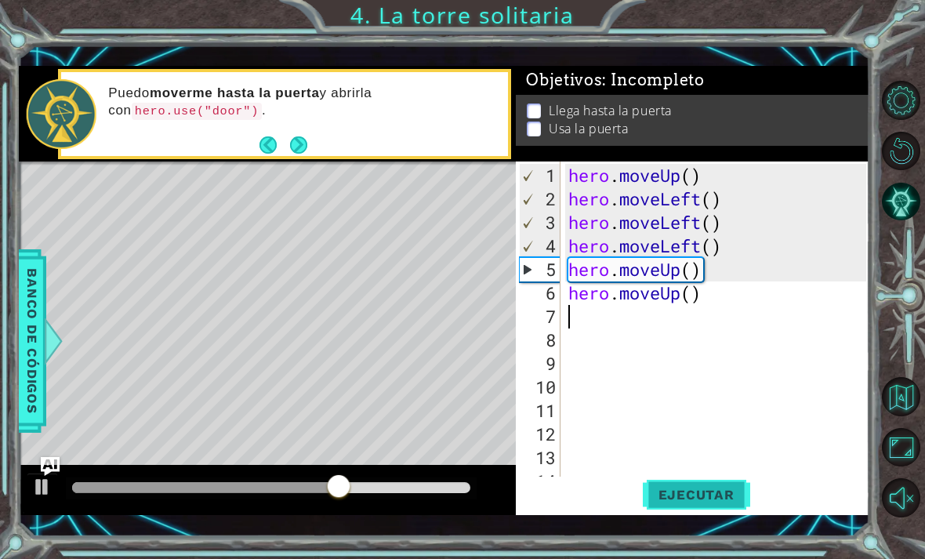
click at [710, 483] on button "Ejecutar" at bounding box center [695, 493] width 107 height 35
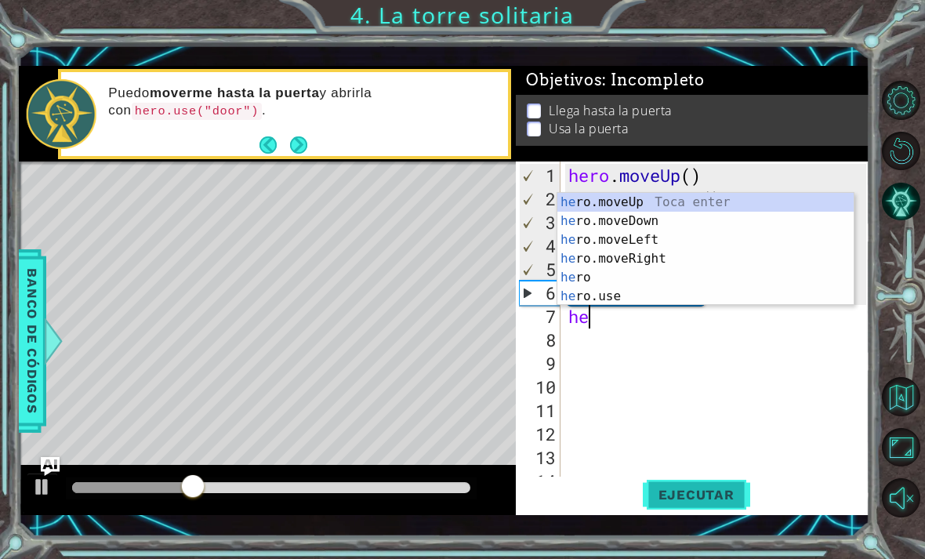
scroll to position [0, 1]
type textarea "herm"
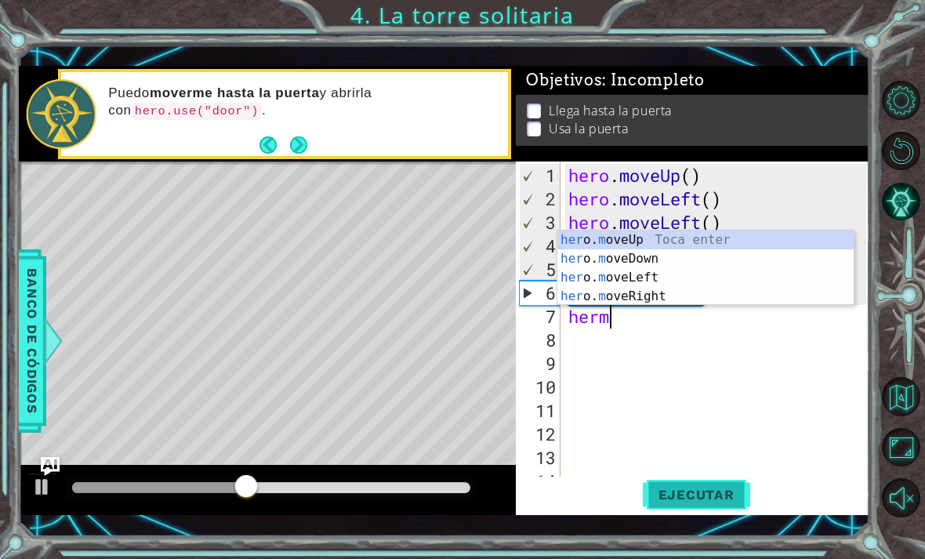
scroll to position [0, 0]
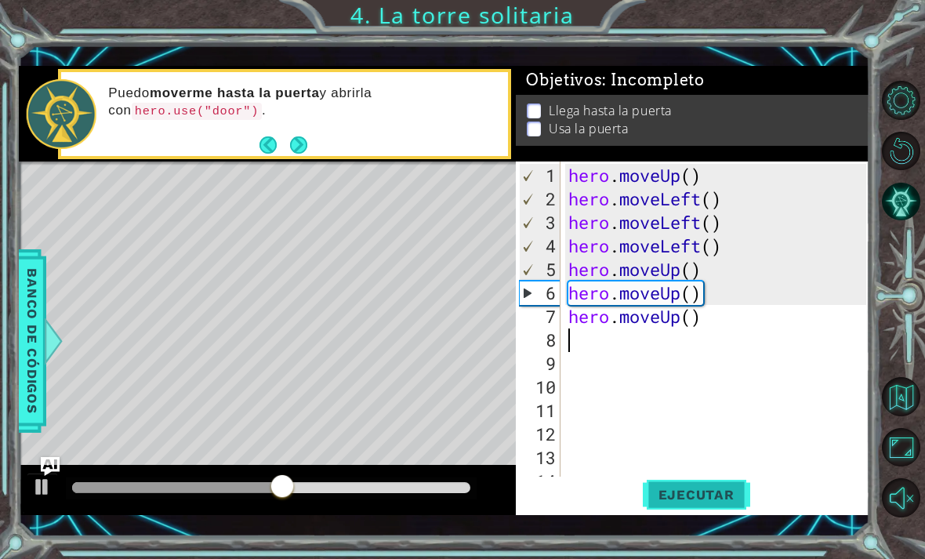
click at [713, 498] on span "Ejecutar" at bounding box center [695, 495] width 107 height 16
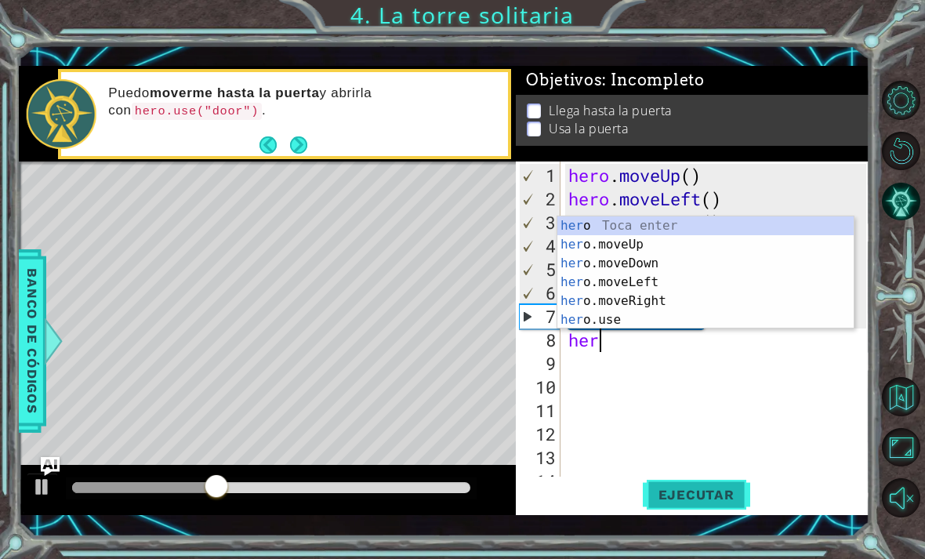
scroll to position [0, 1]
type textarea "herm"
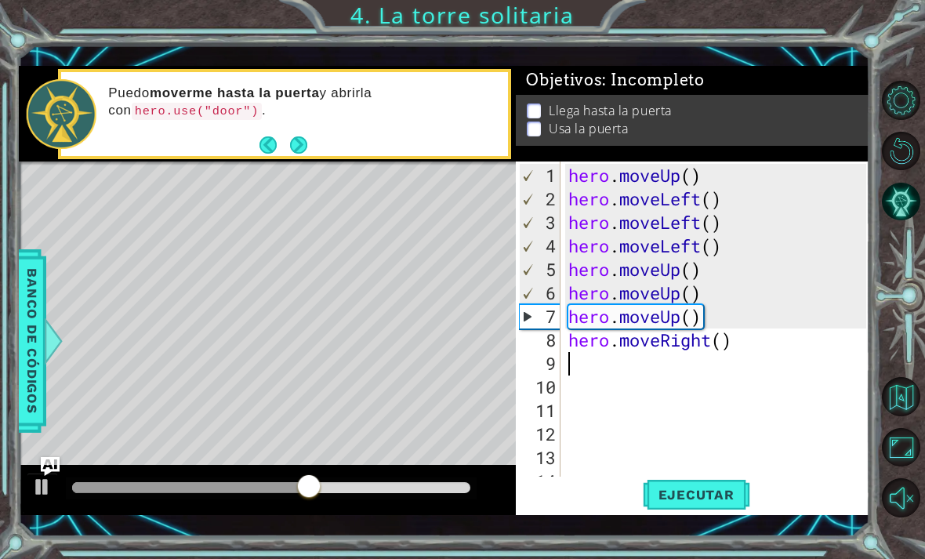
scroll to position [0, 0]
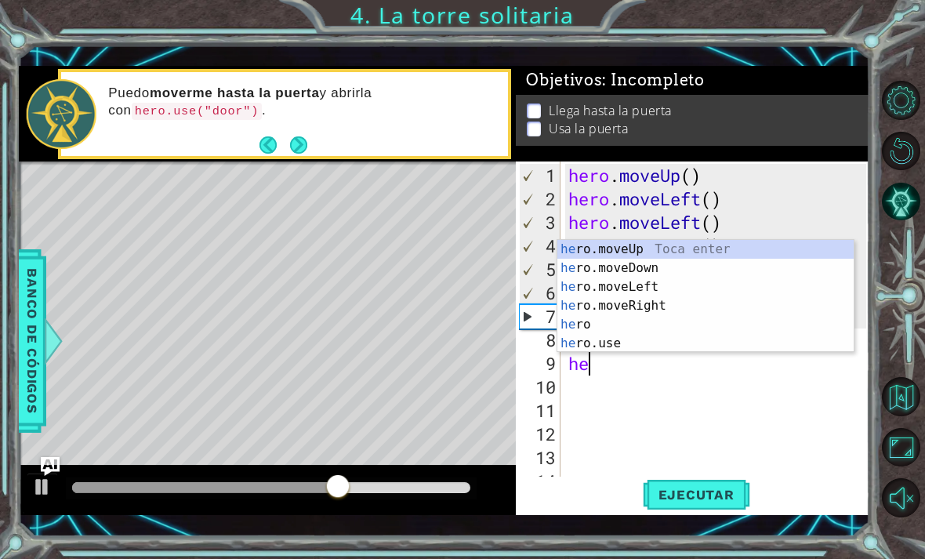
type textarea "her"
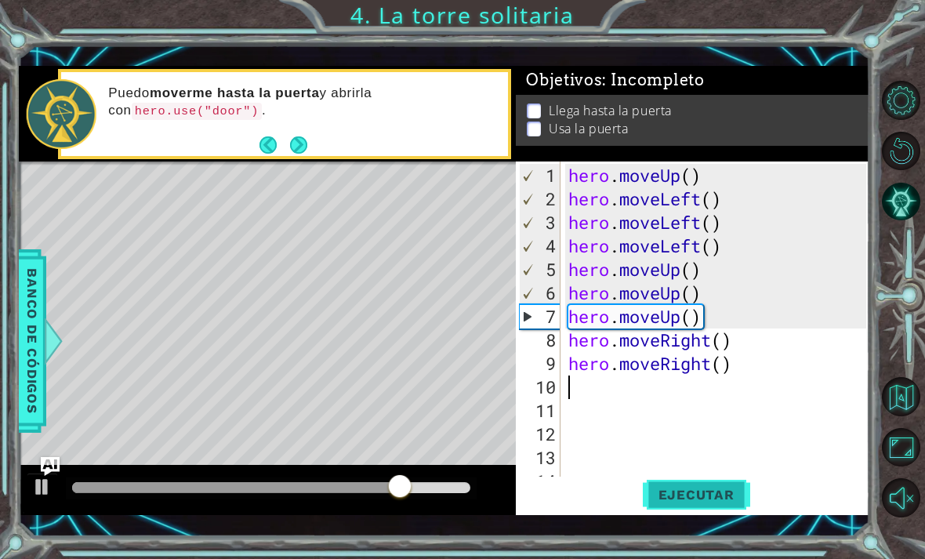
click at [679, 494] on span "Ejecutar" at bounding box center [695, 495] width 107 height 16
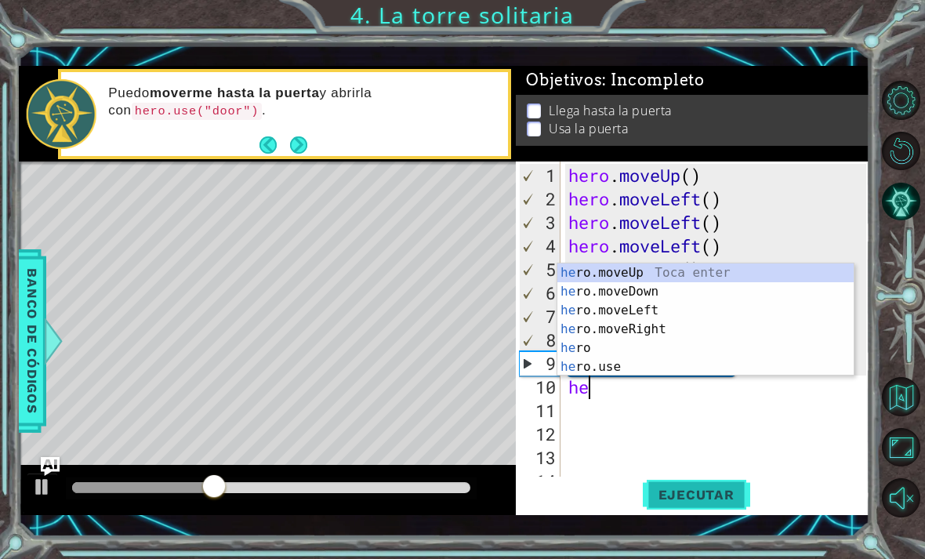
scroll to position [0, 1]
type textarea "hero"
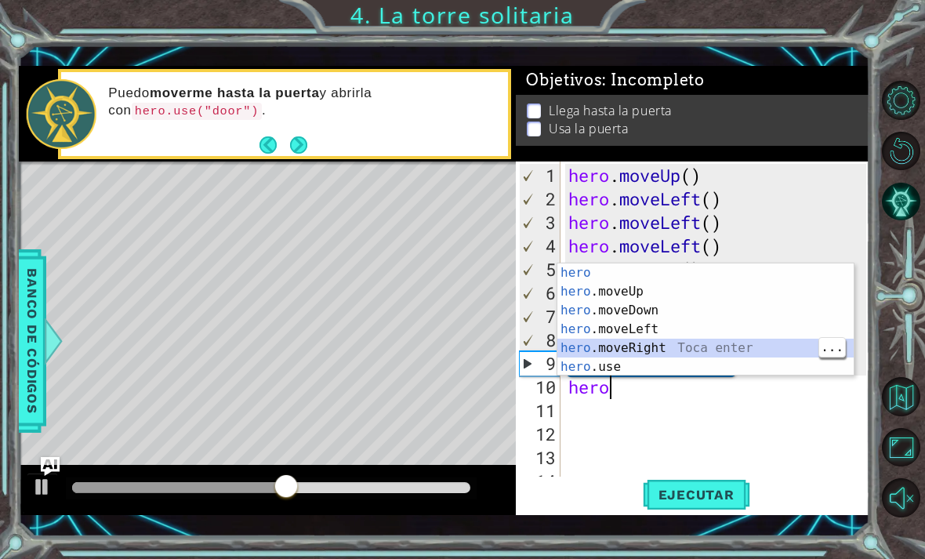
scroll to position [0, 0]
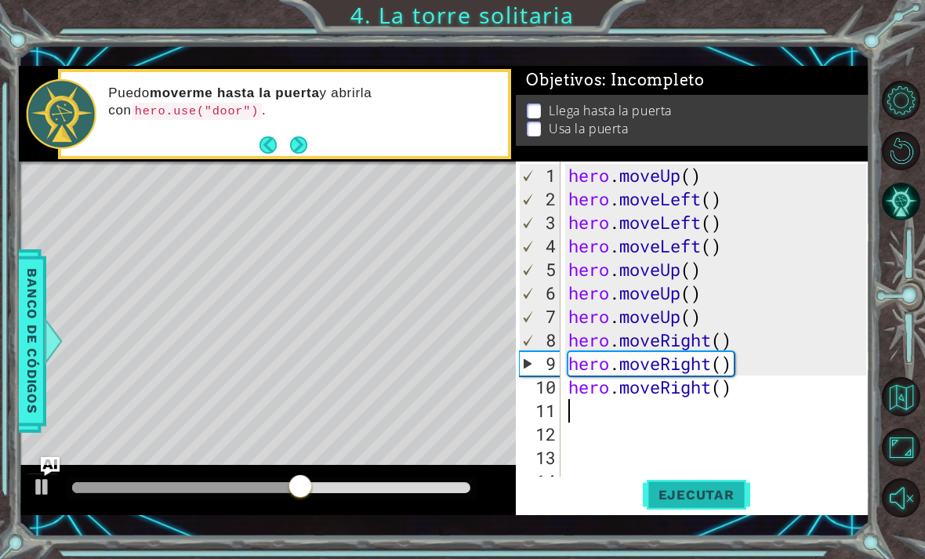
click at [712, 492] on span "Ejecutar" at bounding box center [695, 495] width 107 height 16
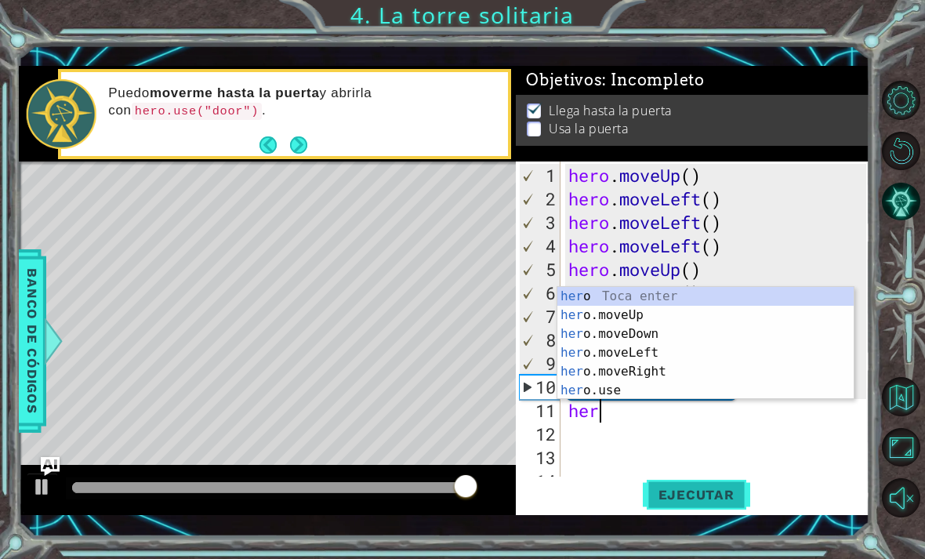
scroll to position [0, 1]
type textarea "hero"
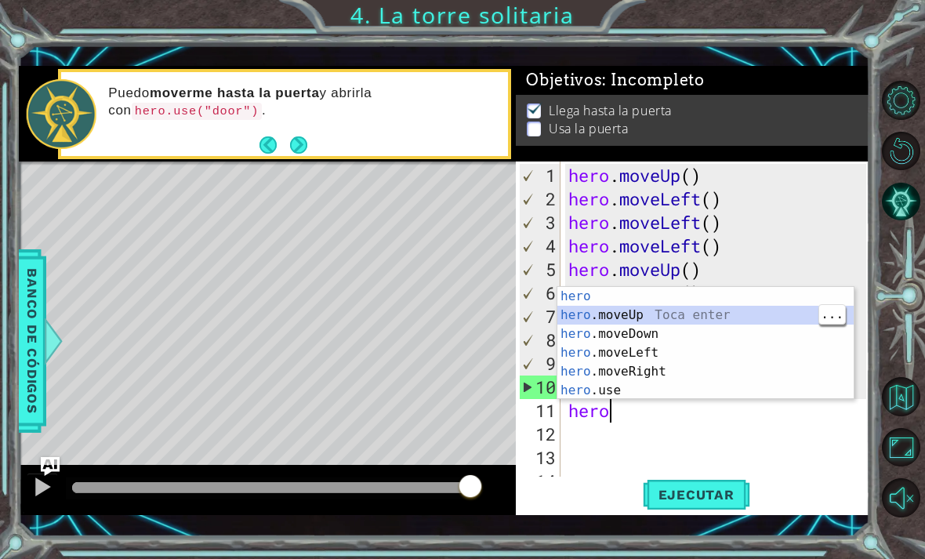
scroll to position [0, 0]
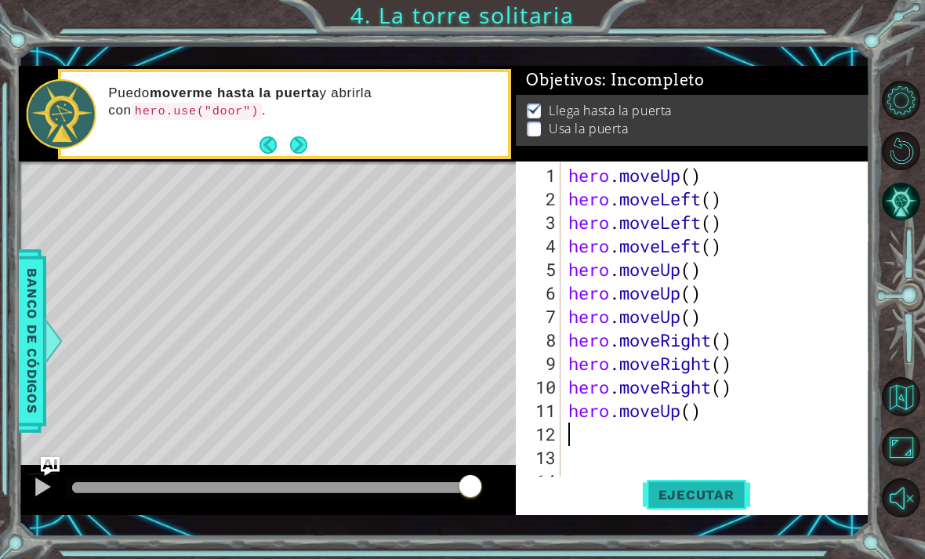
click at [726, 499] on span "Ejecutar" at bounding box center [695, 495] width 107 height 16
click at [705, 497] on span "Ejecutar" at bounding box center [695, 495] width 107 height 16
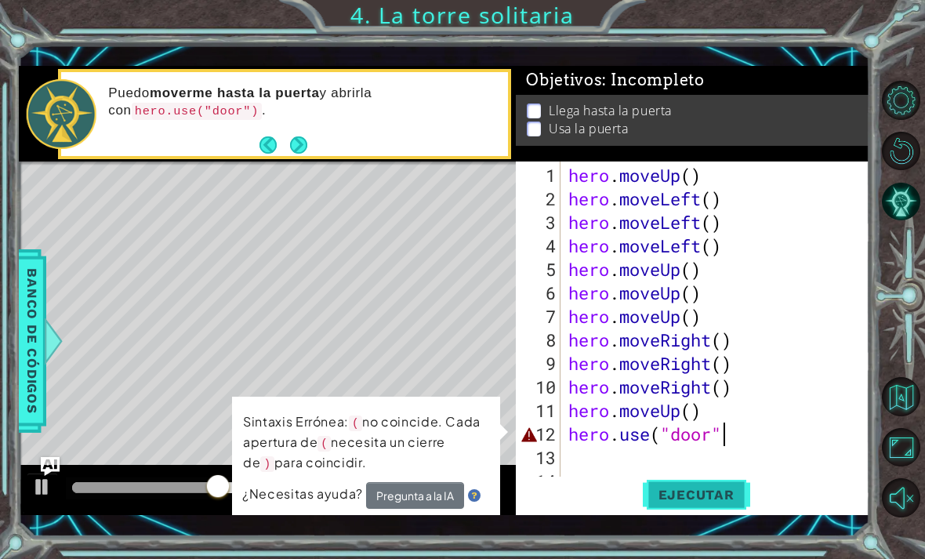
scroll to position [0, 7]
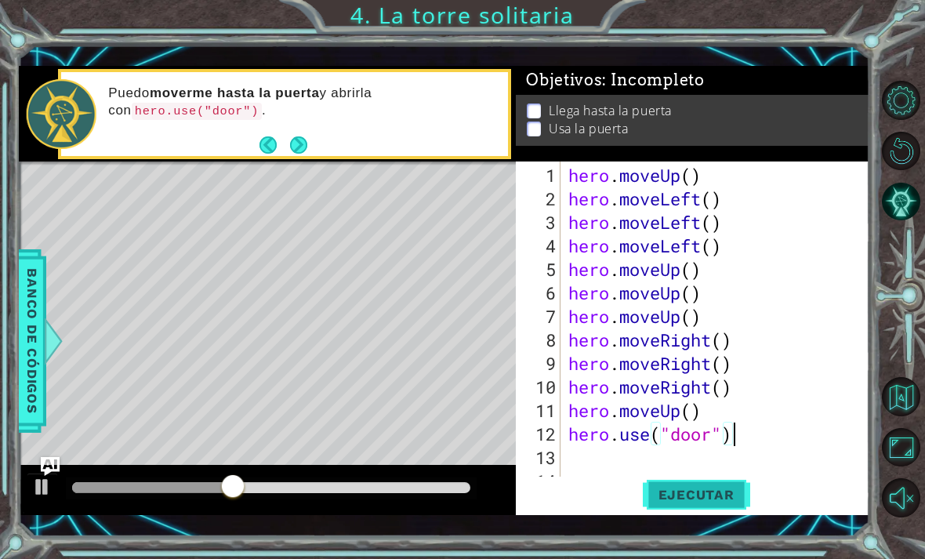
type textarea "hero.use("door")"
click at [724, 496] on span "Ejecutar" at bounding box center [695, 495] width 107 height 16
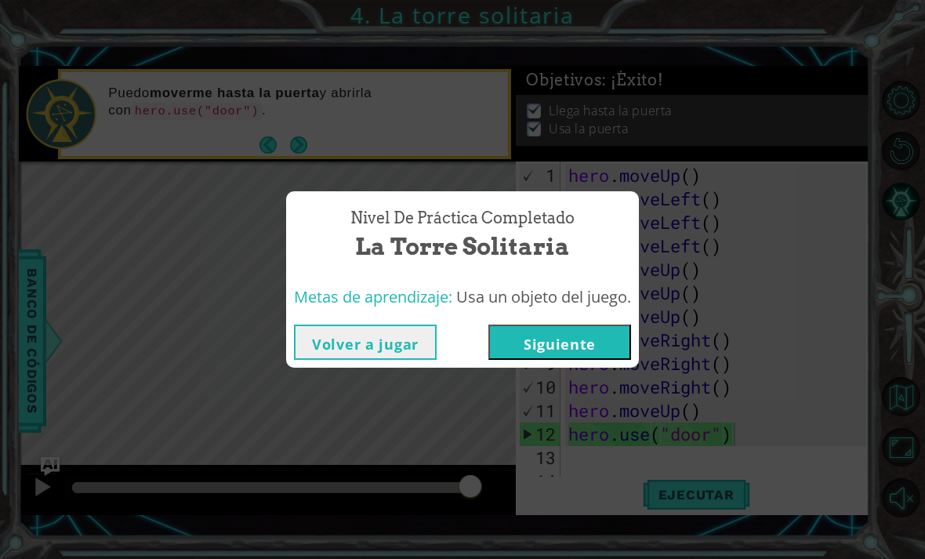
click at [599, 346] on button "Siguiente" at bounding box center [559, 341] width 143 height 35
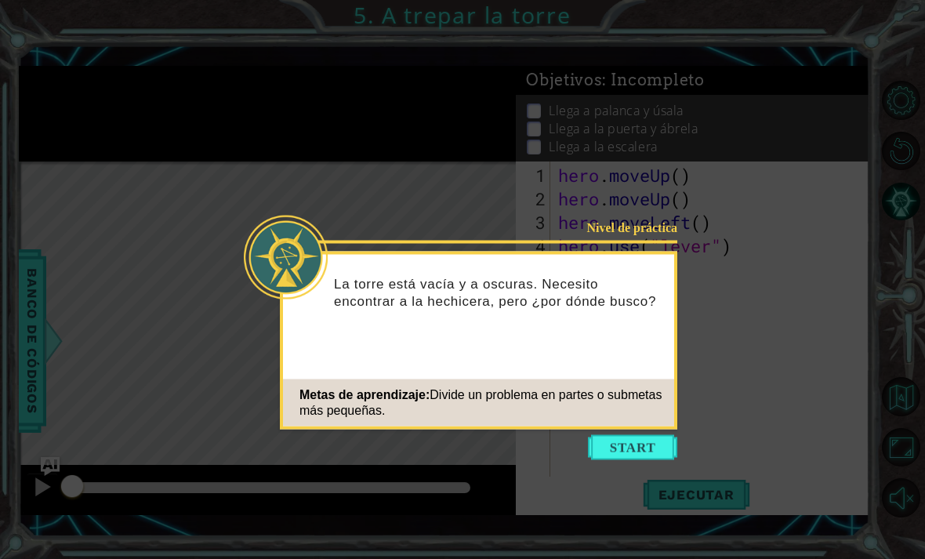
click at [656, 429] on div "Nivel de práctica La torre está vacía y a oscuras. Necesito encontrar a la hech…" at bounding box center [478, 341] width 397 height 178
click at [642, 442] on button "Start" at bounding box center [632, 447] width 89 height 25
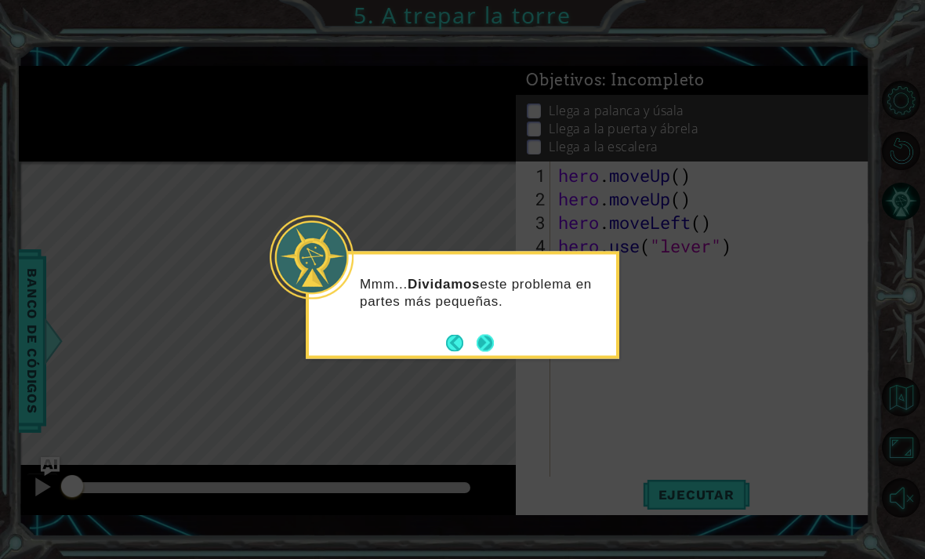
click at [481, 341] on button "Next" at bounding box center [484, 342] width 17 height 17
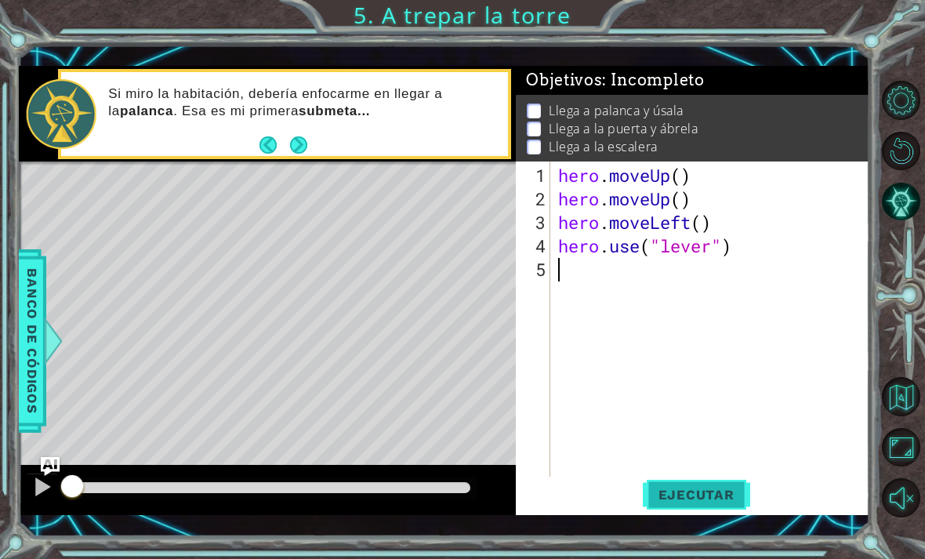
click at [712, 494] on span "Ejecutar" at bounding box center [695, 495] width 107 height 16
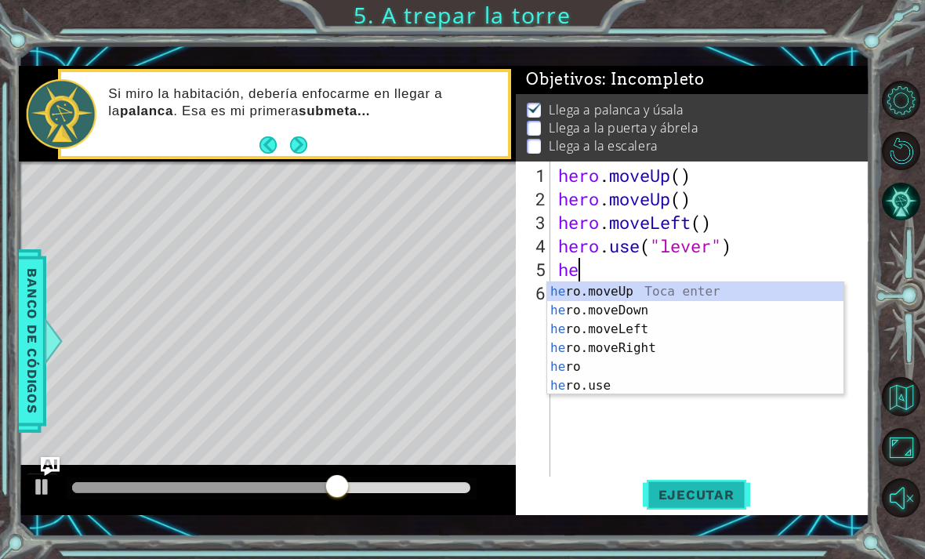
type textarea "her"
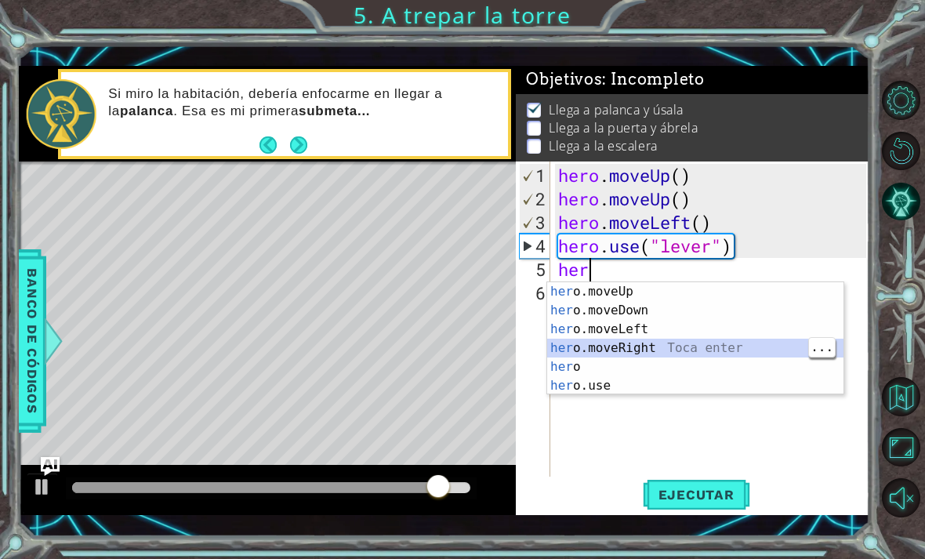
scroll to position [0, 0]
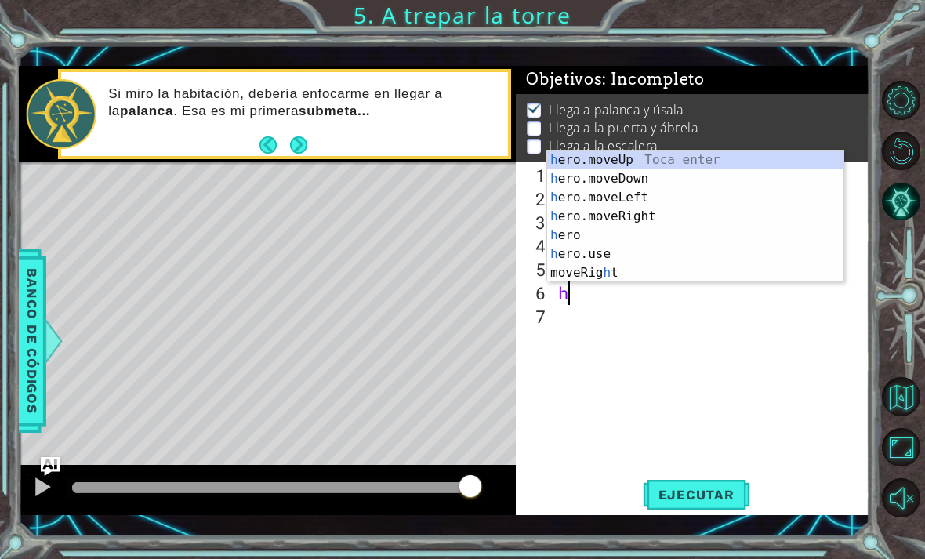
type textarea "he"
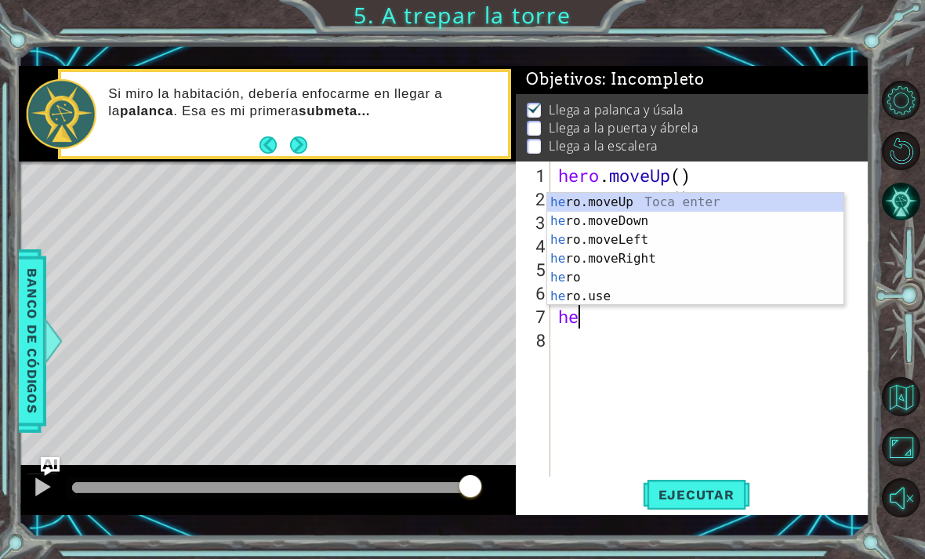
type textarea "her"
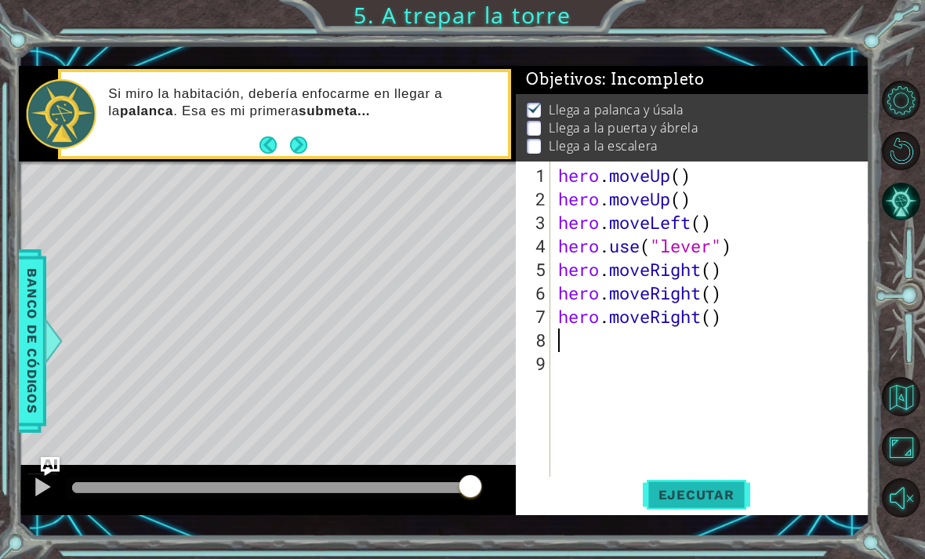
click at [725, 487] on span "Ejecutar" at bounding box center [695, 495] width 107 height 16
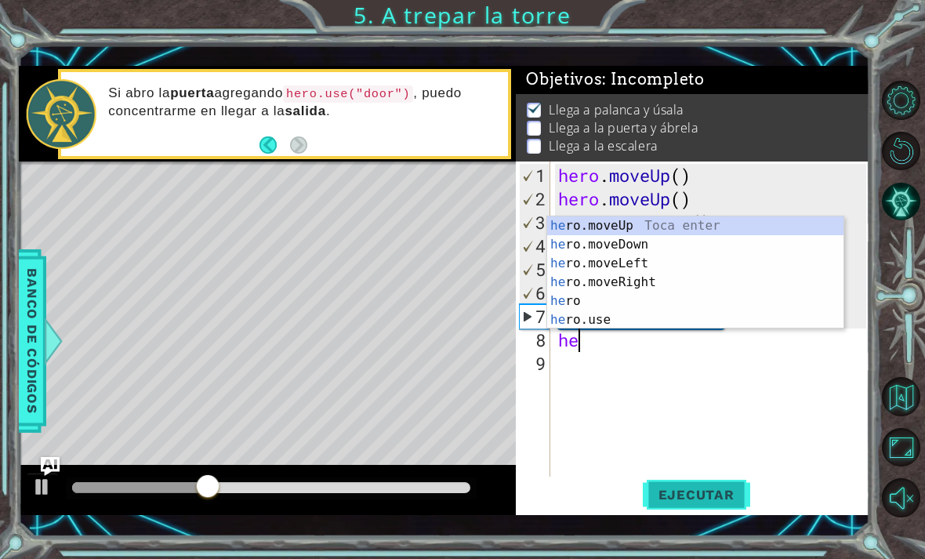
scroll to position [0, 1]
type textarea "hero"
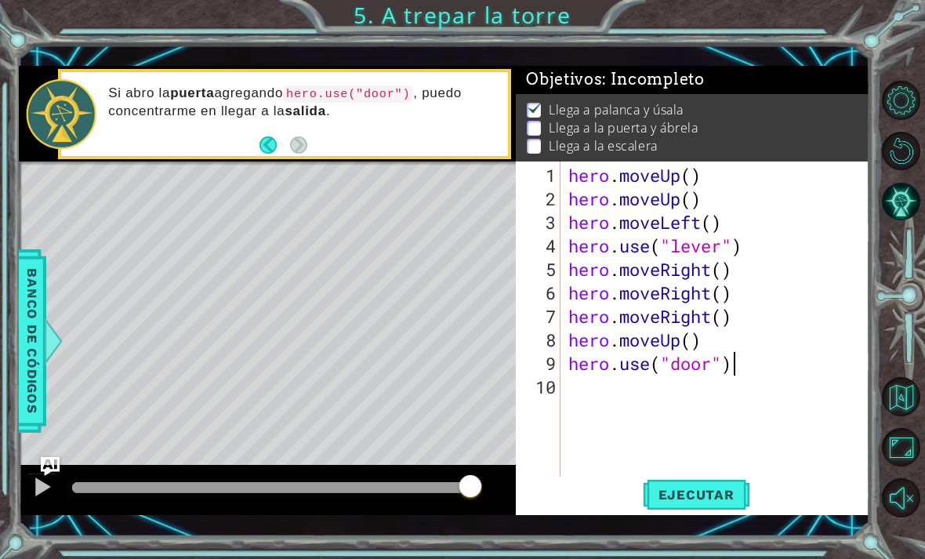
scroll to position [0, 7]
type textarea "hero.use("door")"
click at [733, 491] on span "Ejecutar" at bounding box center [695, 495] width 107 height 16
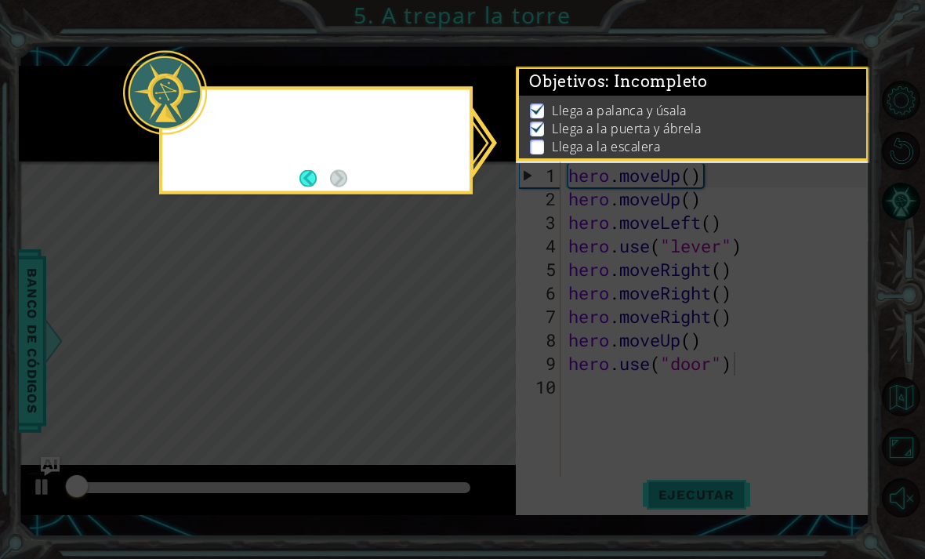
scroll to position [1, 0]
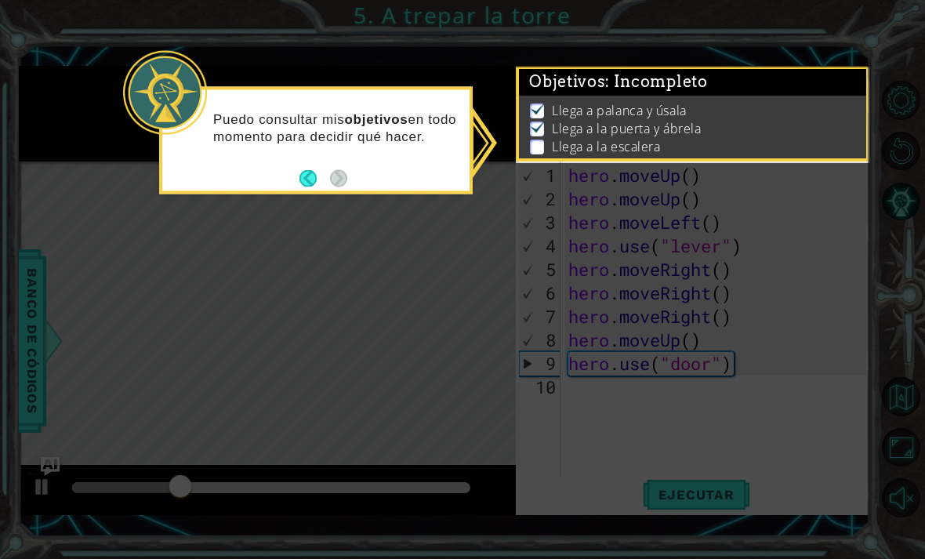
click at [874, 333] on icon at bounding box center [462, 279] width 925 height 559
click at [876, 342] on icon at bounding box center [462, 279] width 925 height 559
click at [886, 336] on icon at bounding box center [462, 279] width 925 height 559
click at [839, 359] on icon at bounding box center [462, 279] width 925 height 559
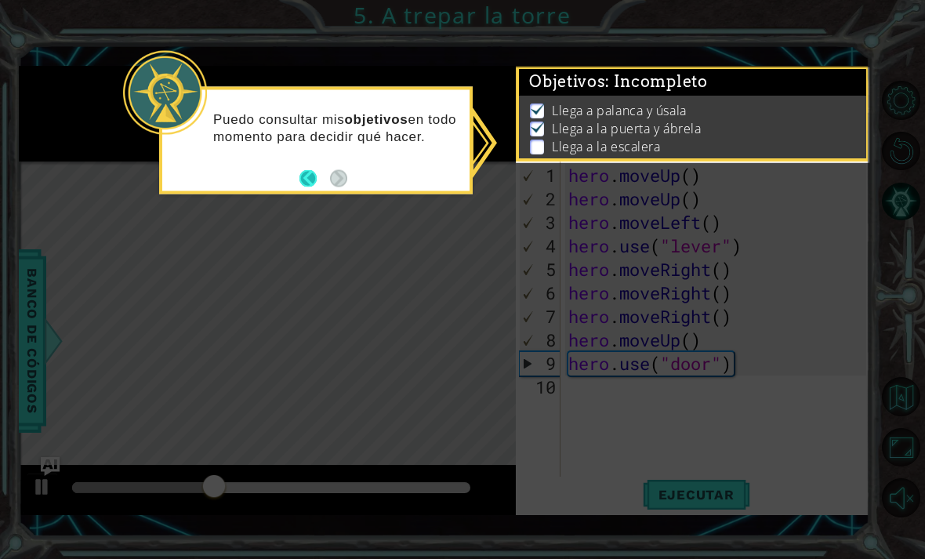
click at [301, 186] on button "Back" at bounding box center [314, 177] width 31 height 17
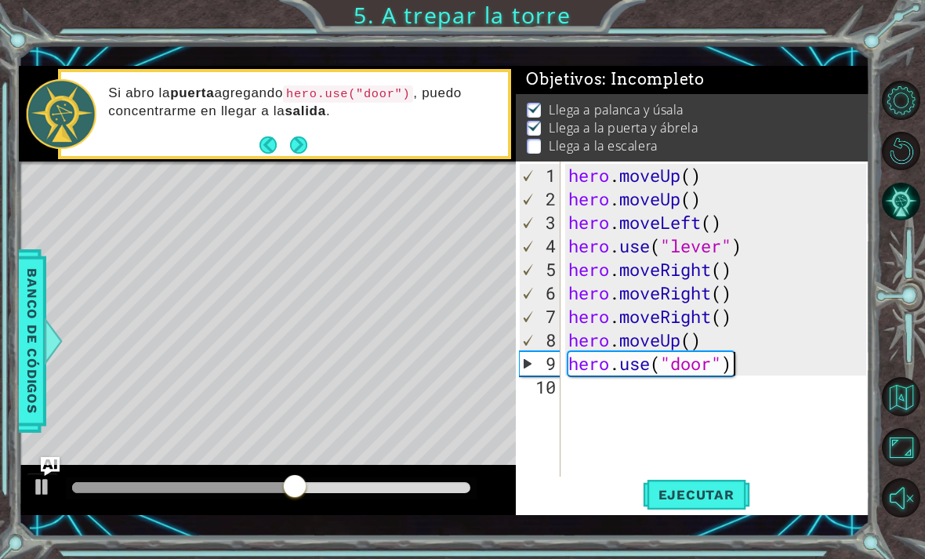
scroll to position [0, 0]
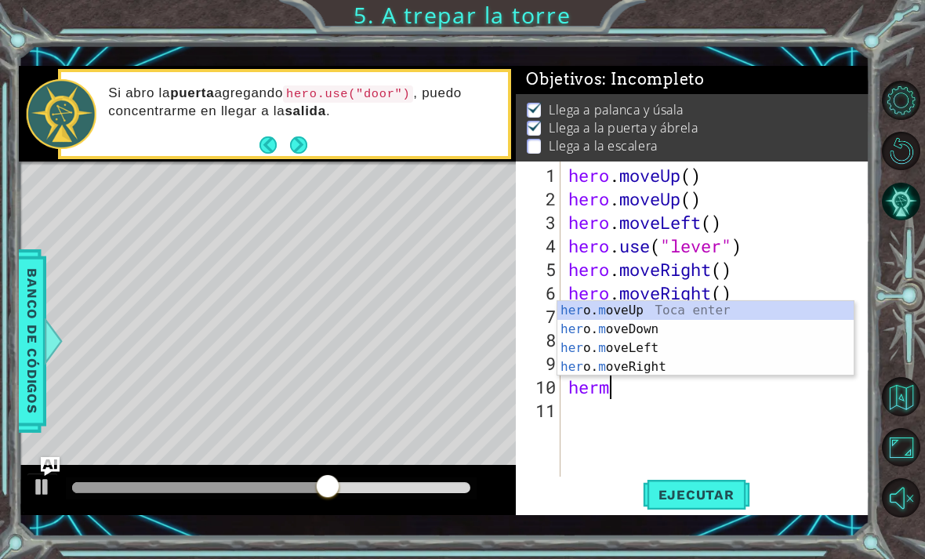
type textarea "hermo"
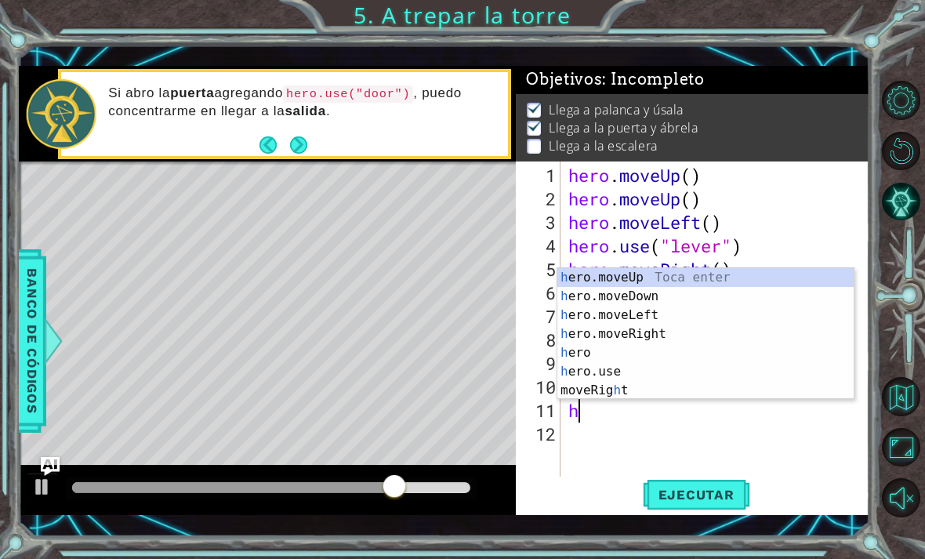
type textarea "her"
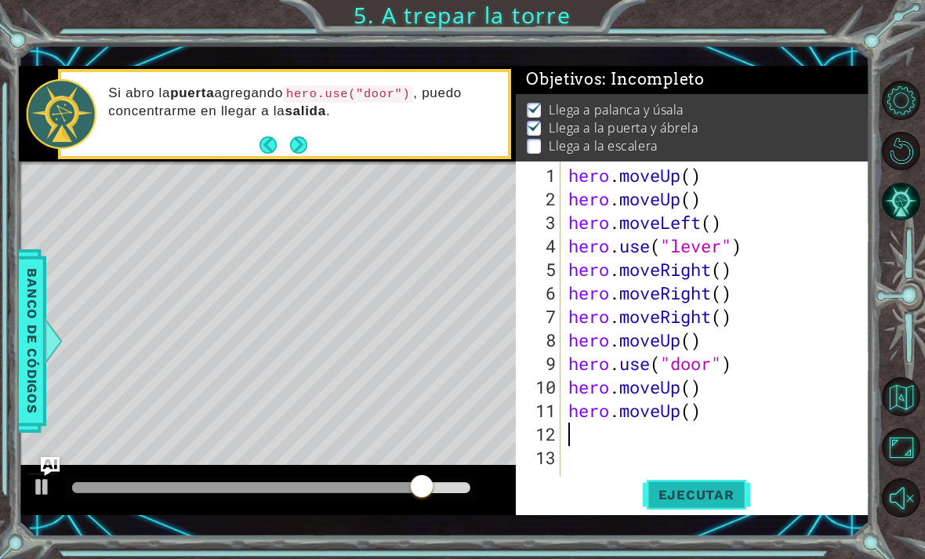
click at [718, 498] on span "Ejecutar" at bounding box center [695, 495] width 107 height 16
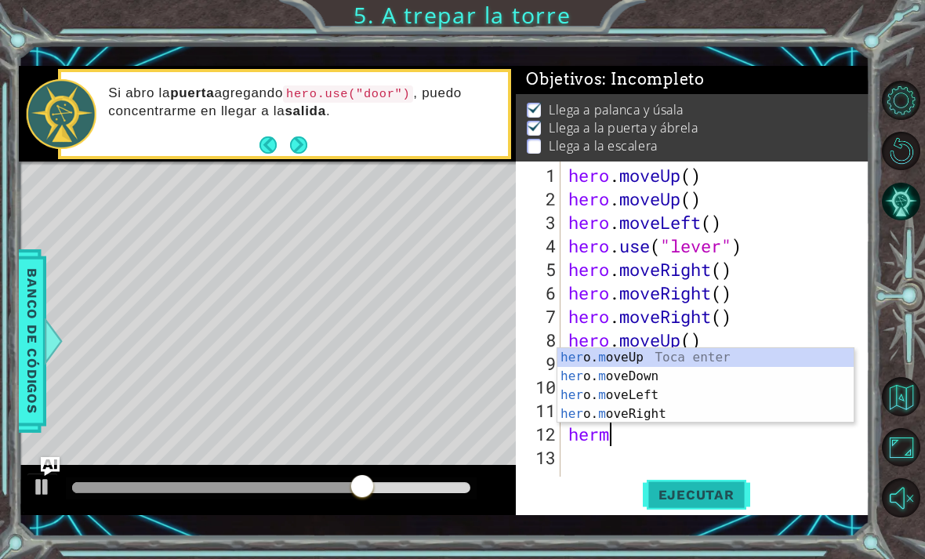
type textarea "hermo"
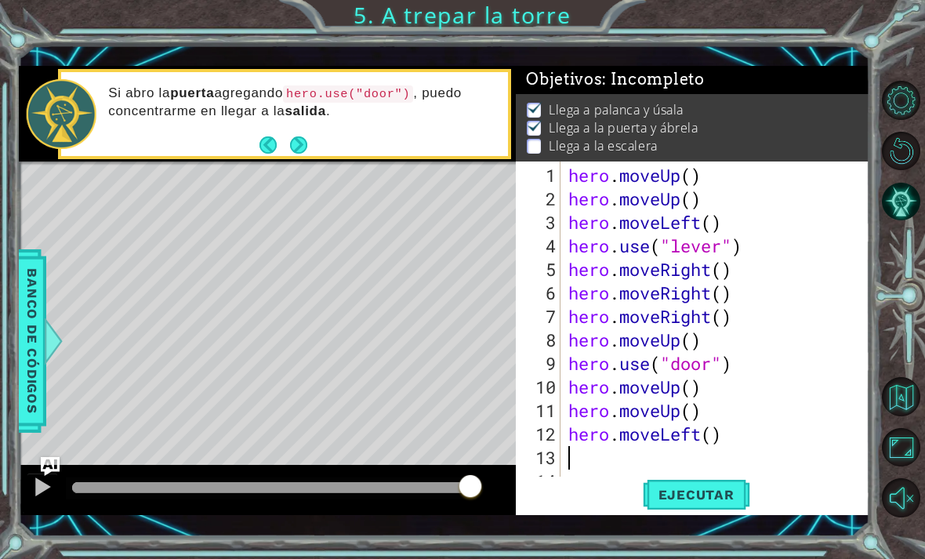
type textarea "h"
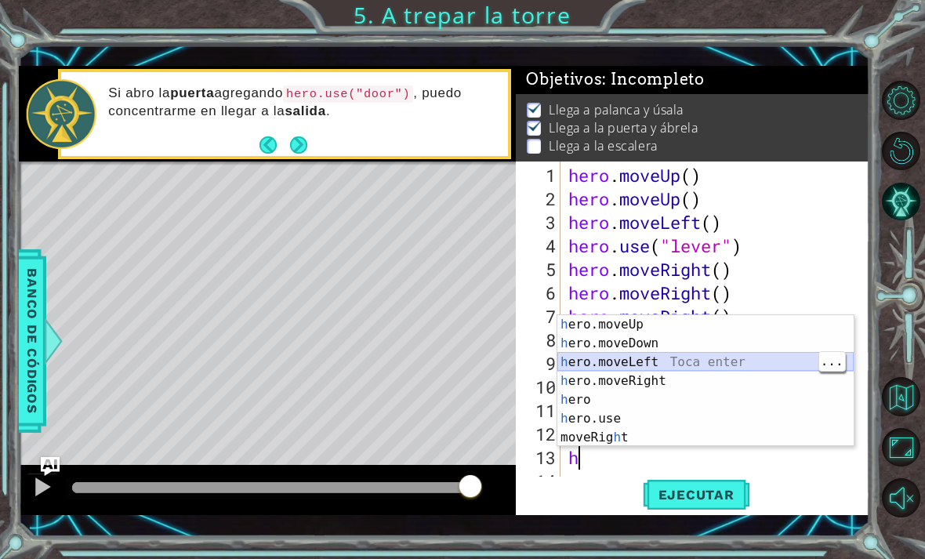
click at [673, 355] on div "h ero.moveUp Toca enter h ero.moveDown Toca enter h ero.moveLeft Toca enter h e…" at bounding box center [705, 399] width 296 height 169
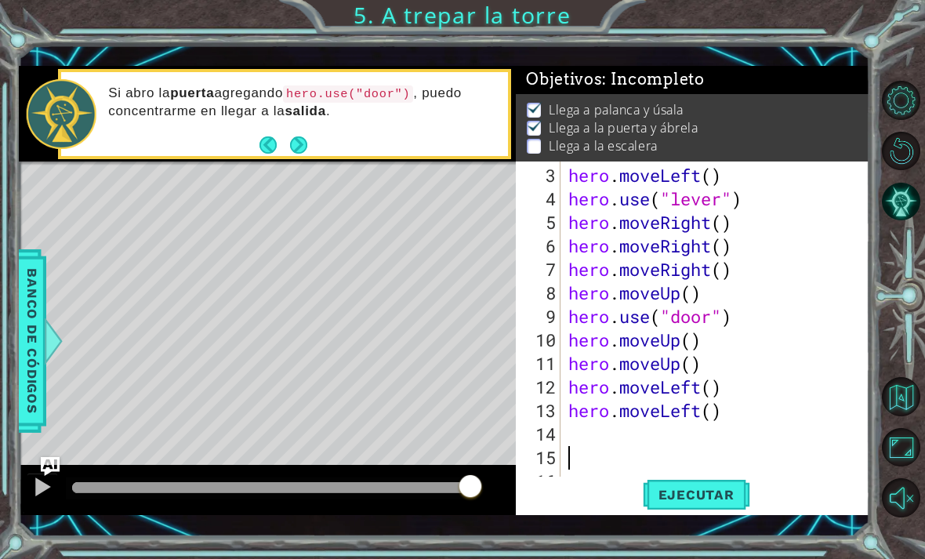
scroll to position [47, 0]
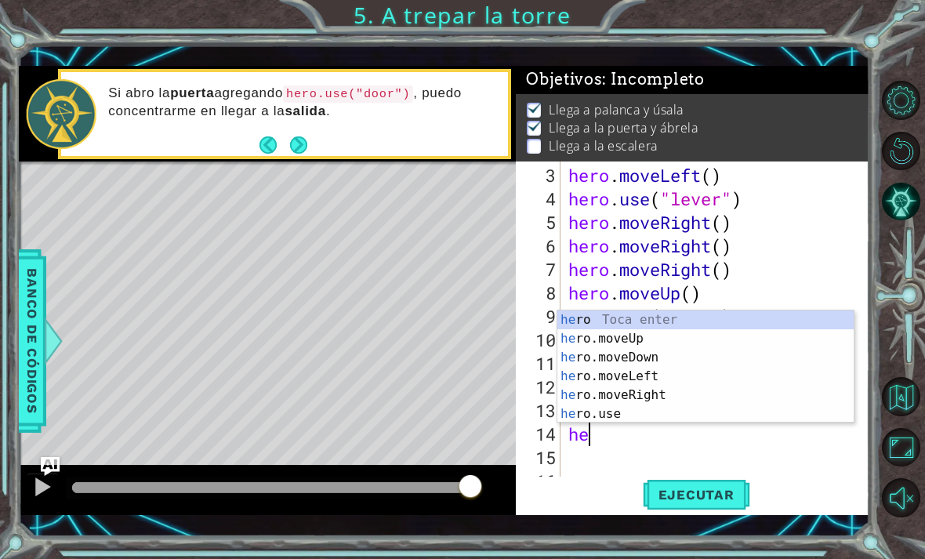
type textarea "her"
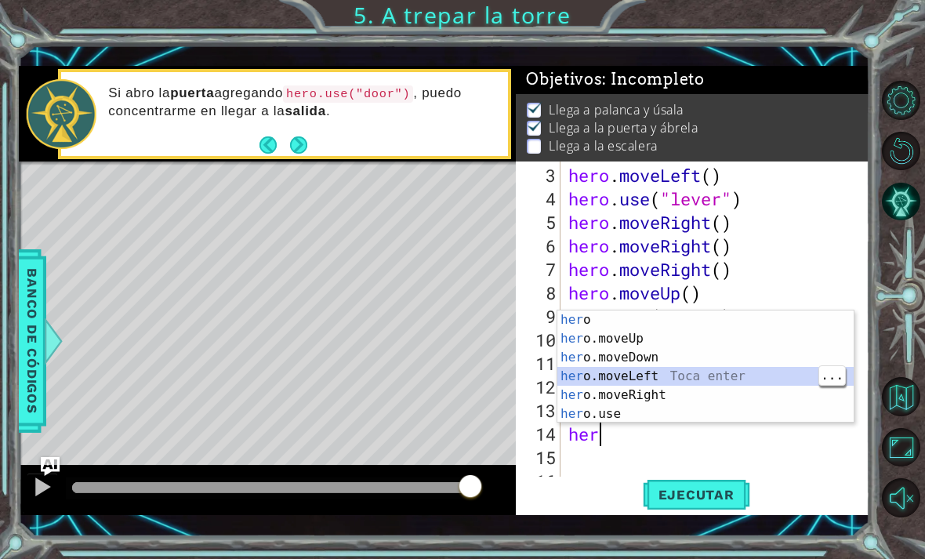
scroll to position [0, 0]
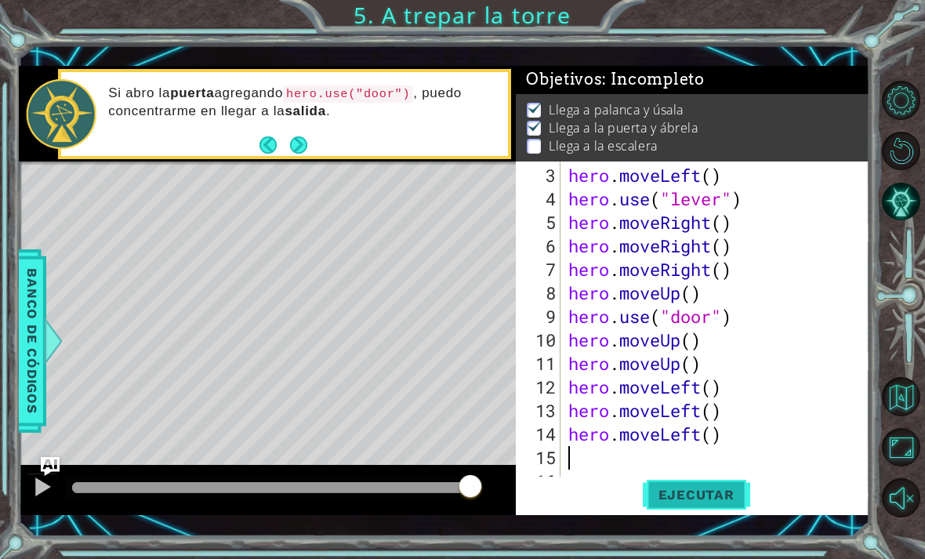
click at [728, 501] on span "Ejecutar" at bounding box center [695, 495] width 107 height 16
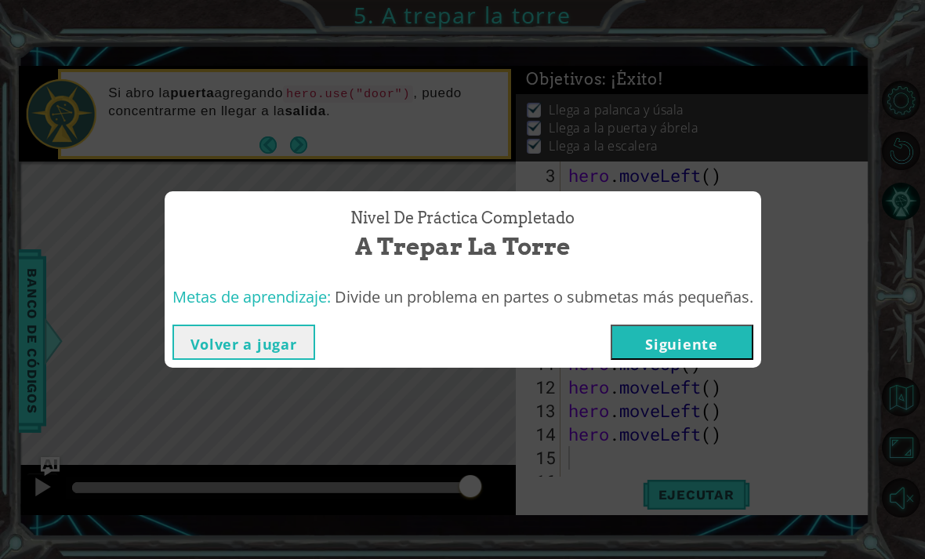
click at [728, 340] on button "Siguiente" at bounding box center [681, 341] width 143 height 35
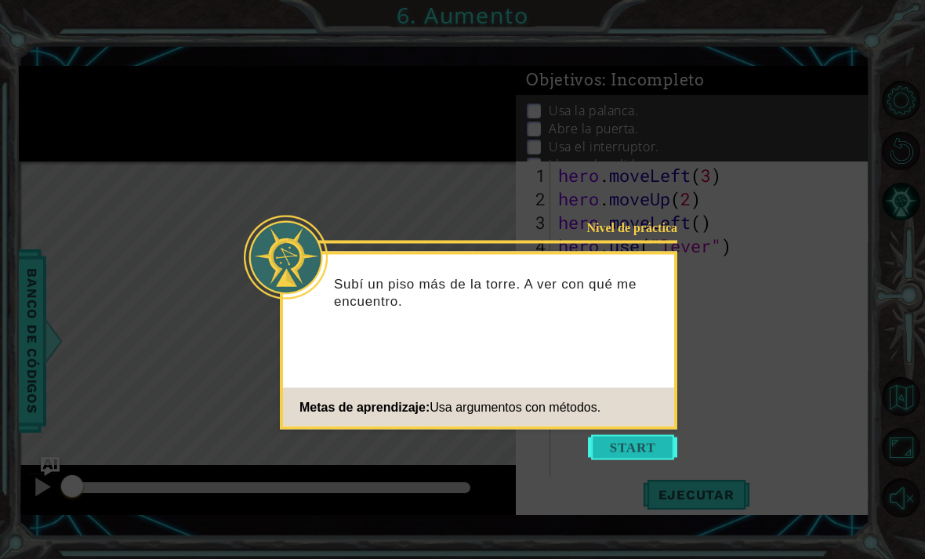
click at [654, 448] on button "Start" at bounding box center [632, 447] width 89 height 25
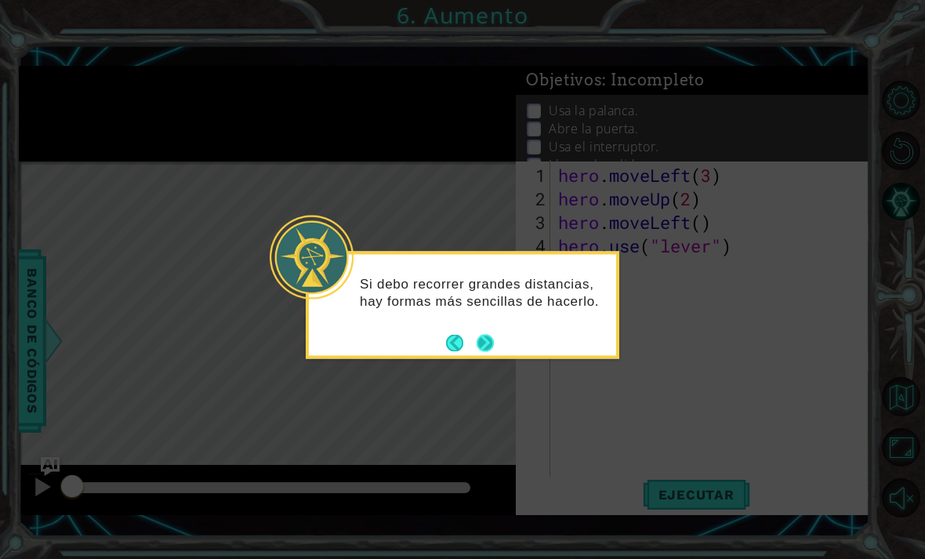
click at [488, 347] on button "Next" at bounding box center [485, 343] width 18 height 18
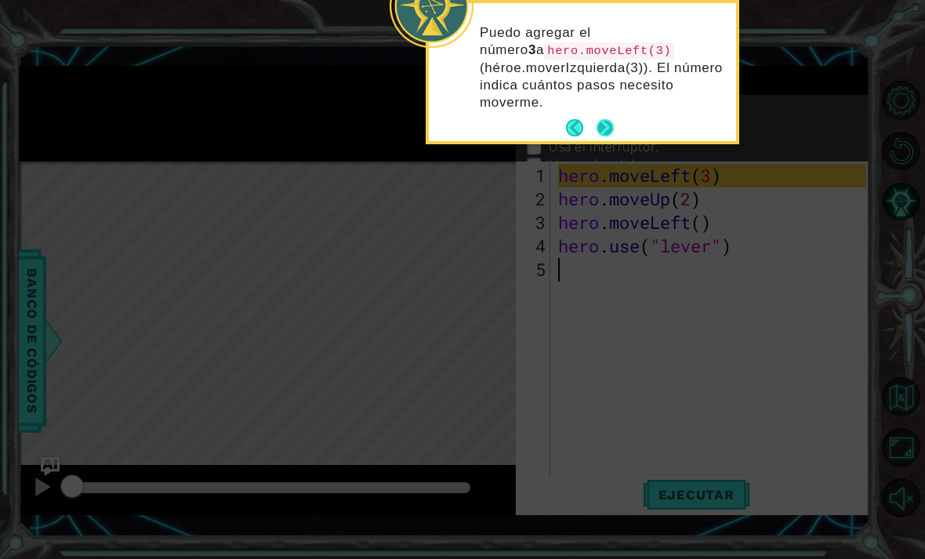
click at [608, 127] on button "Next" at bounding box center [604, 127] width 17 height 17
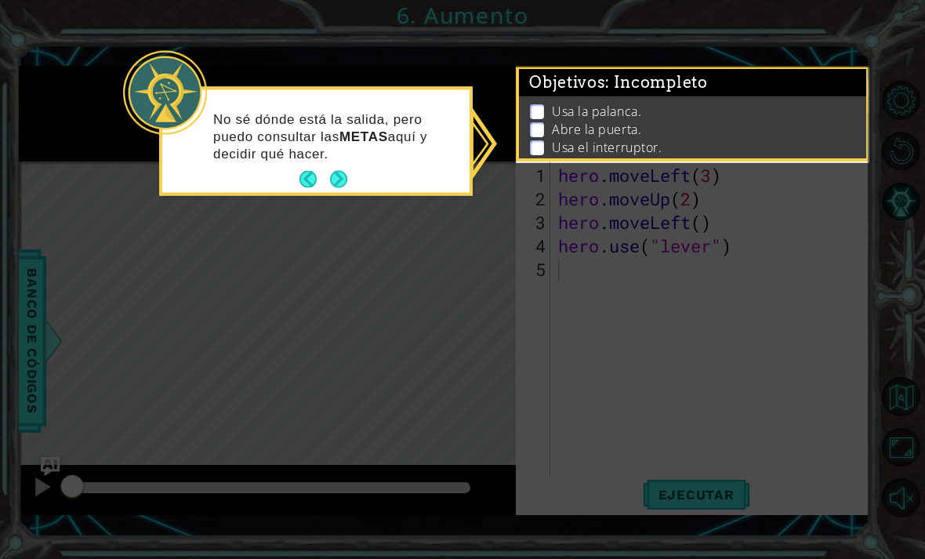
click at [455, 360] on icon at bounding box center [462, 279] width 925 height 559
click at [326, 179] on button "Back" at bounding box center [314, 179] width 31 height 17
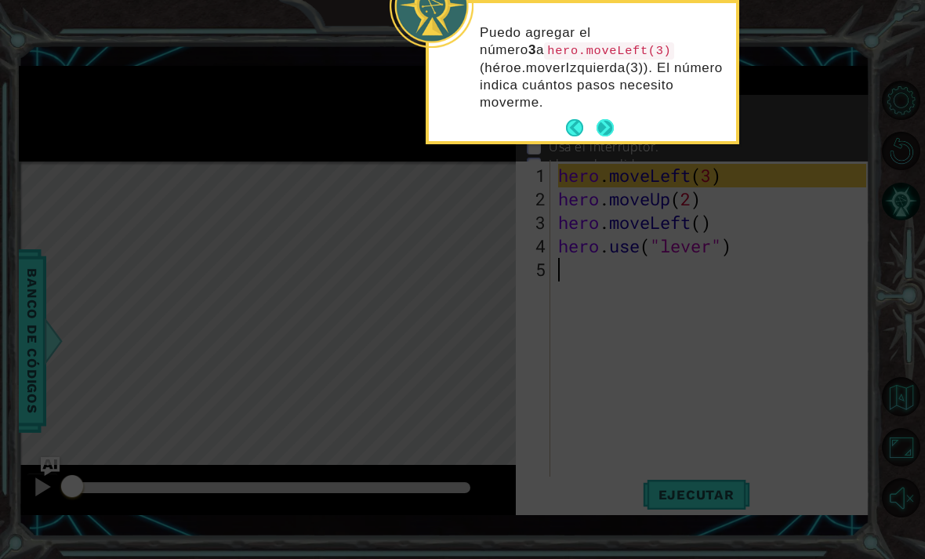
click at [610, 136] on button "Next" at bounding box center [604, 127] width 17 height 17
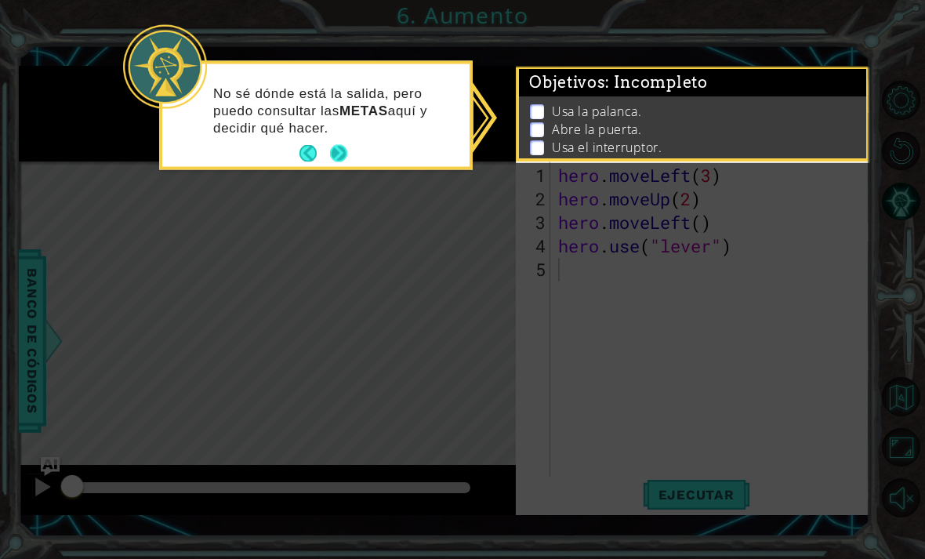
click at [346, 160] on button "Next" at bounding box center [338, 153] width 17 height 17
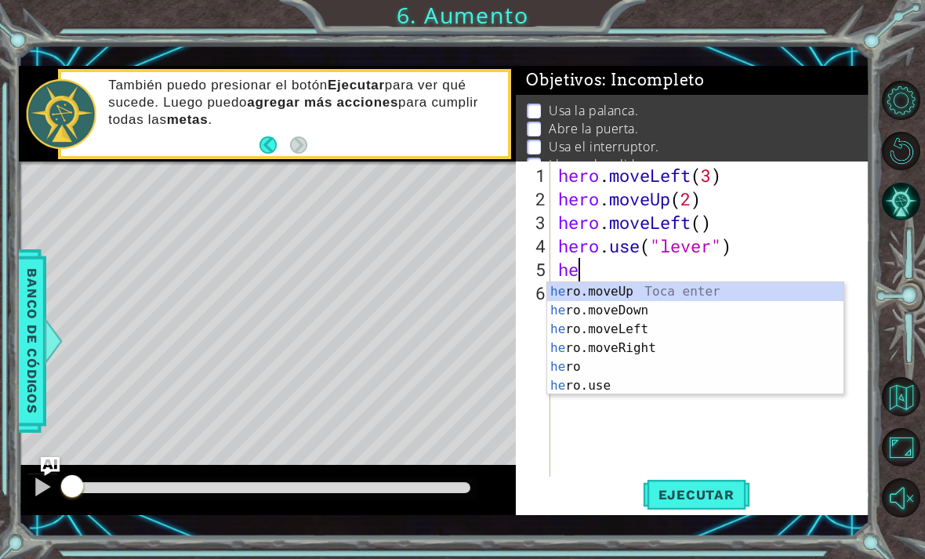
type textarea "h"
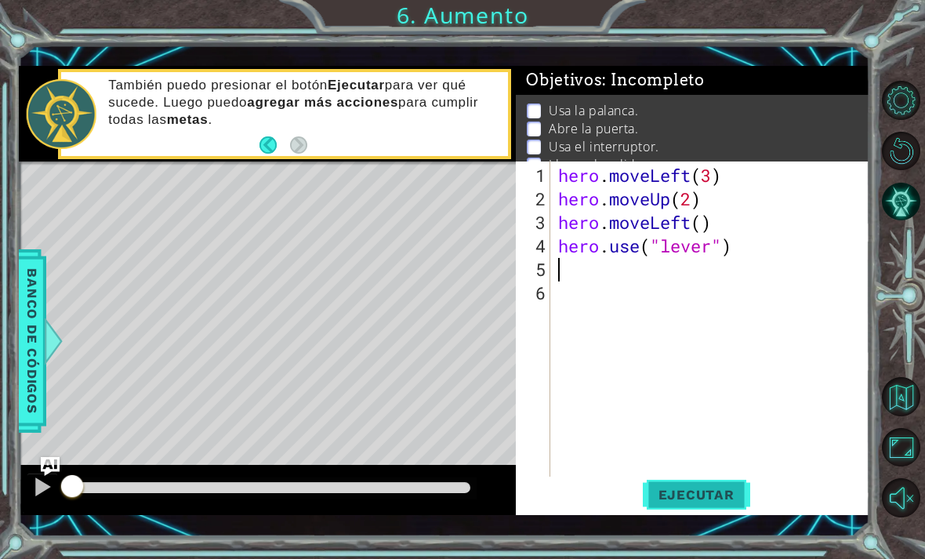
click at [707, 509] on button "Ejecutar" at bounding box center [695, 493] width 107 height 35
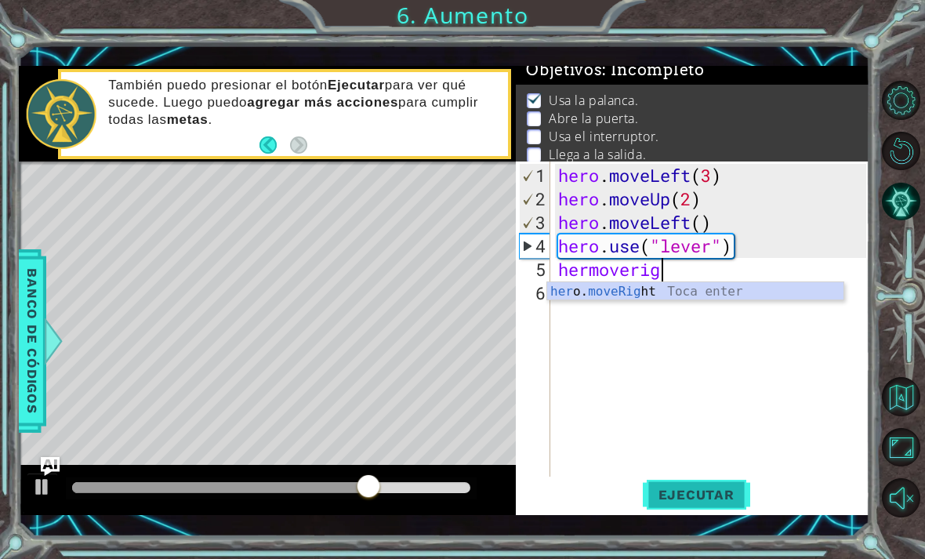
scroll to position [0, 5]
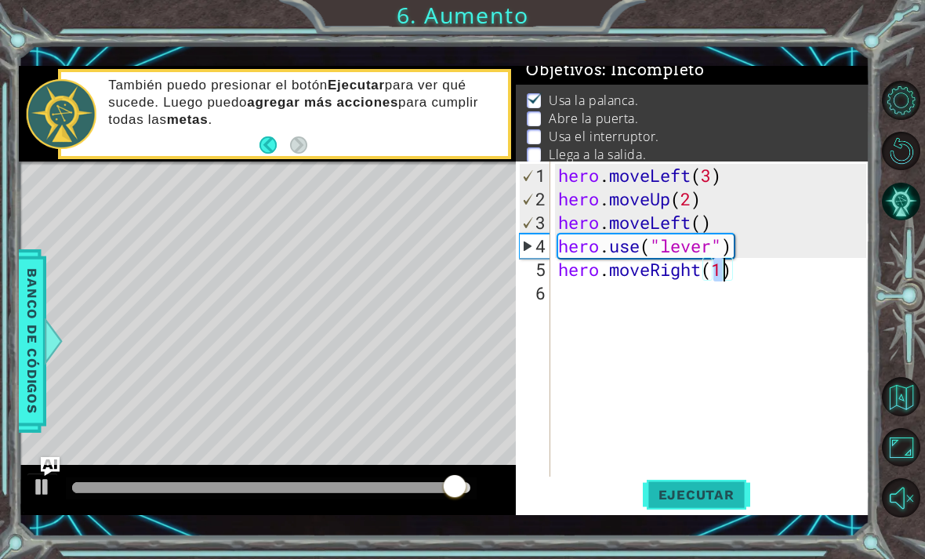
click at [723, 492] on span "Ejecutar" at bounding box center [695, 495] width 107 height 16
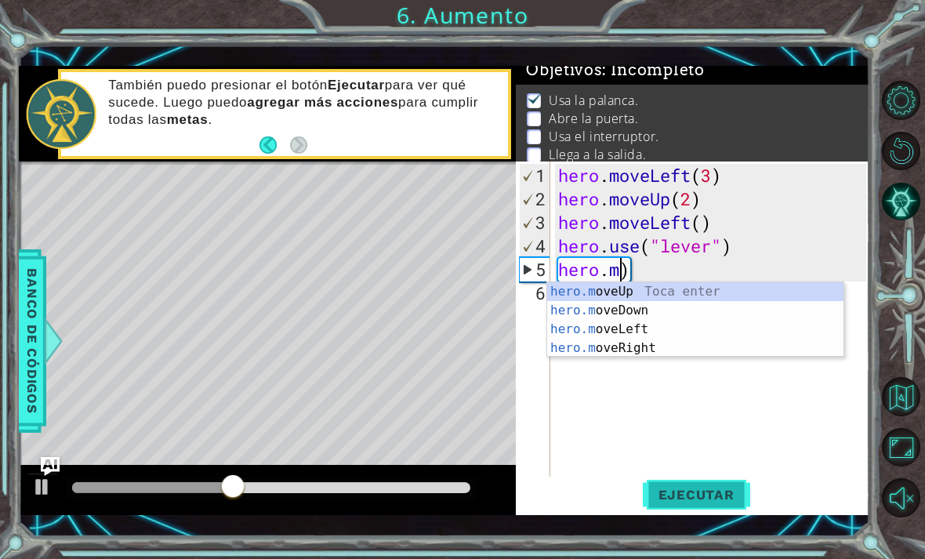
scroll to position [0, 2]
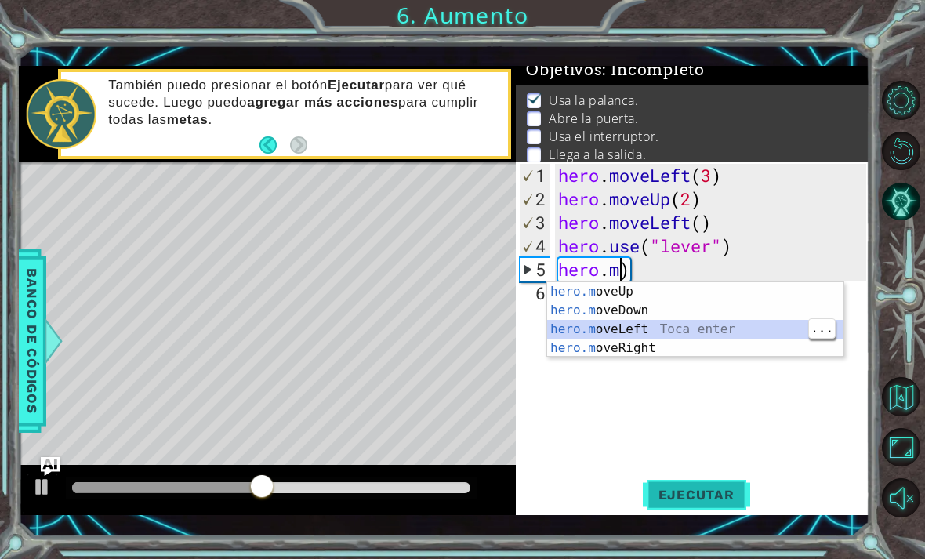
click at [725, 491] on span "Ejecutar" at bounding box center [695, 495] width 107 height 16
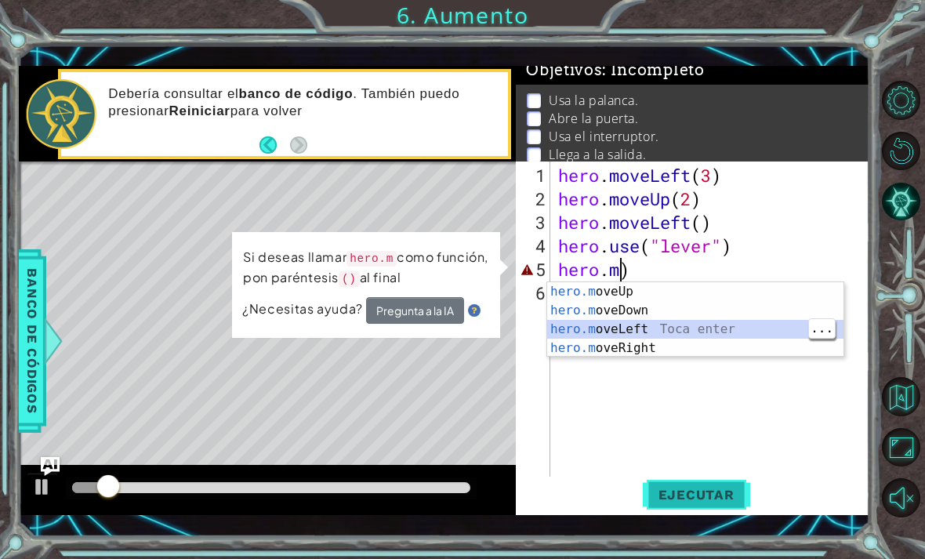
scroll to position [0, 3]
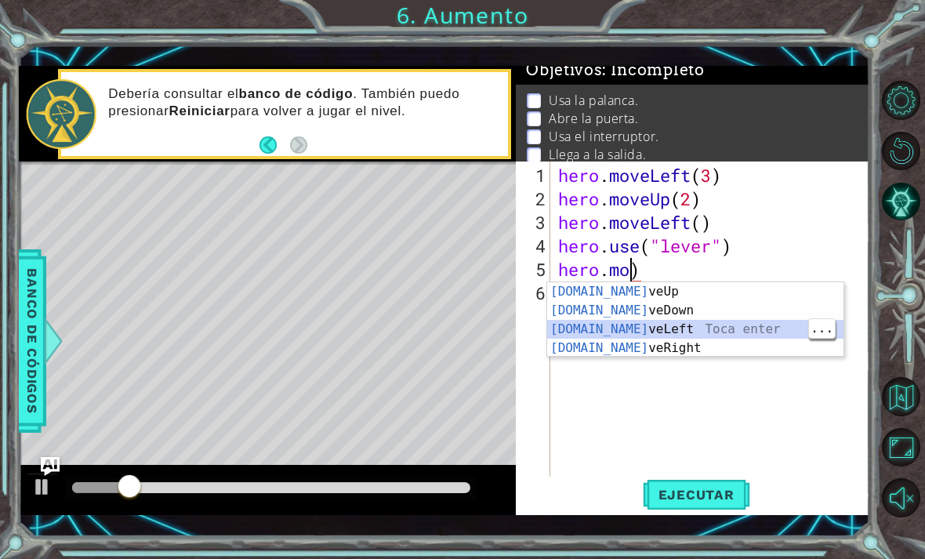
type textarea "hero.moveLeft(1)"
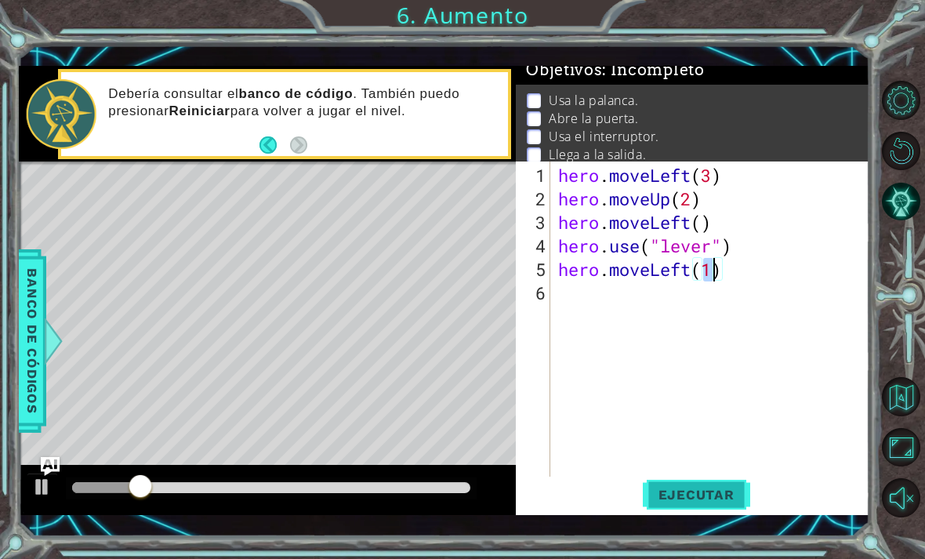
click at [702, 501] on span "Ejecutar" at bounding box center [695, 495] width 107 height 16
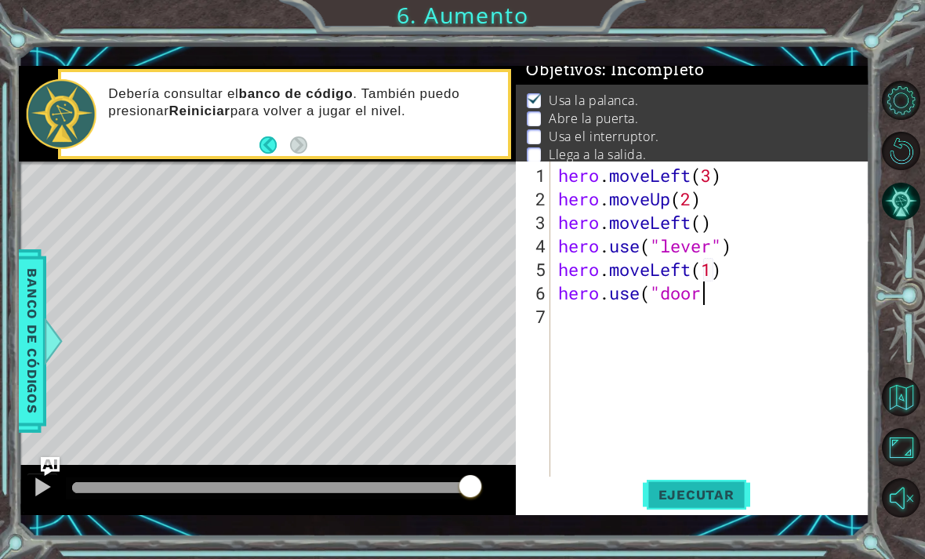
scroll to position [0, 6]
click at [729, 498] on span "Ejecutar" at bounding box center [695, 495] width 107 height 16
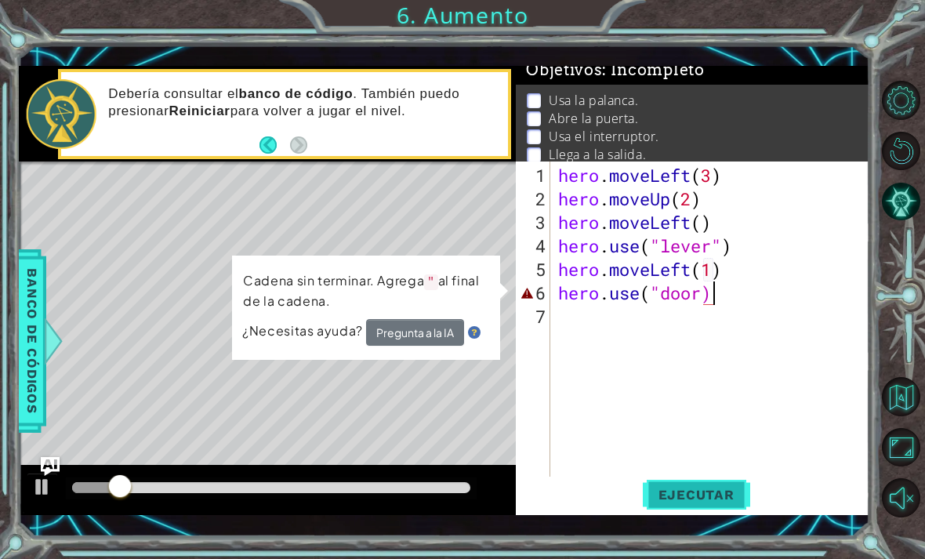
click at [737, 497] on span "Ejecutar" at bounding box center [695, 495] width 107 height 16
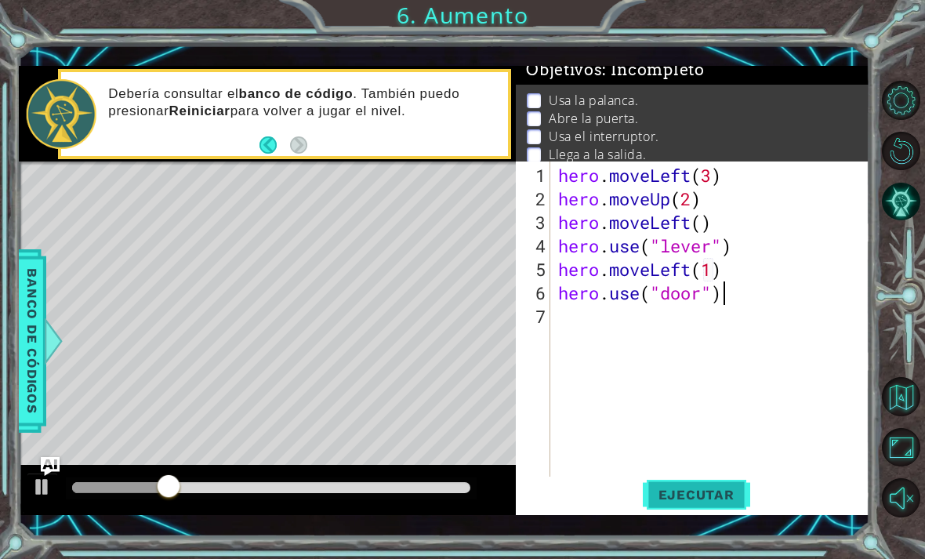
scroll to position [0, 7]
type textarea "hero.use("door")"
click at [715, 498] on span "Ejecutar" at bounding box center [695, 495] width 107 height 16
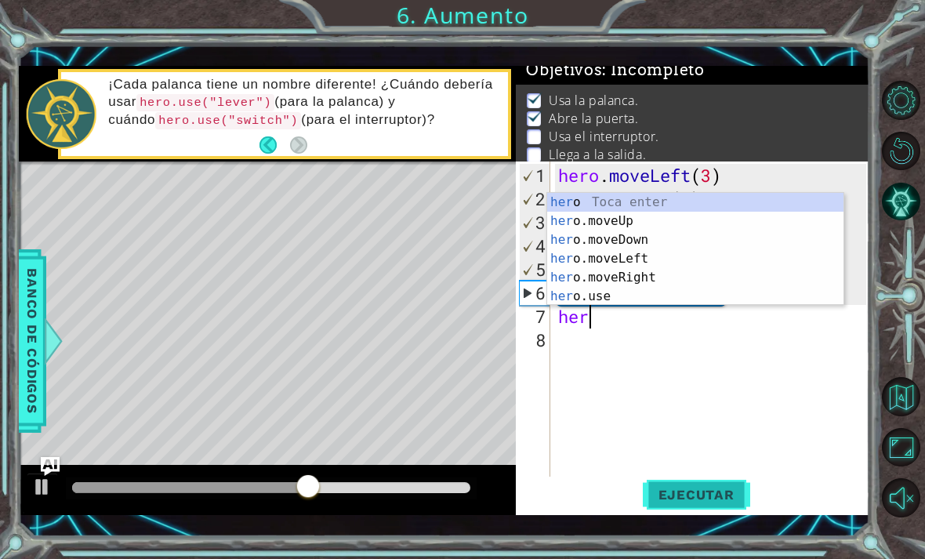
scroll to position [0, 1]
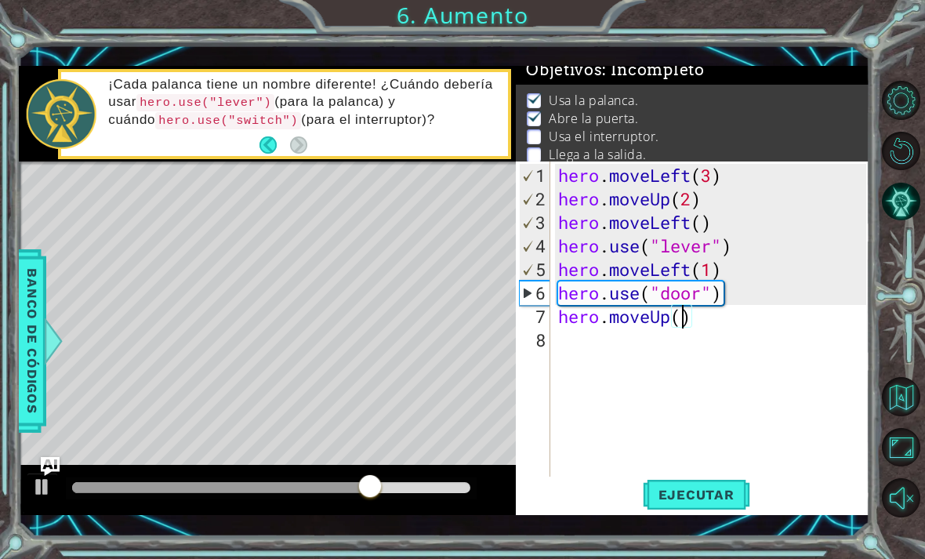
type textarea "hero.moveUp(2)"
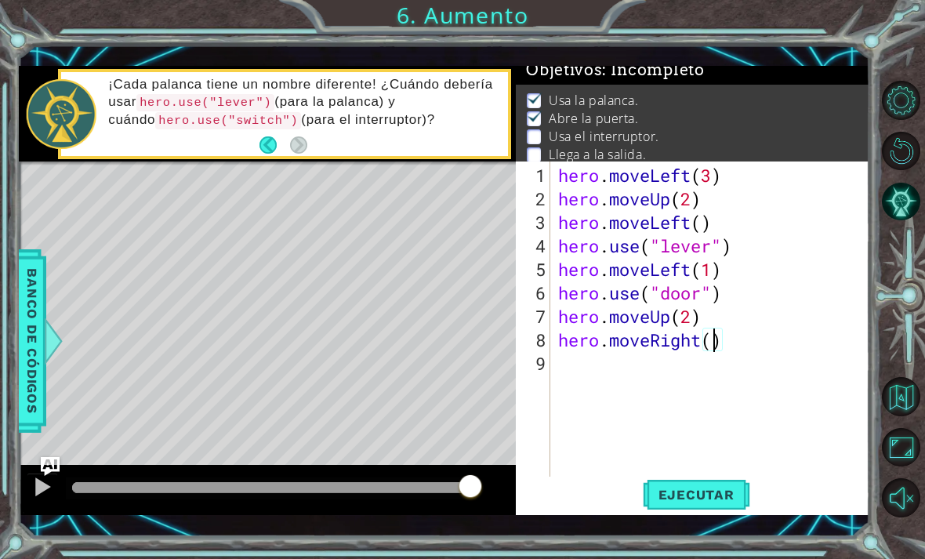
scroll to position [0, 7]
type textarea "hero.moveRight(3)"
click at [714, 489] on span "Ejecutar" at bounding box center [695, 495] width 107 height 16
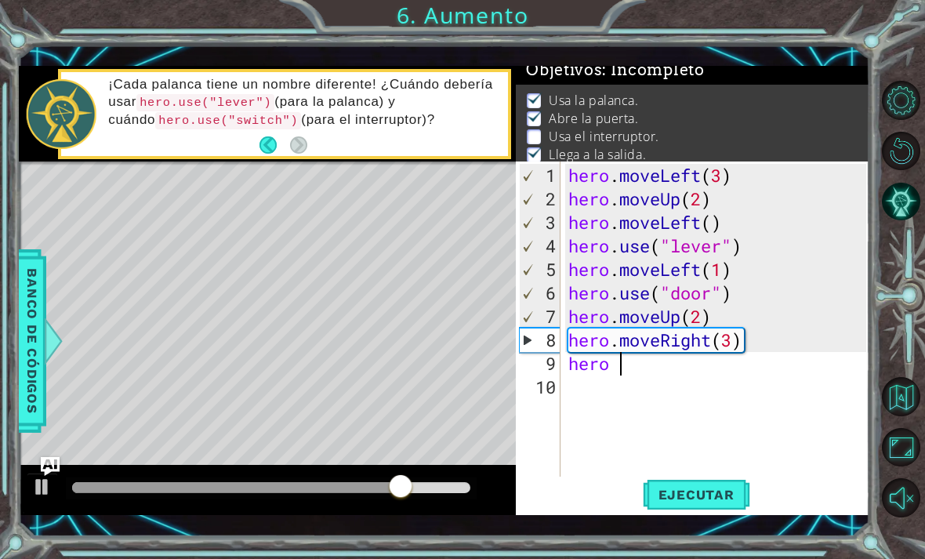
scroll to position [0, 2]
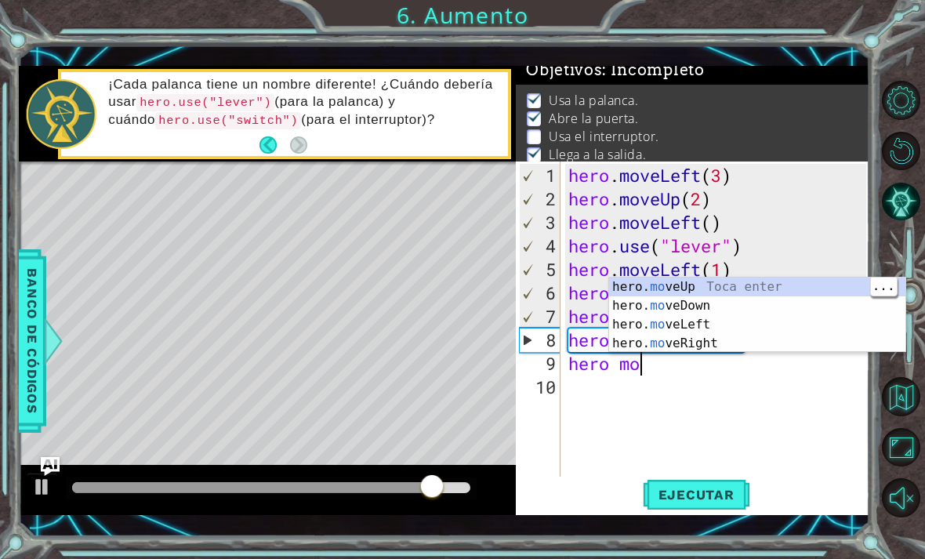
type textarea "hero.moveUp(1)"
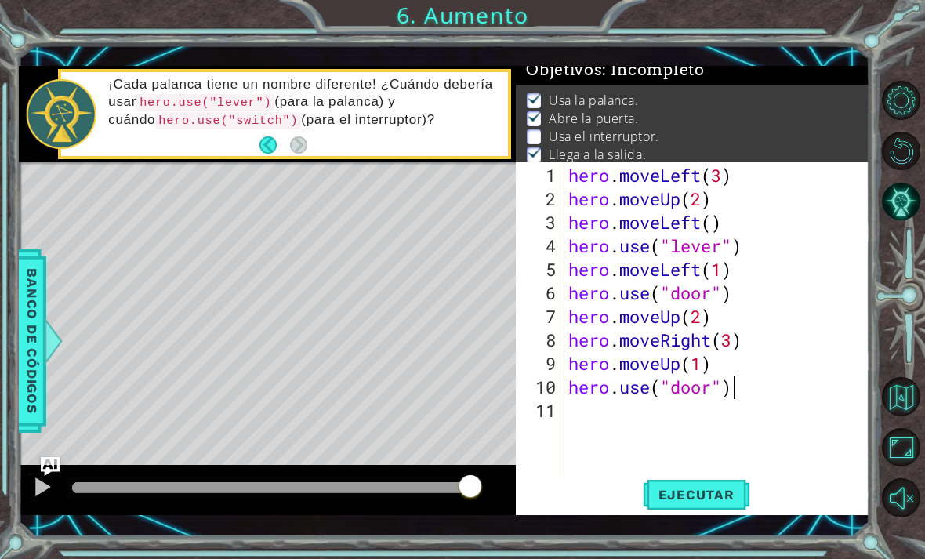
scroll to position [0, 7]
click at [740, 496] on span "Ejecutar" at bounding box center [695, 495] width 107 height 16
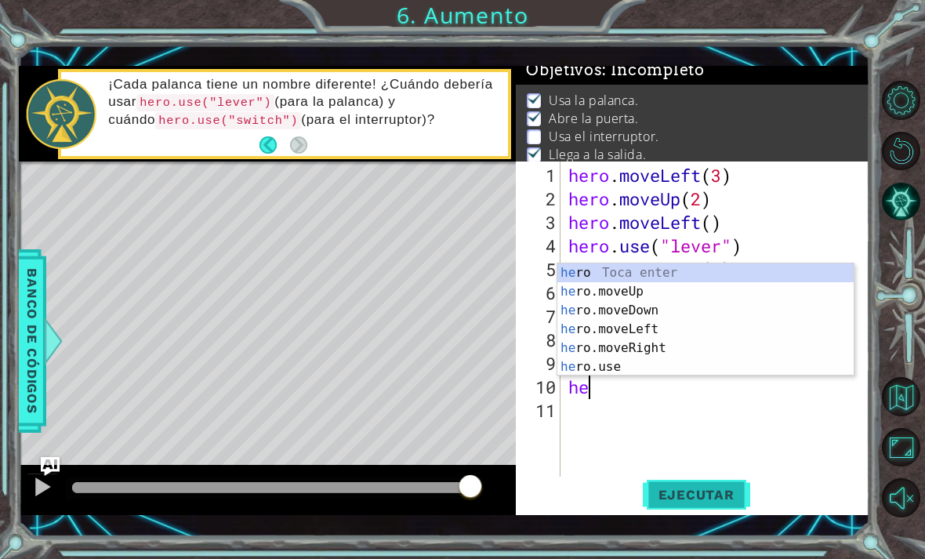
scroll to position [0, 0]
type textarea "h"
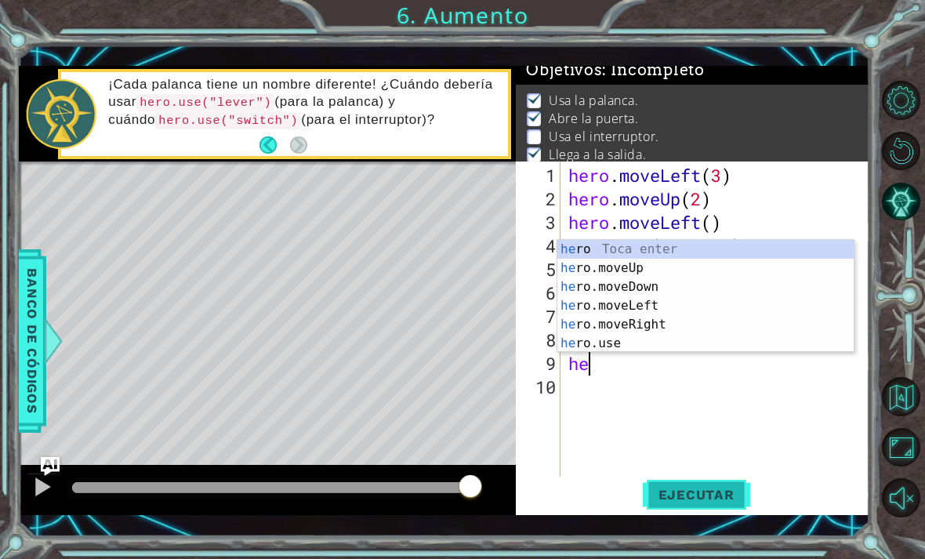
type textarea "h"
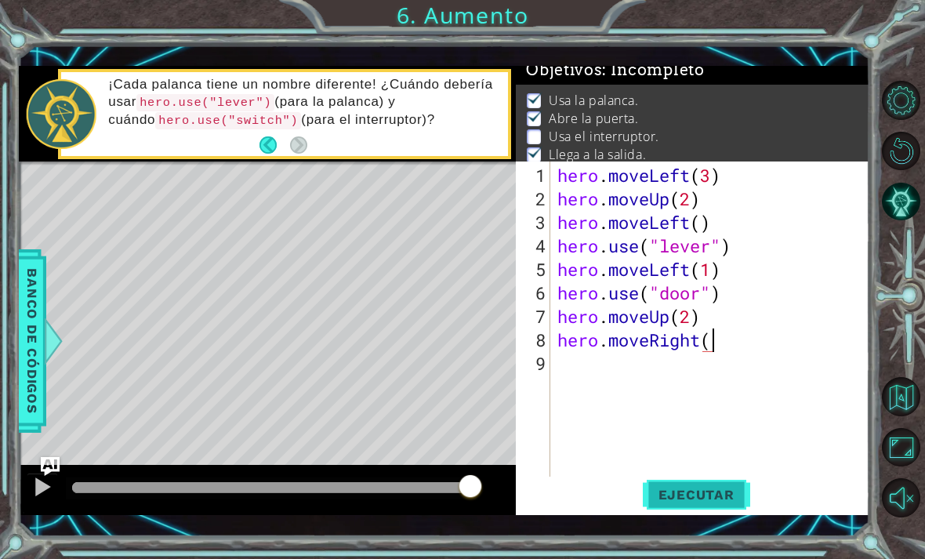
type textarea "hero.moveRight(2"
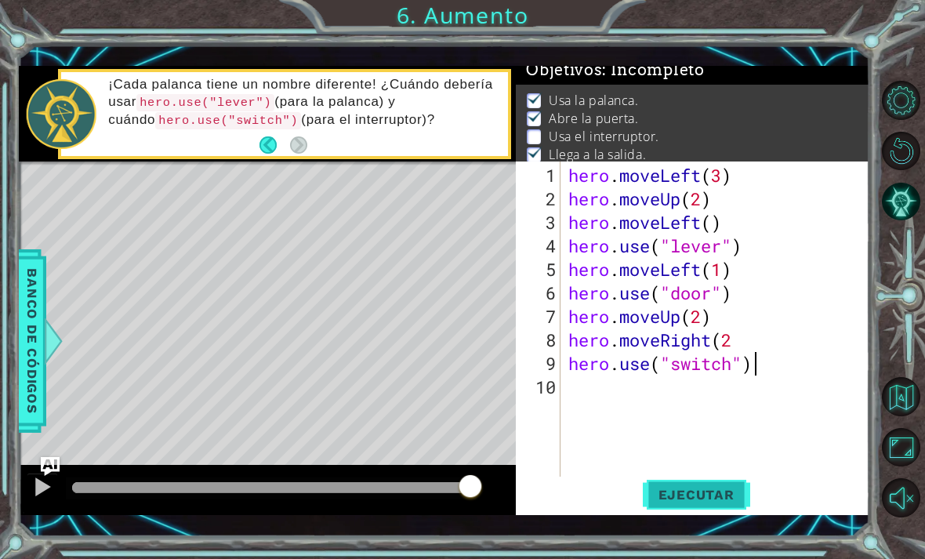
scroll to position [0, 8]
click at [733, 493] on span "Ejecutar" at bounding box center [695, 495] width 107 height 16
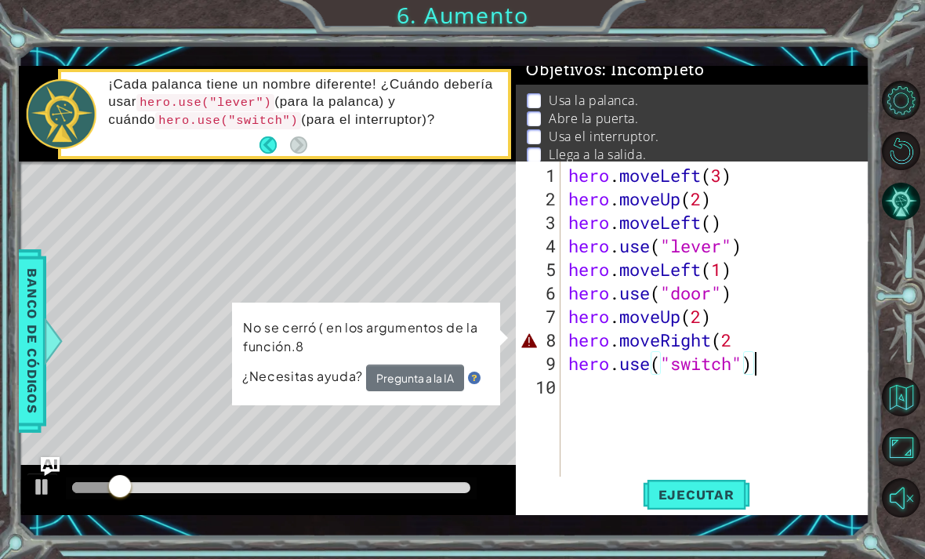
scroll to position [0, 7]
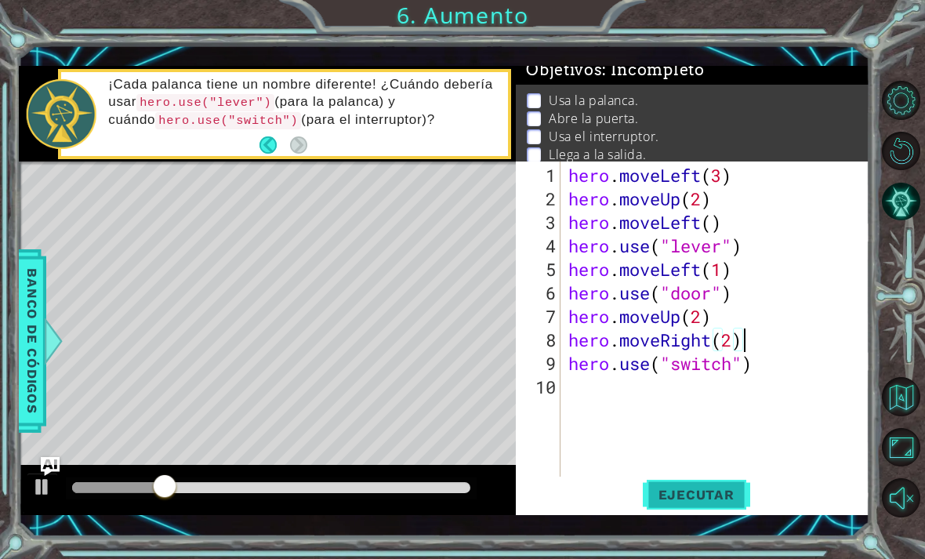
type textarea "hero.moveRight(2)"
click at [721, 482] on button "Ejecutar" at bounding box center [695, 493] width 107 height 35
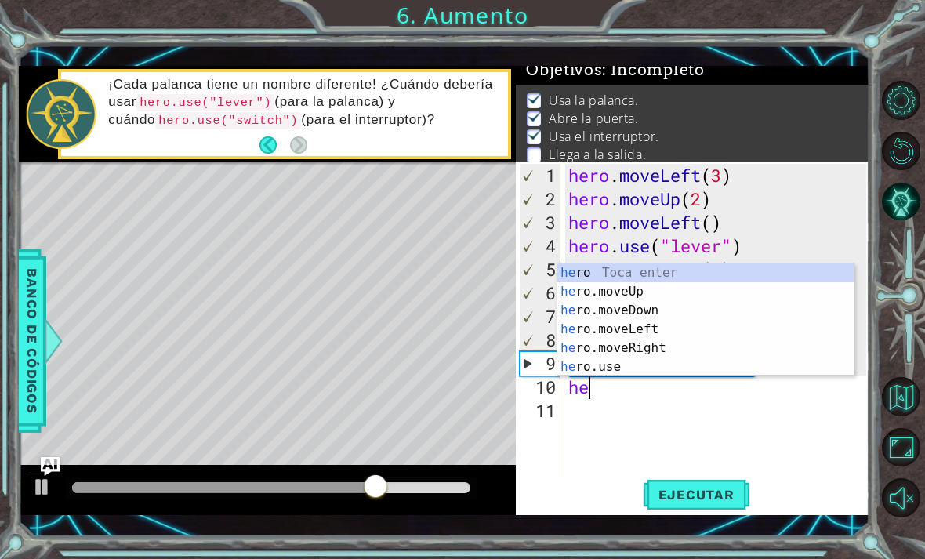
scroll to position [0, 1]
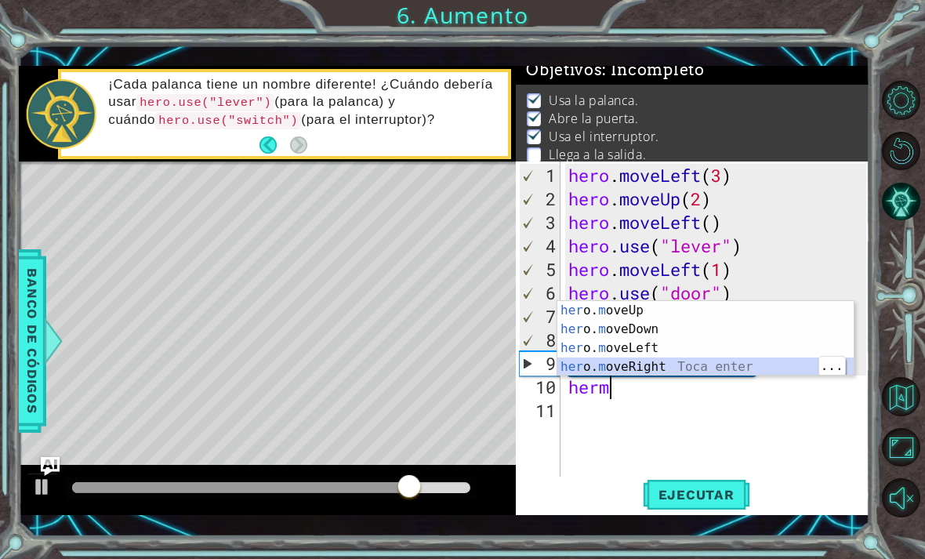
type textarea "hero.moveRight(1)"
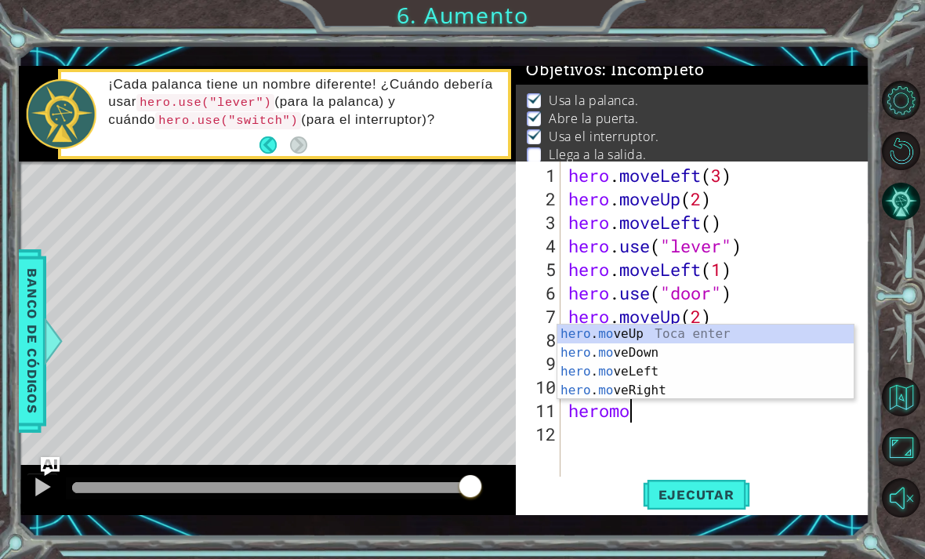
scroll to position [0, 2]
type textarea "hero.moveUp(1)"
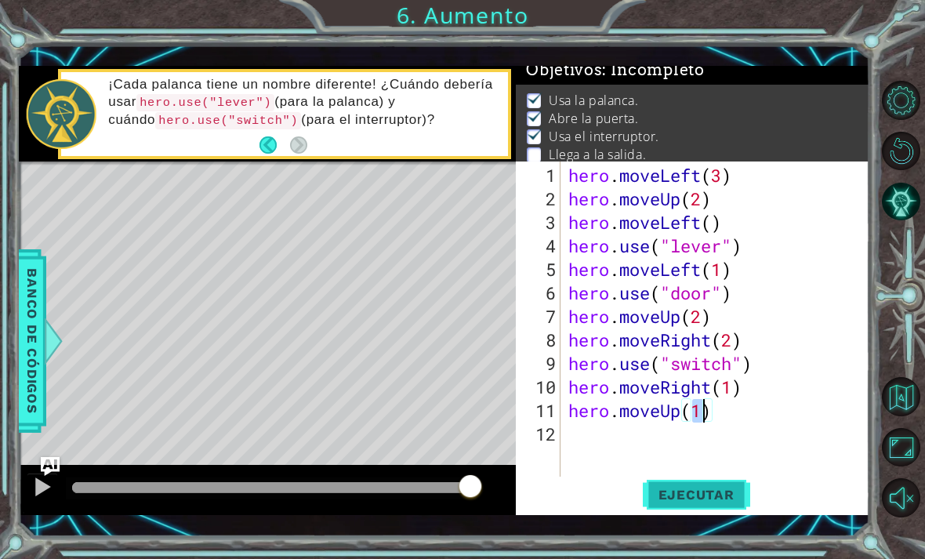
click at [702, 506] on button "Ejecutar" at bounding box center [695, 493] width 107 height 35
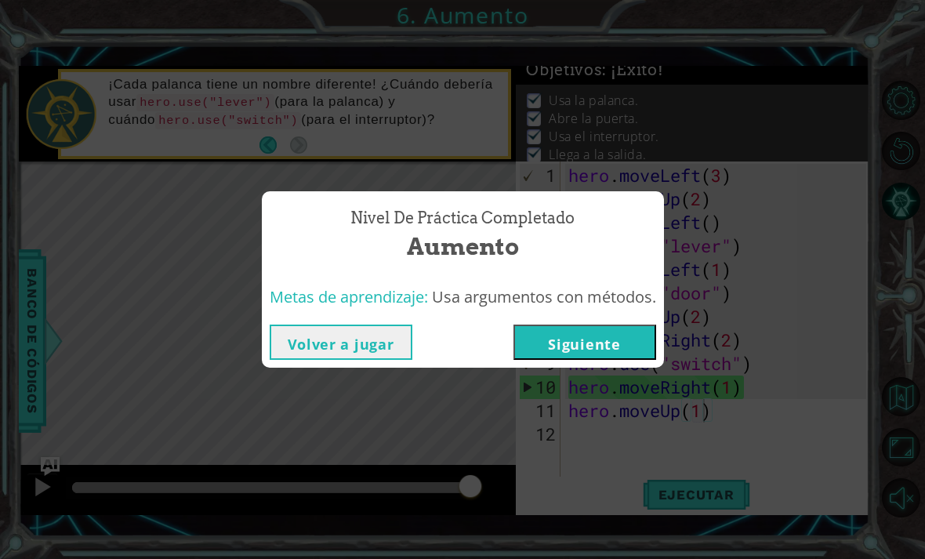
click at [567, 341] on button "Siguiente" at bounding box center [584, 341] width 143 height 35
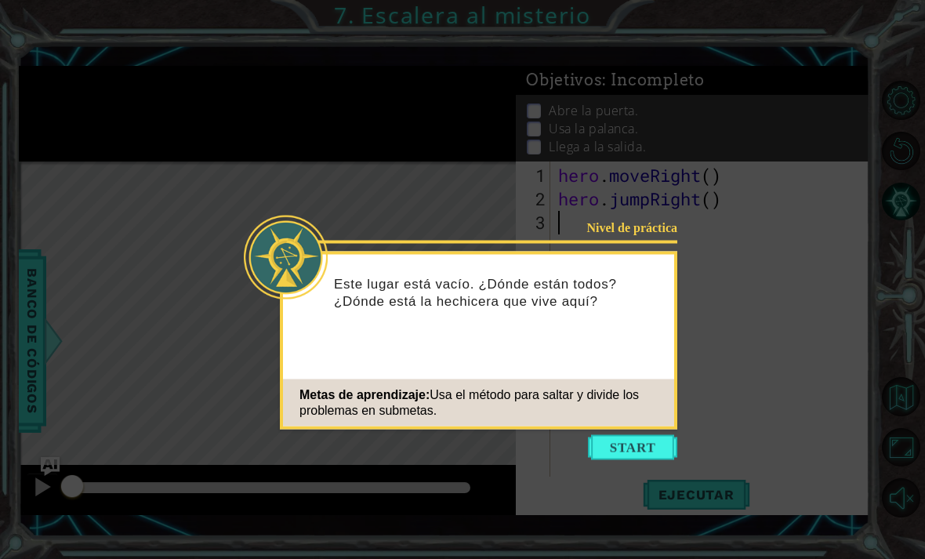
click at [818, 161] on icon at bounding box center [462, 279] width 925 height 559
click at [666, 442] on button "Start" at bounding box center [632, 447] width 89 height 25
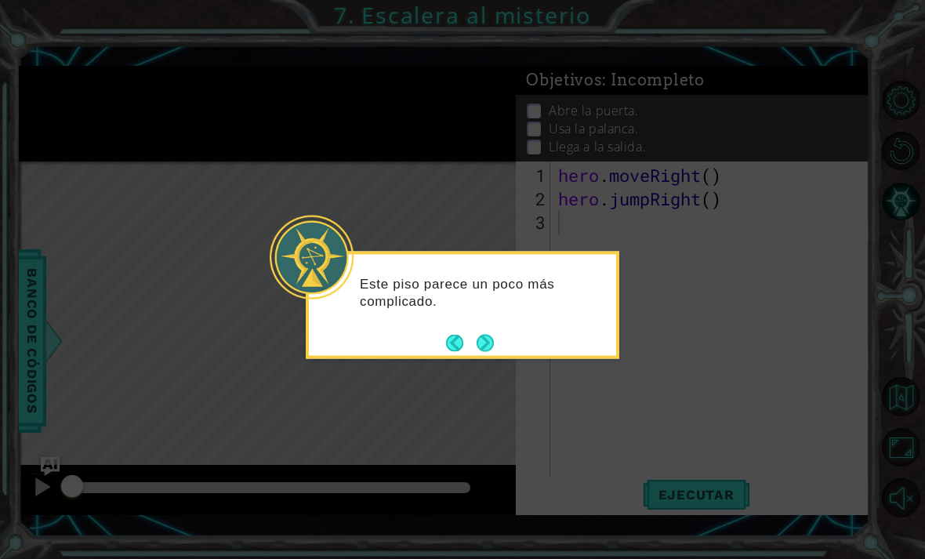
click at [682, 397] on icon at bounding box center [462, 279] width 925 height 559
click at [493, 336] on button "Next" at bounding box center [484, 342] width 17 height 17
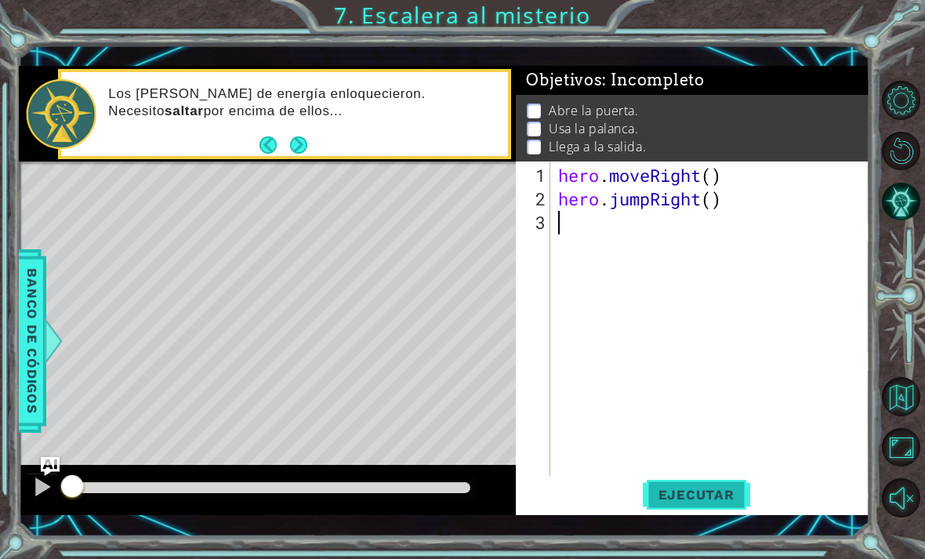
click at [700, 485] on button "Ejecutar" at bounding box center [695, 493] width 107 height 35
